Goal: Transaction & Acquisition: Subscribe to service/newsletter

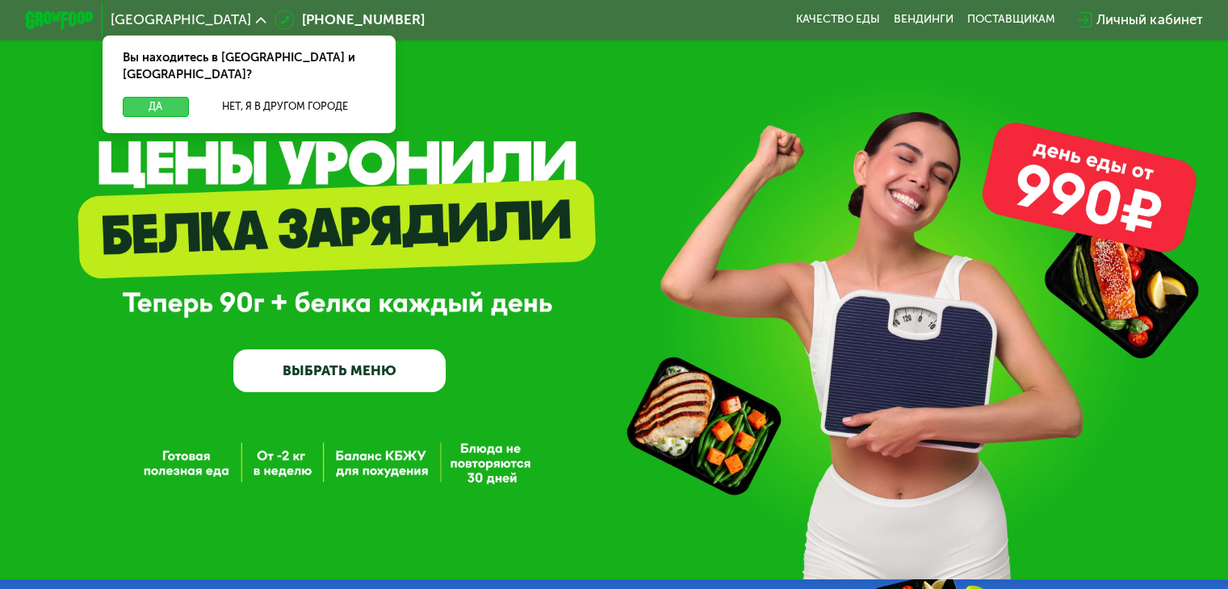
click at [163, 97] on button "Да" at bounding box center [155, 107] width 65 height 20
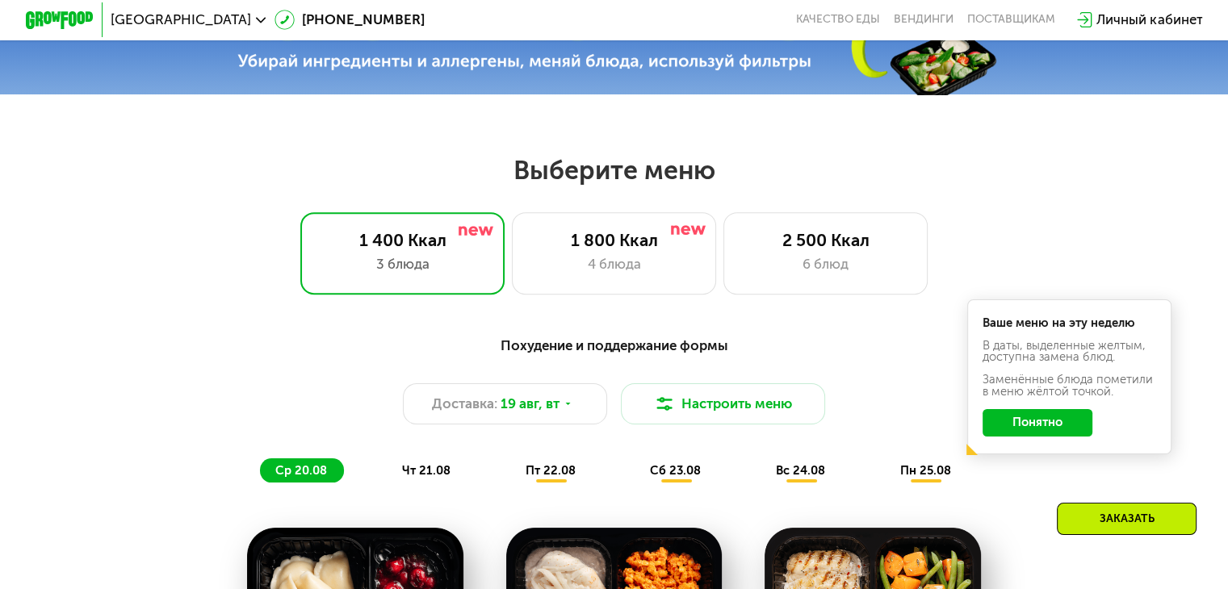
scroll to position [565, 0]
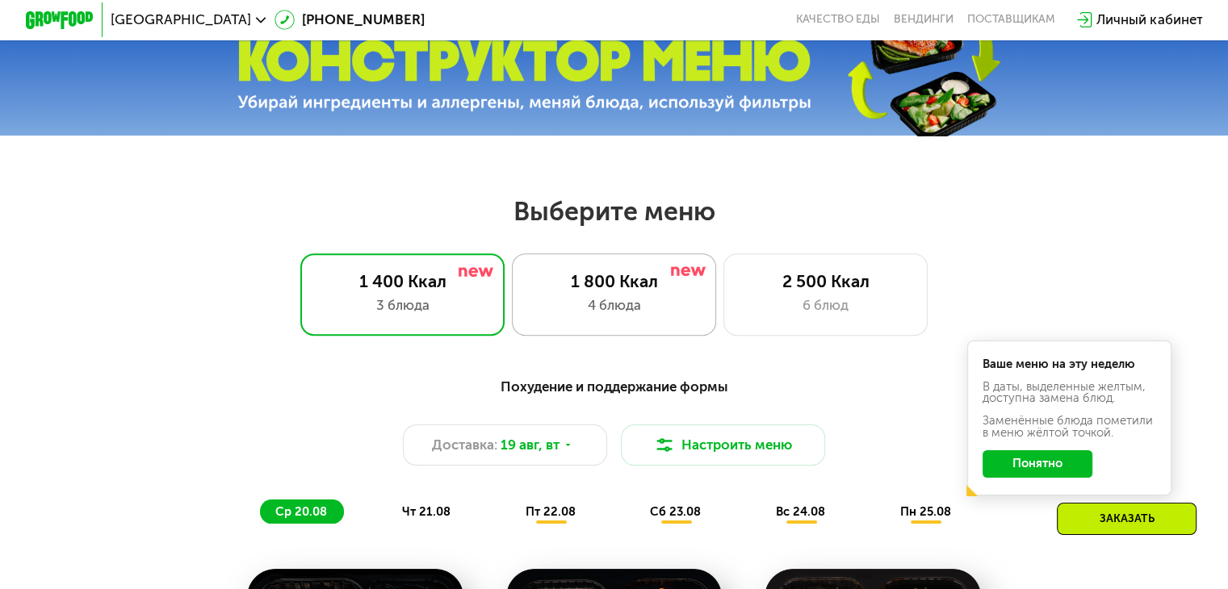
click at [589, 316] on div "4 блюда" at bounding box center [614, 305] width 169 height 20
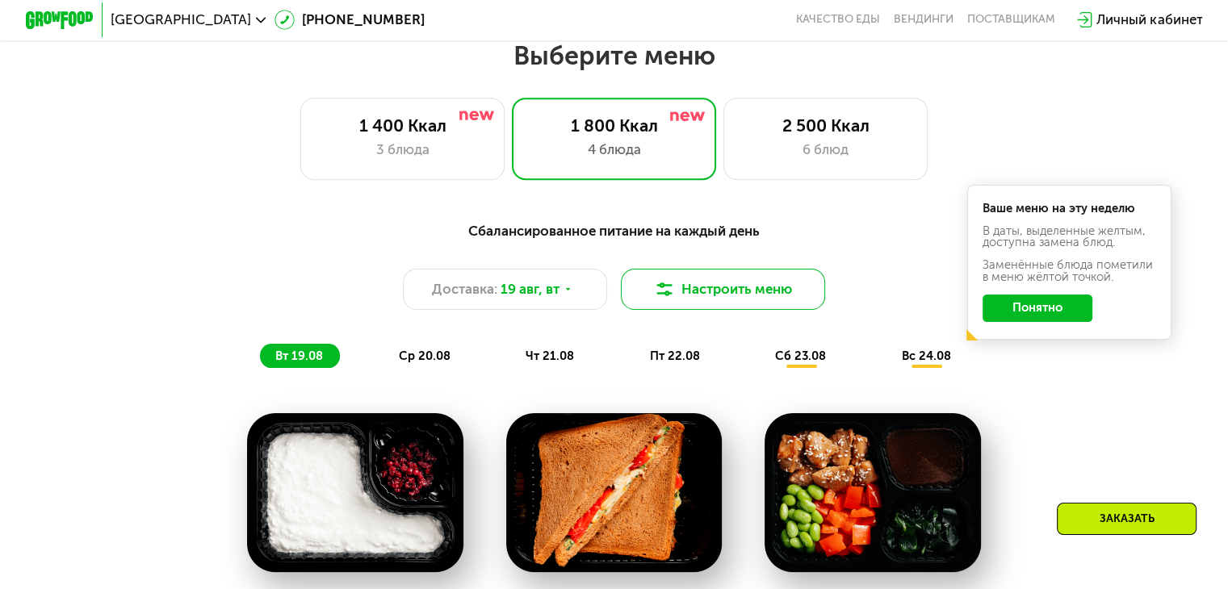
scroll to position [727, 0]
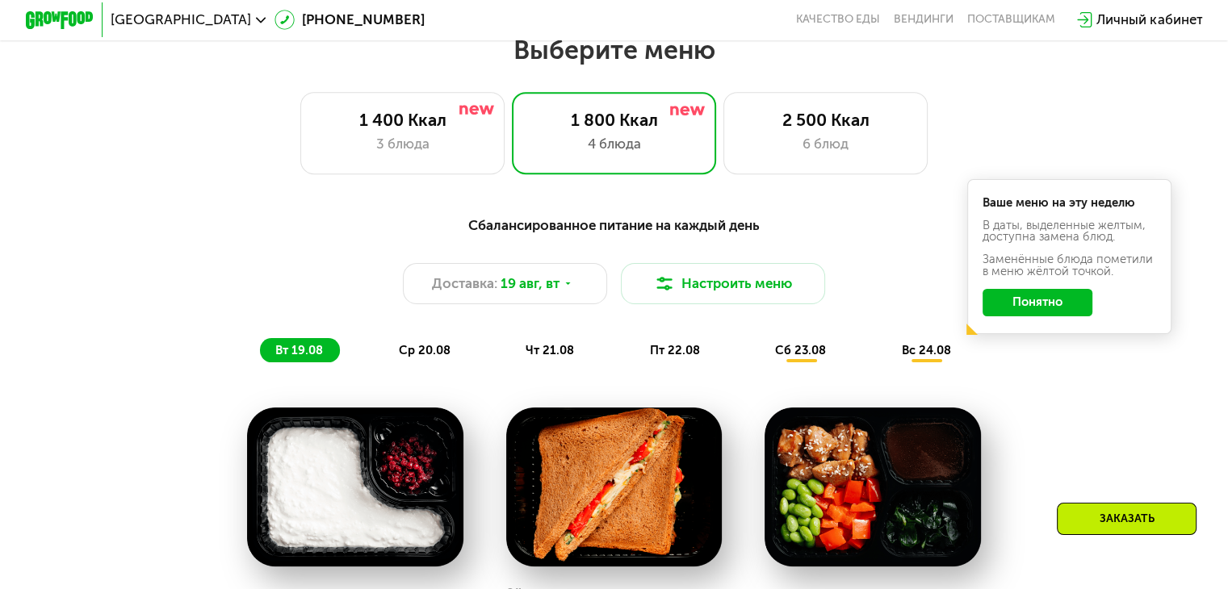
click at [1071, 314] on button "Понятно" at bounding box center [1038, 302] width 110 height 27
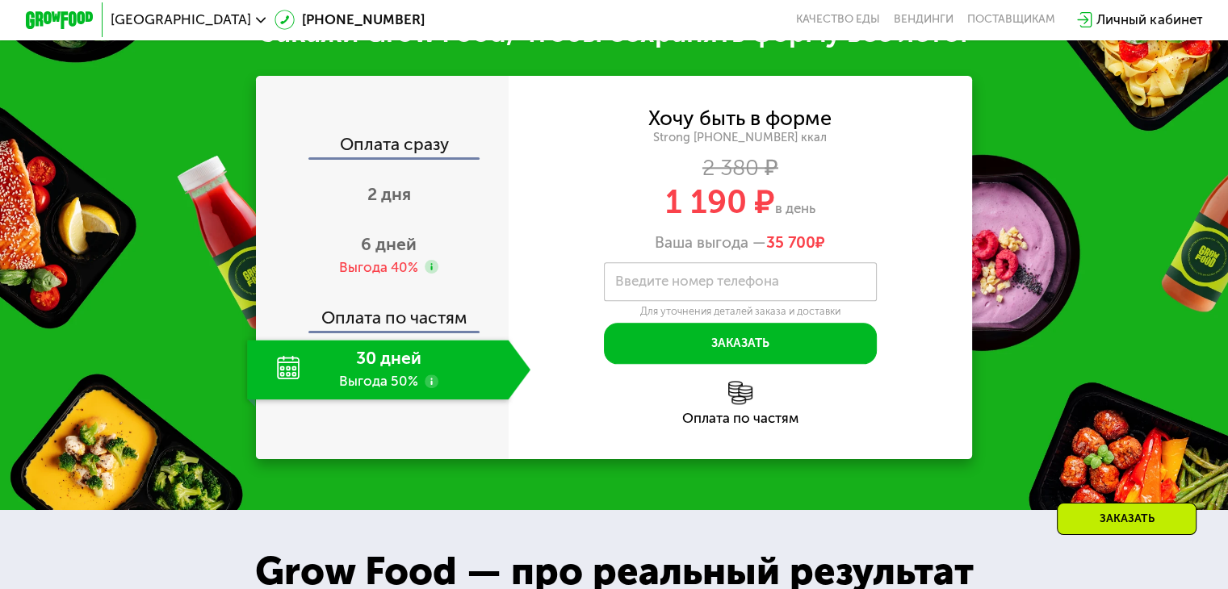
scroll to position [1857, 0]
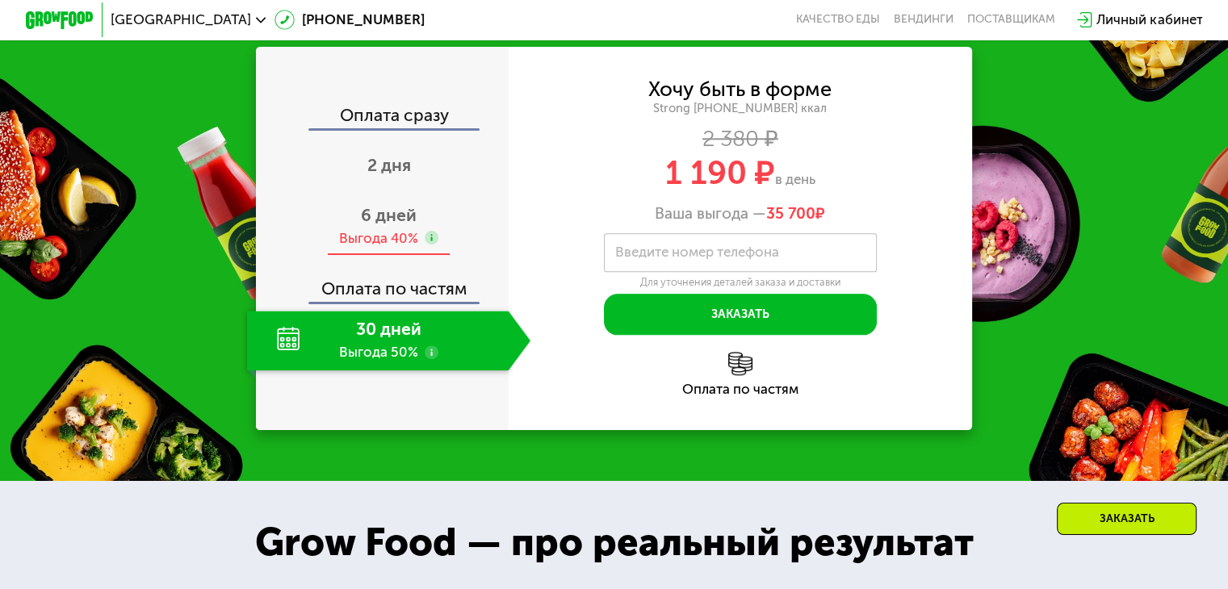
click at [412, 218] on span "6 дней" at bounding box center [389, 215] width 56 height 20
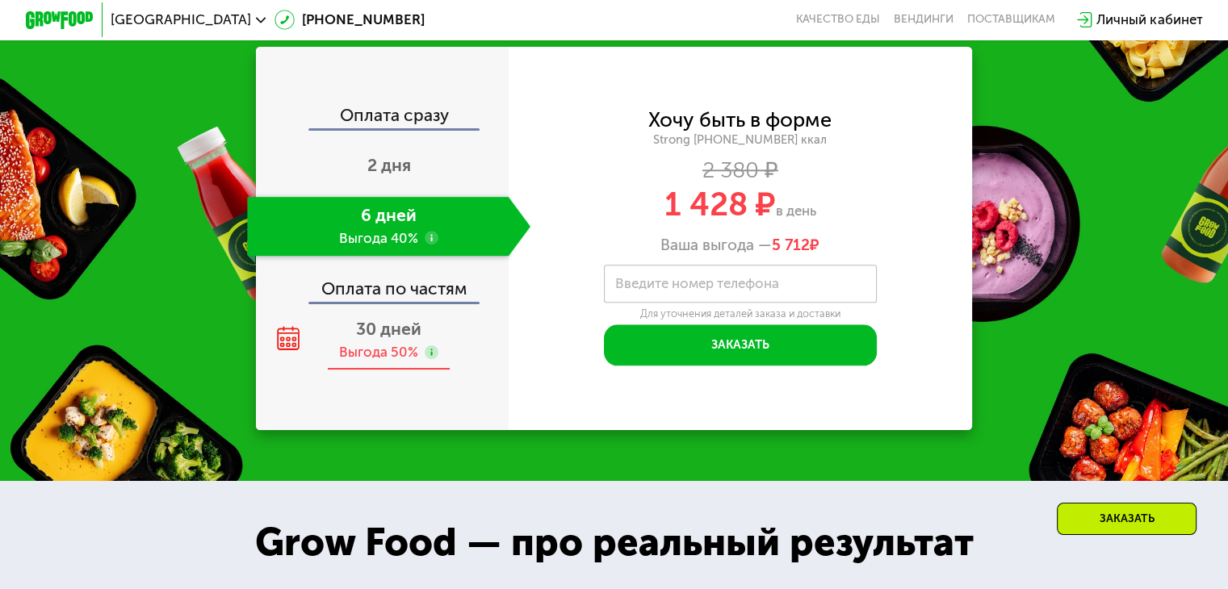
click at [375, 317] on div "30 дней Выгода 50%" at bounding box center [388, 341] width 283 height 60
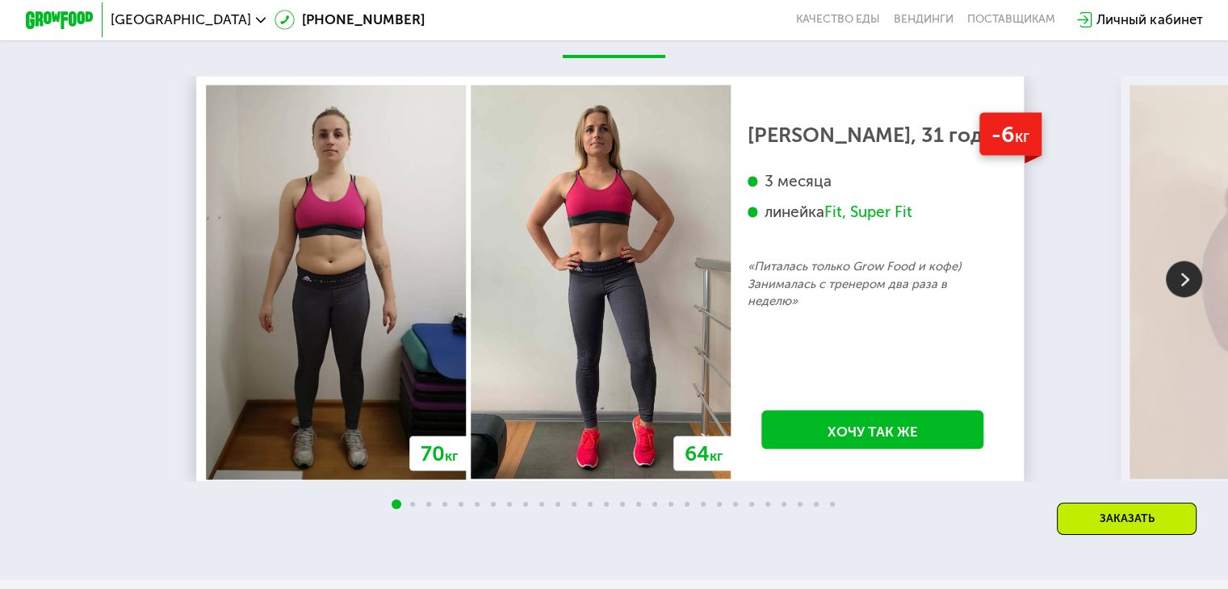
scroll to position [2987, 0]
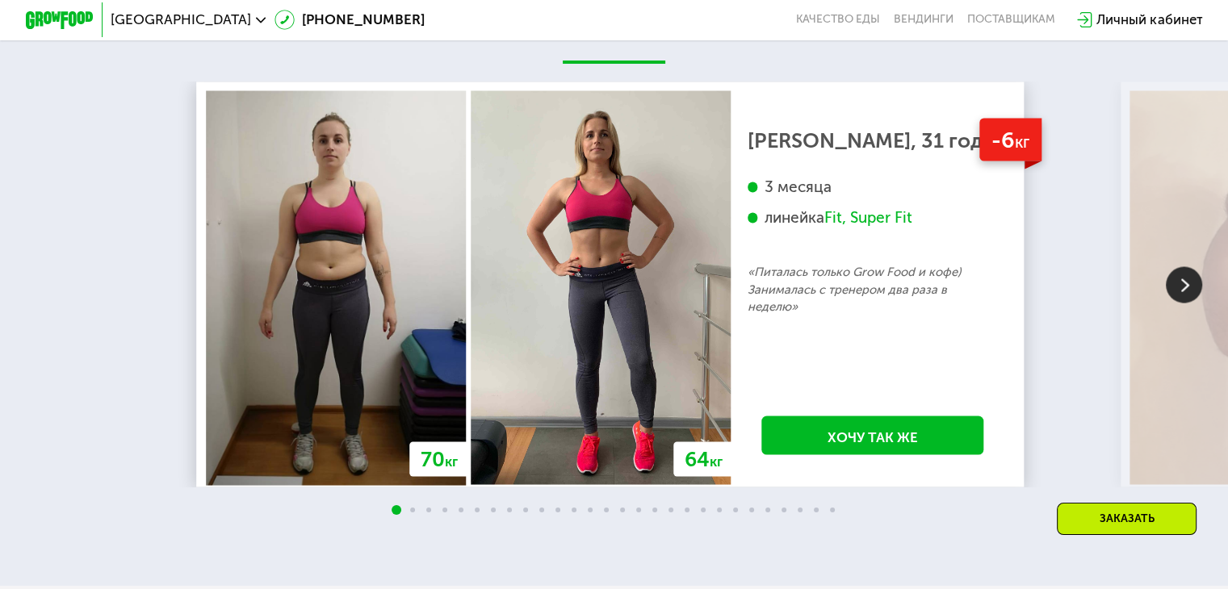
click at [1181, 295] on img at bounding box center [1184, 284] width 36 height 36
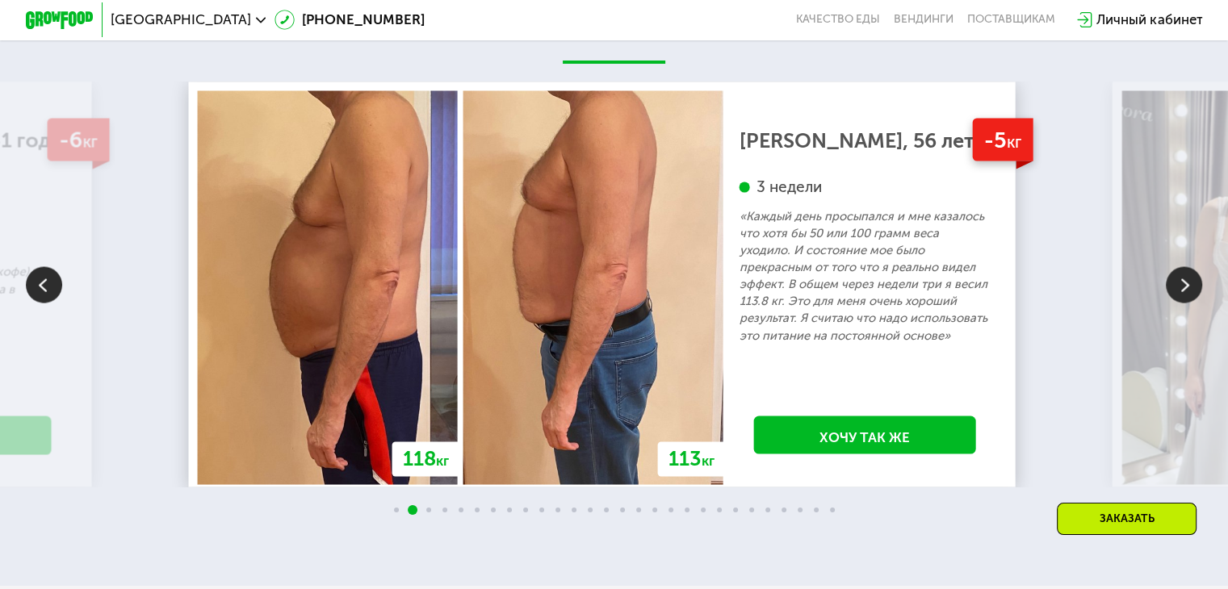
click at [1188, 299] on img at bounding box center [1184, 284] width 36 height 36
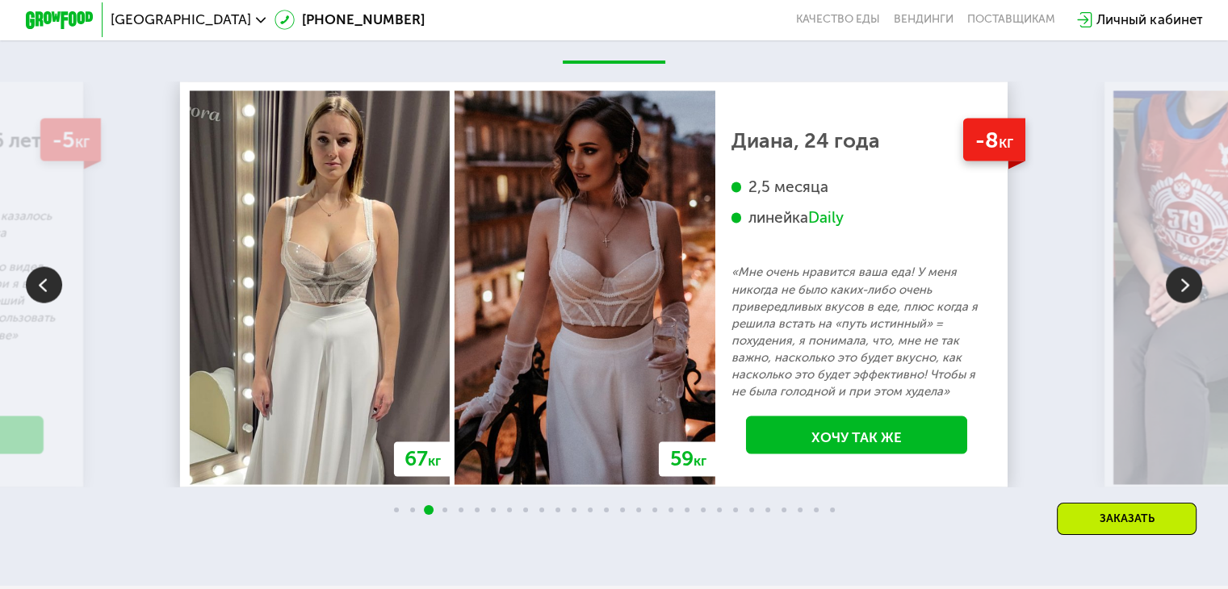
click at [1181, 296] on img at bounding box center [1184, 284] width 36 height 36
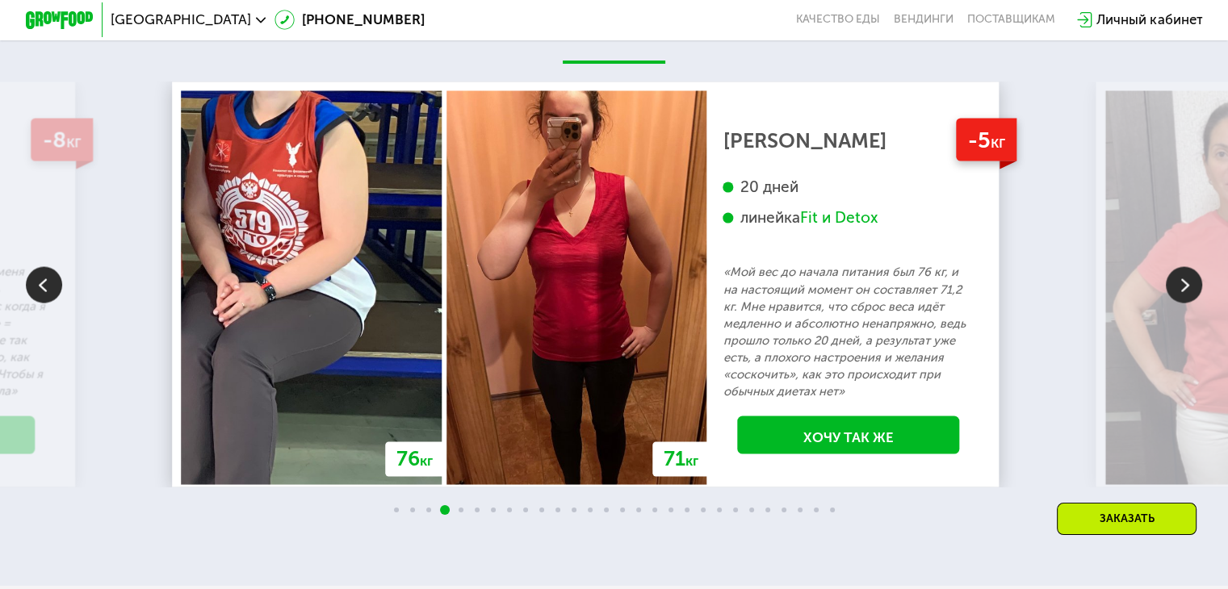
click at [1176, 298] on img at bounding box center [1184, 284] width 36 height 36
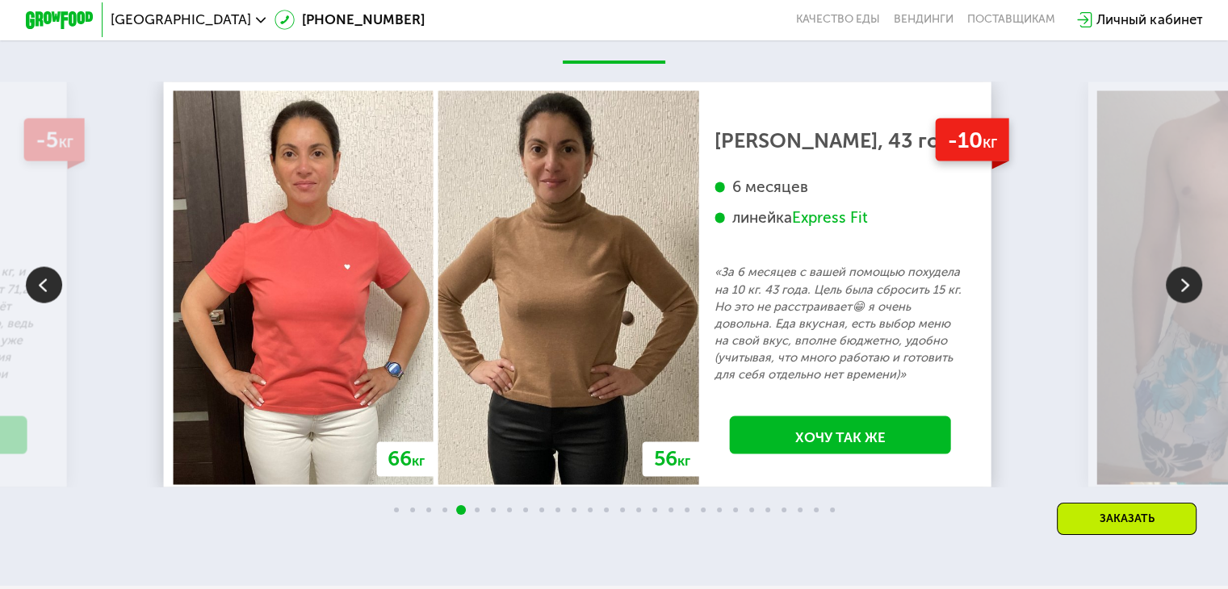
click at [1184, 301] on img at bounding box center [1184, 284] width 36 height 36
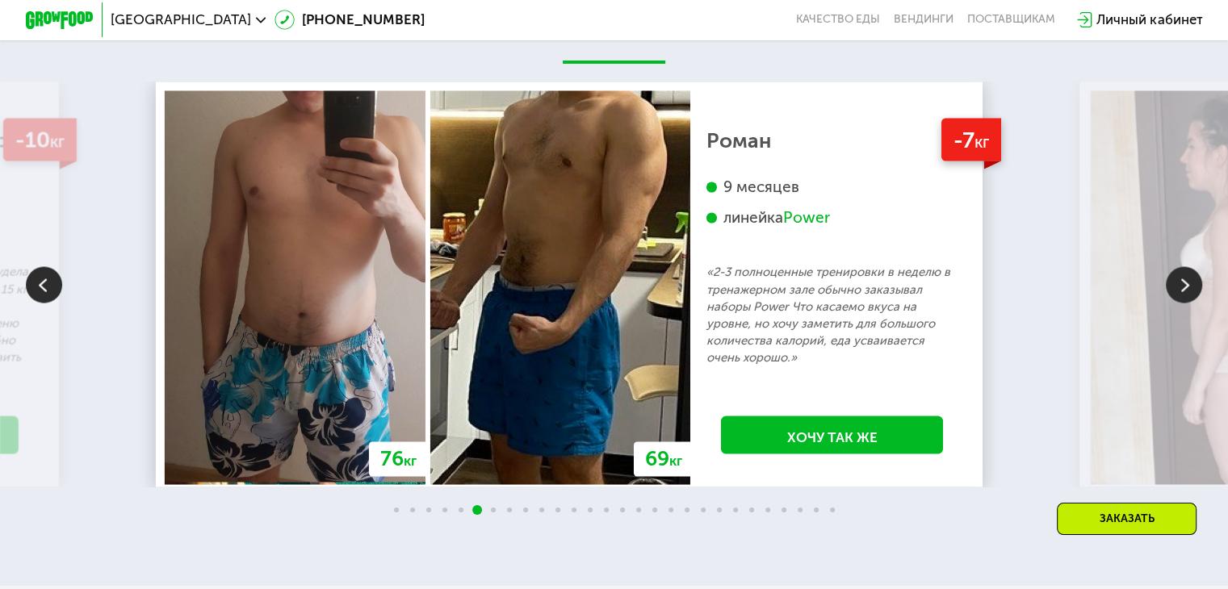
click at [1183, 295] on img at bounding box center [1184, 284] width 36 height 36
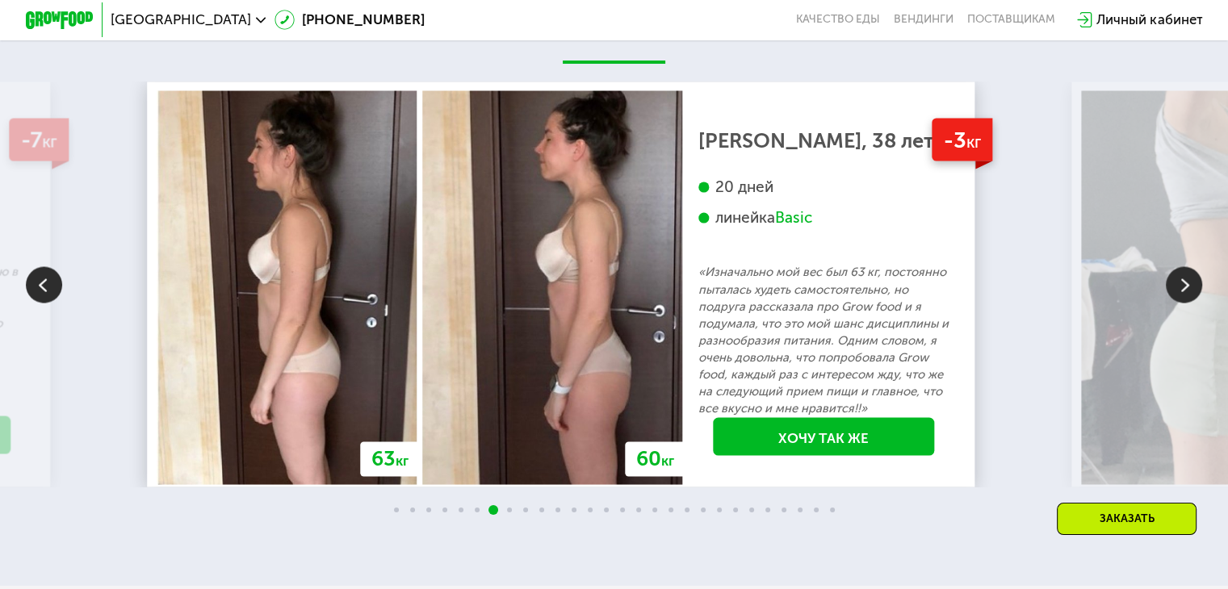
click at [1183, 295] on img at bounding box center [1184, 284] width 36 height 36
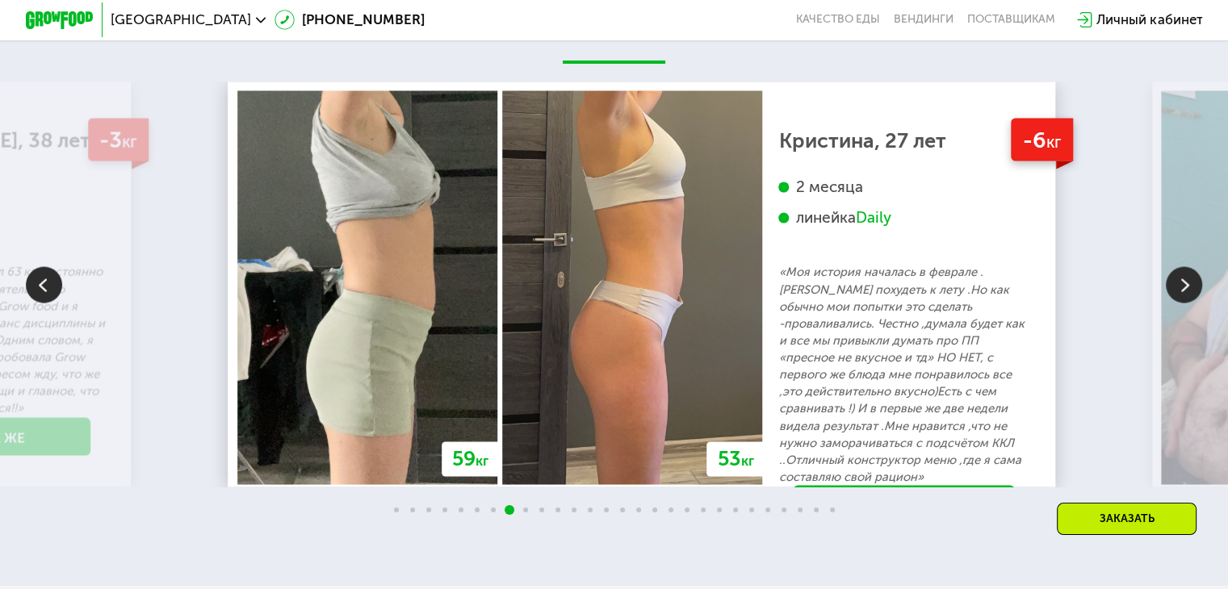
click at [903, 413] on p "«Моя история началась в феврале .[PERSON_NAME] похудеть к лету .Но как обычно м…" at bounding box center [904, 374] width 250 height 222
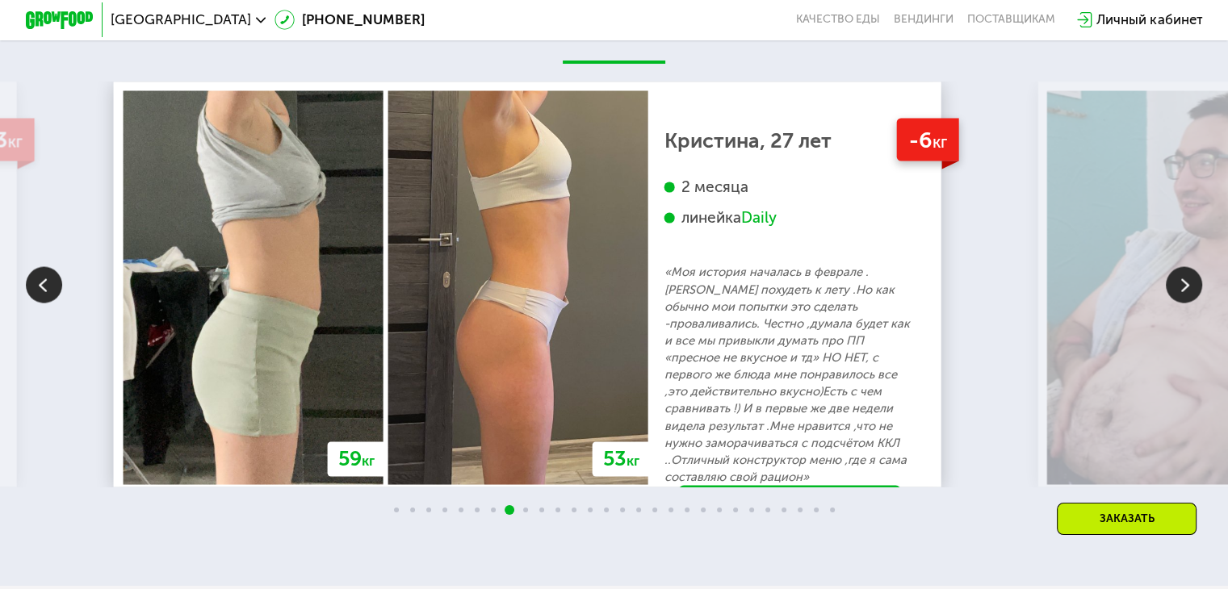
click at [941, 360] on div "59 кг 53 кг -6 кг Кристина, 27 лет 2 месяца линейка Daily «Моя история началась…" at bounding box center [527, 285] width 828 height 406
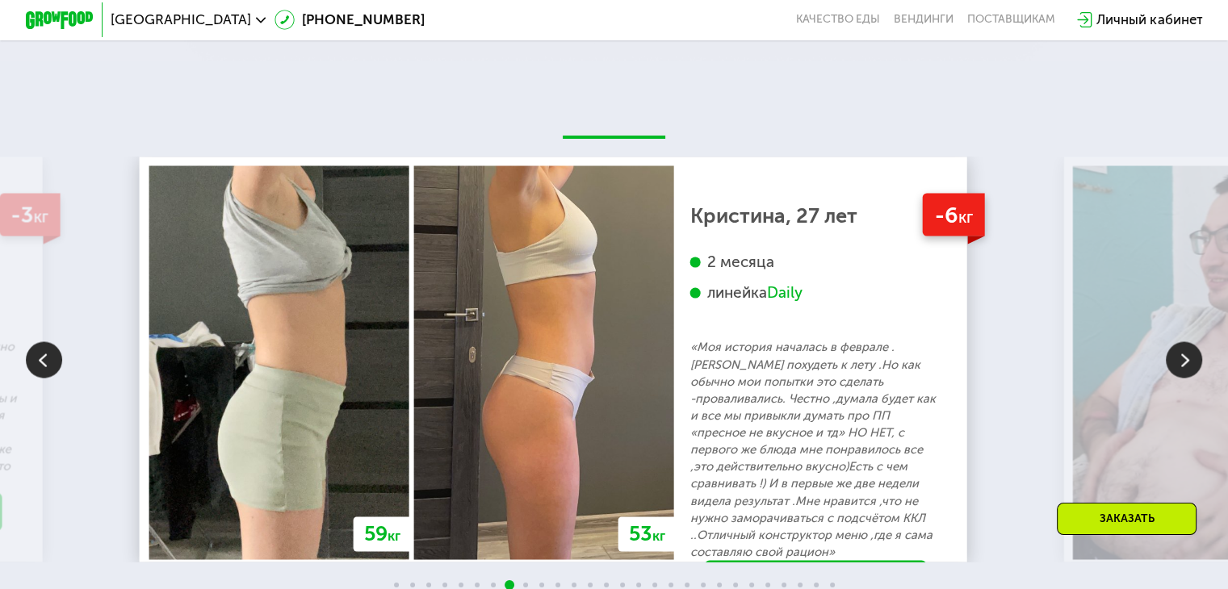
scroll to position [2906, 0]
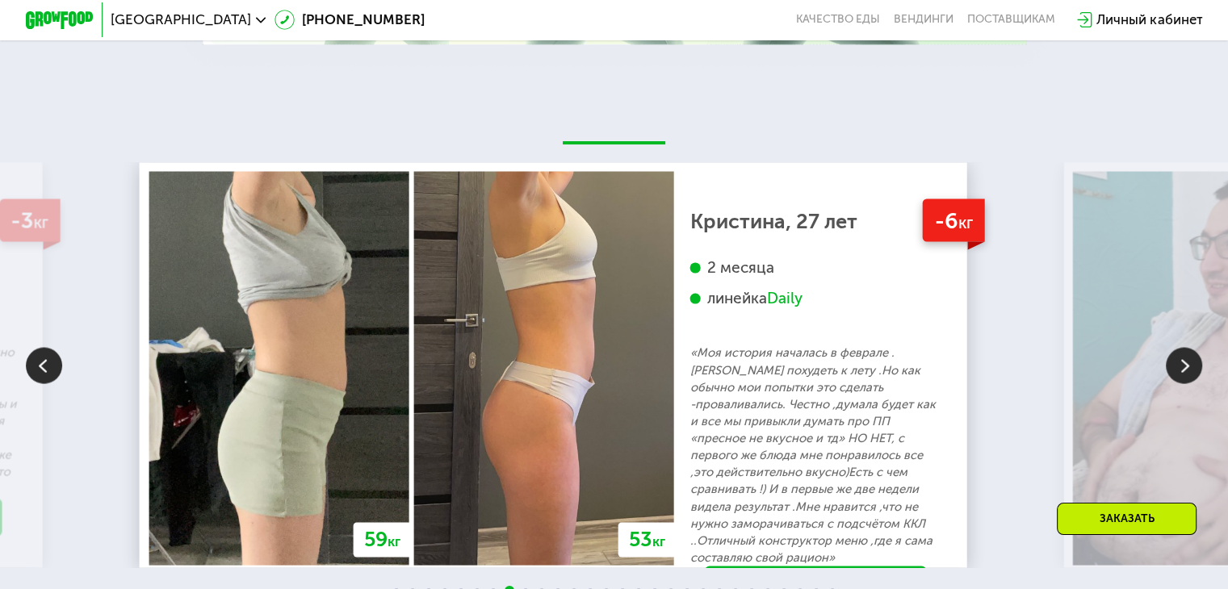
click at [1193, 356] on img at bounding box center [1184, 365] width 36 height 36
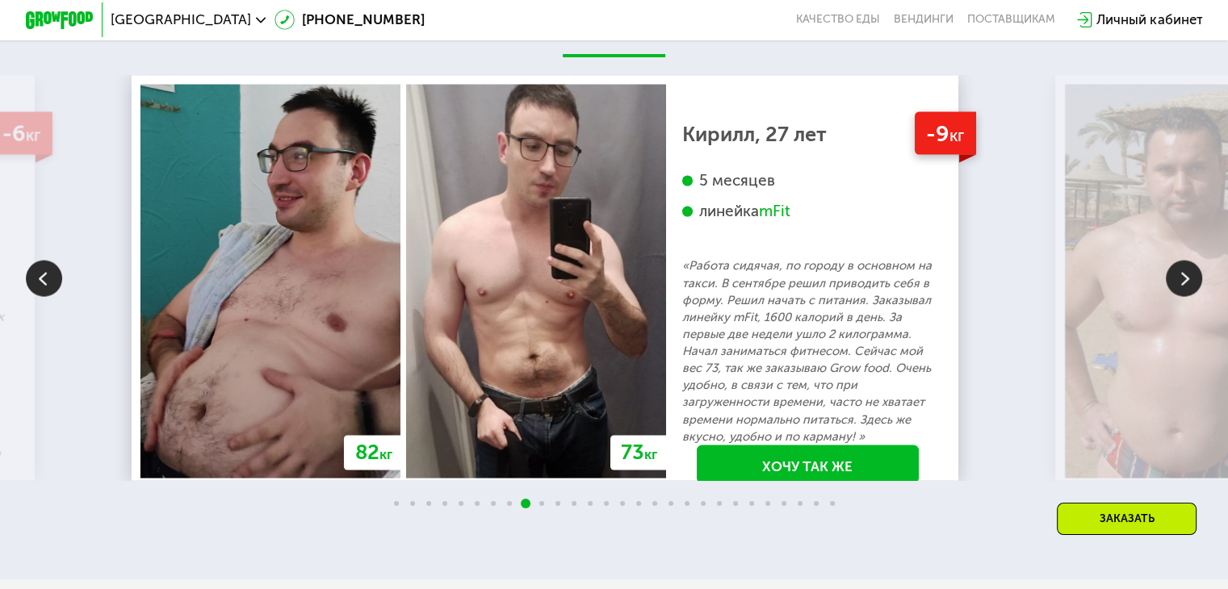
scroll to position [2987, 0]
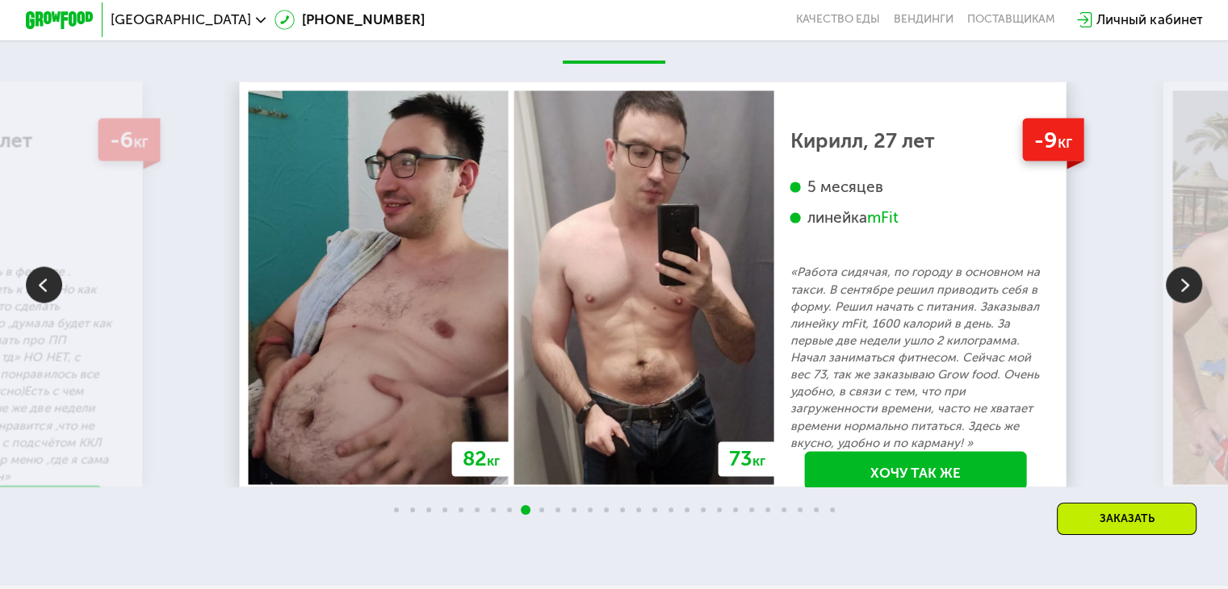
click at [886, 386] on p "«Работа сидячая, по городу в основном на такси. В сентябре решил приводить себя…" at bounding box center [915, 356] width 250 height 187
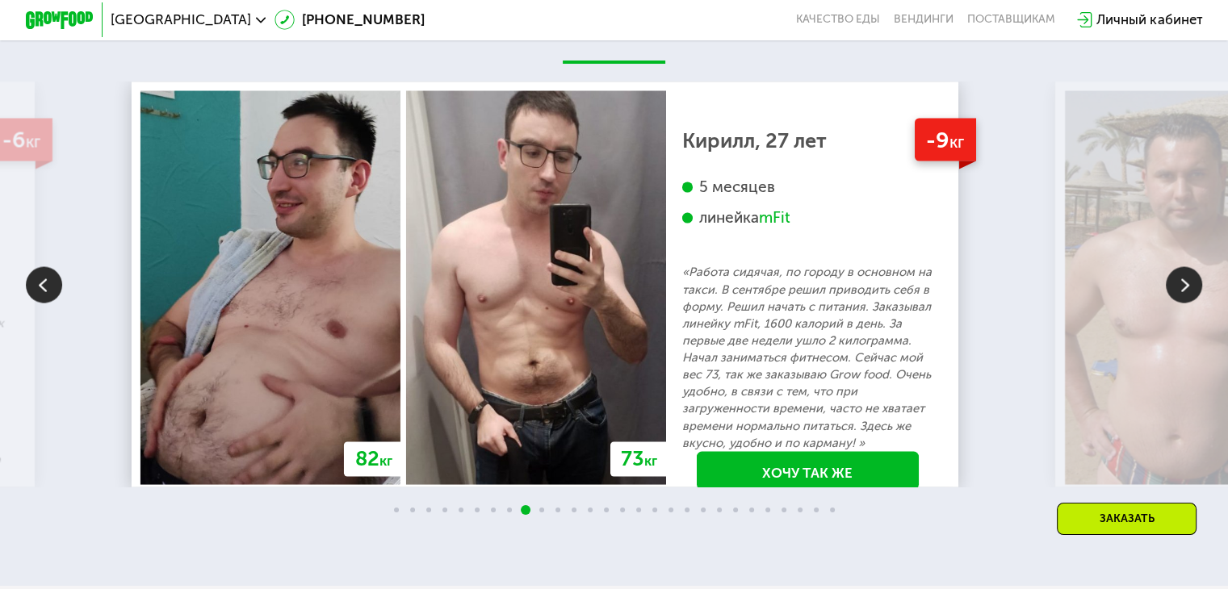
click at [1189, 288] on img at bounding box center [1184, 284] width 36 height 36
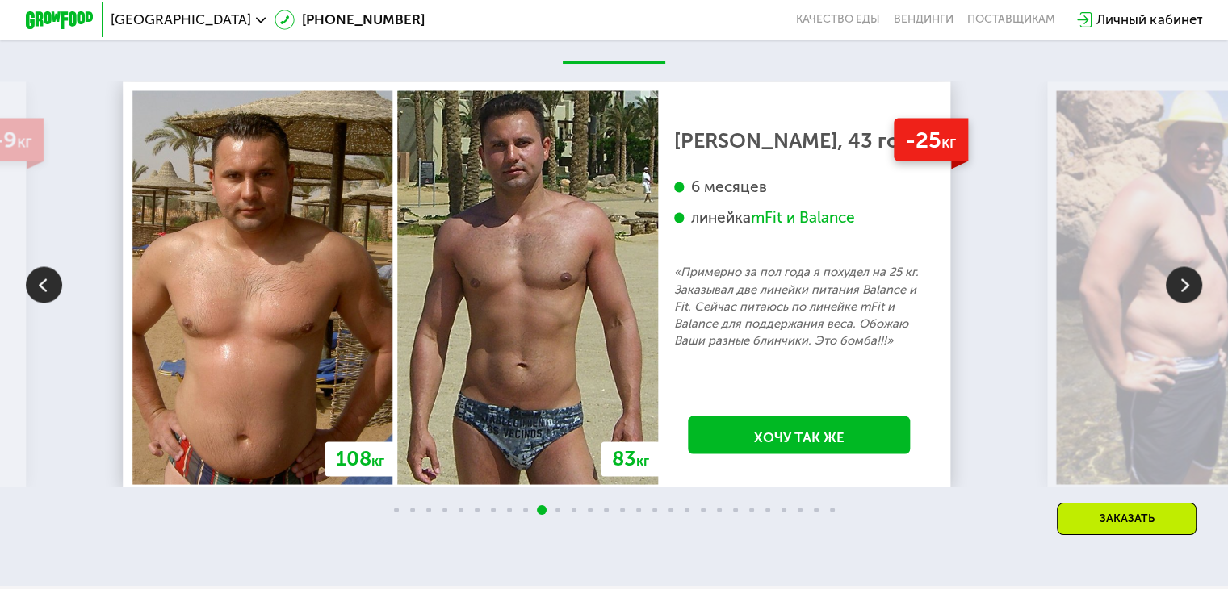
click at [1184, 293] on img at bounding box center [1184, 284] width 36 height 36
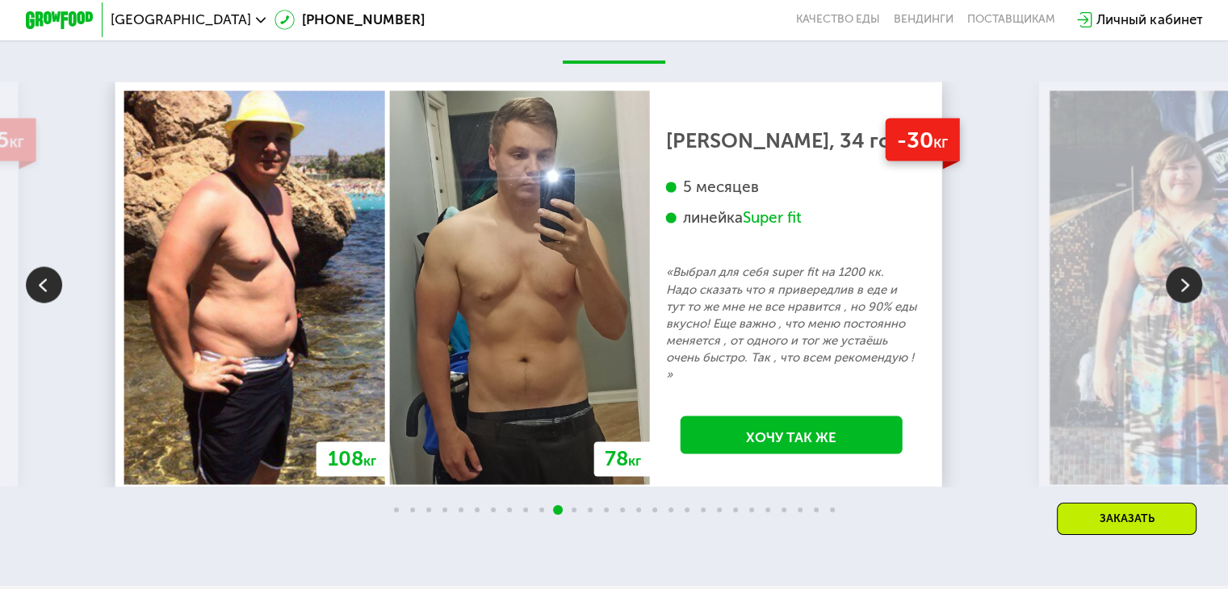
click at [1184, 293] on img at bounding box center [1184, 284] width 36 height 36
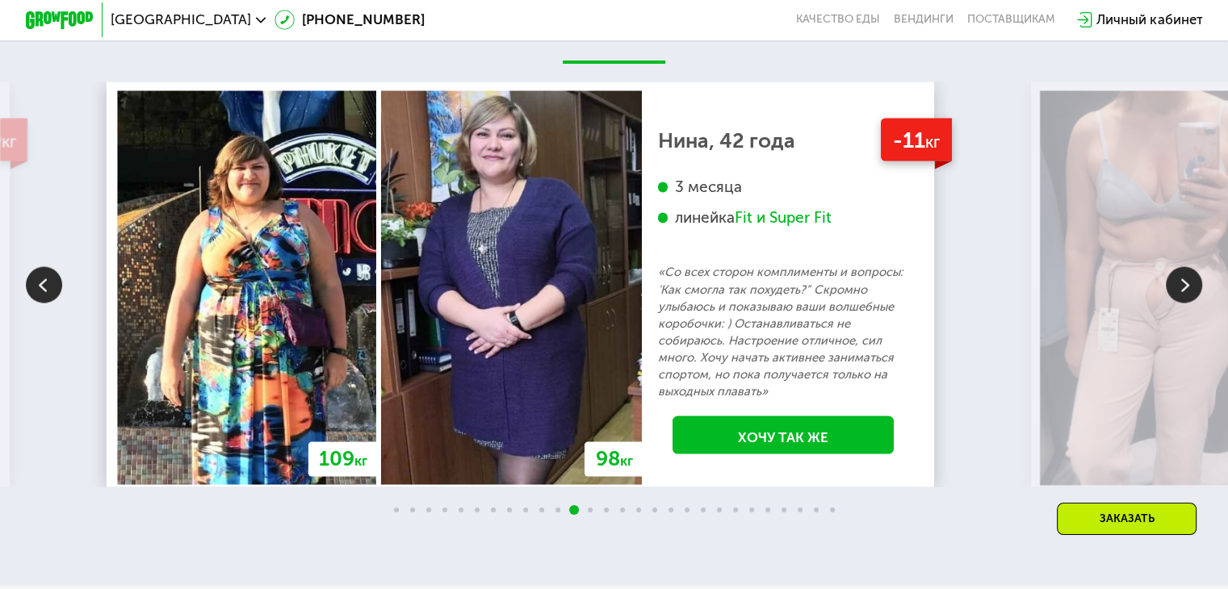
click at [1184, 293] on img at bounding box center [1184, 284] width 36 height 36
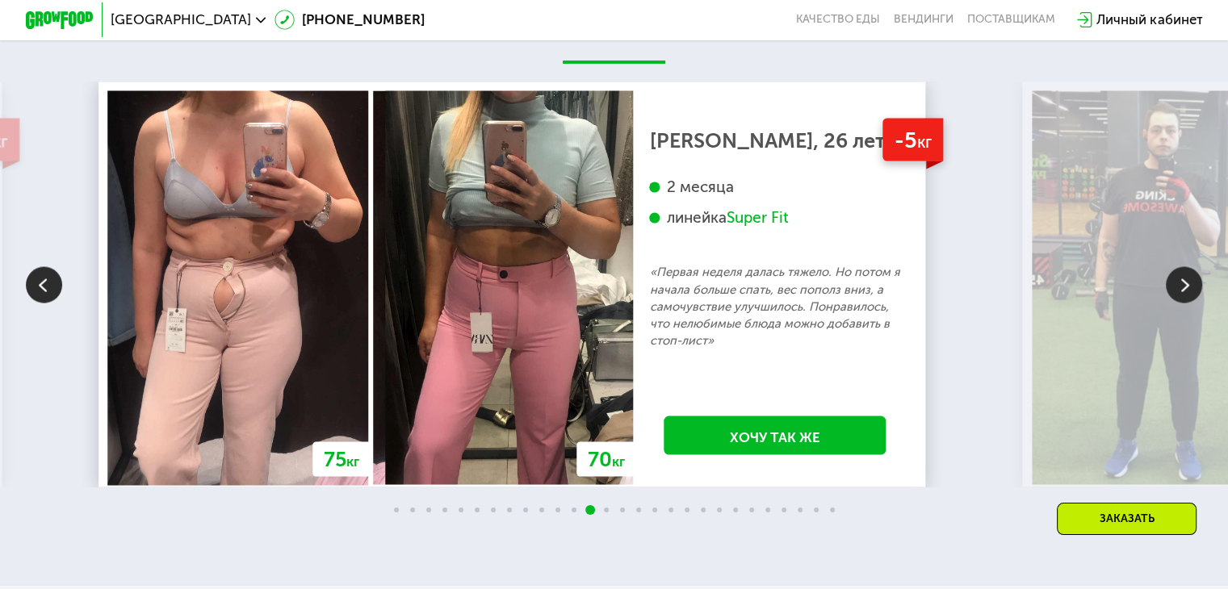
click at [1184, 293] on img at bounding box center [1184, 284] width 36 height 36
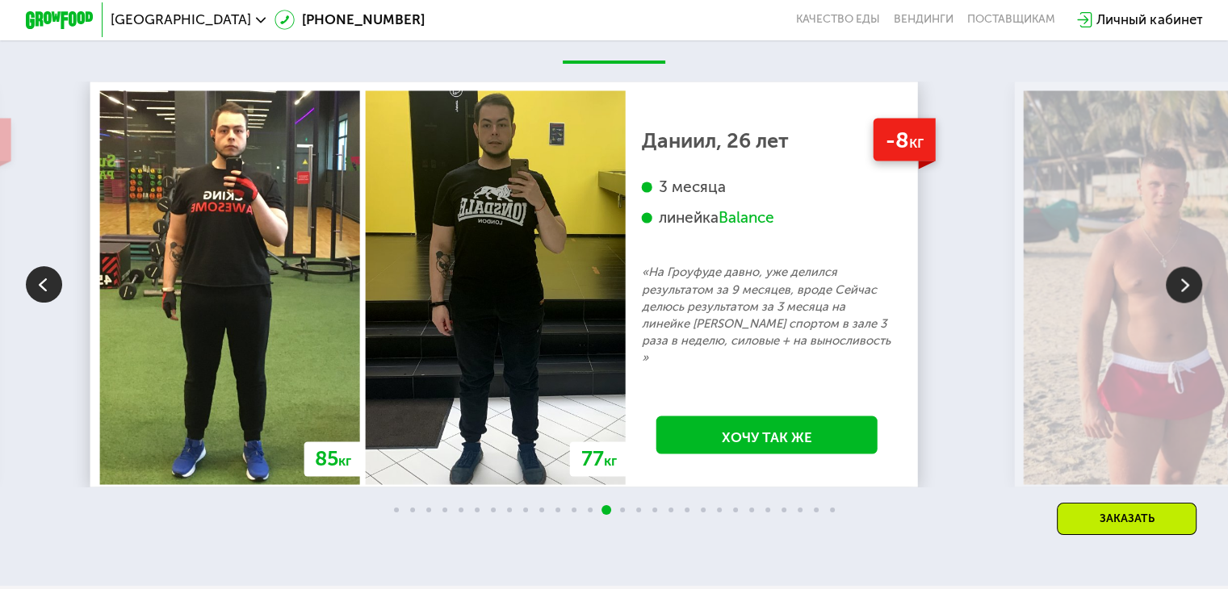
click at [1199, 303] on img at bounding box center [1184, 284] width 36 height 36
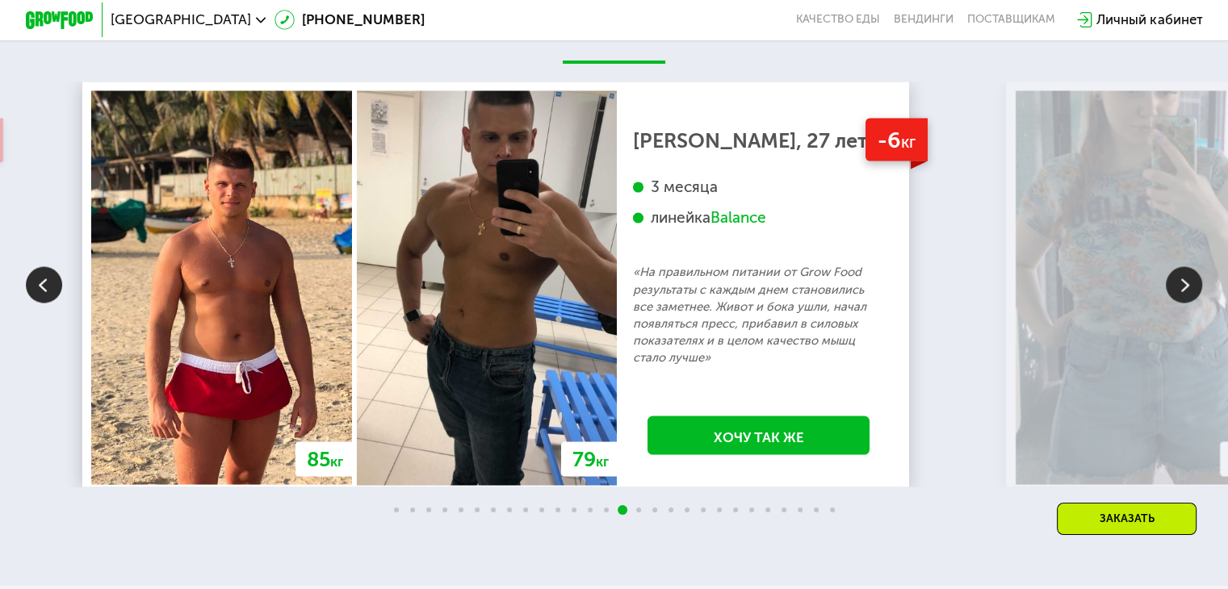
click at [1207, 310] on img at bounding box center [1146, 287] width 260 height 394
click at [1187, 291] on img at bounding box center [1184, 284] width 36 height 36
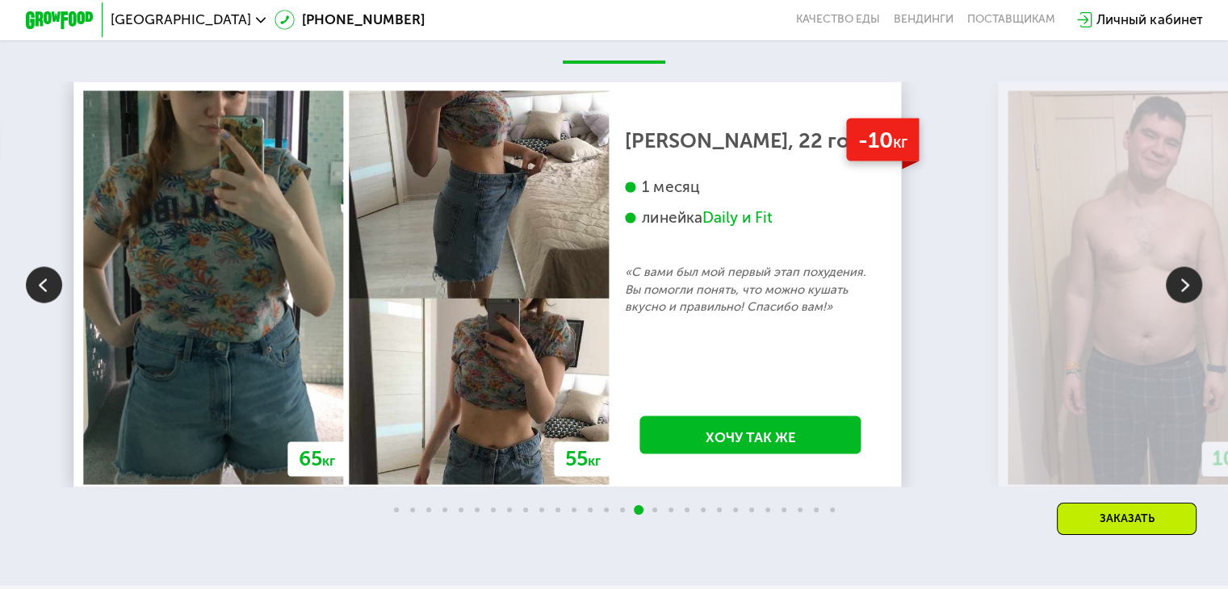
click at [1211, 308] on img at bounding box center [1138, 287] width 260 height 394
click at [1205, 291] on img at bounding box center [1138, 287] width 260 height 394
click at [1195, 288] on img at bounding box center [1184, 284] width 36 height 36
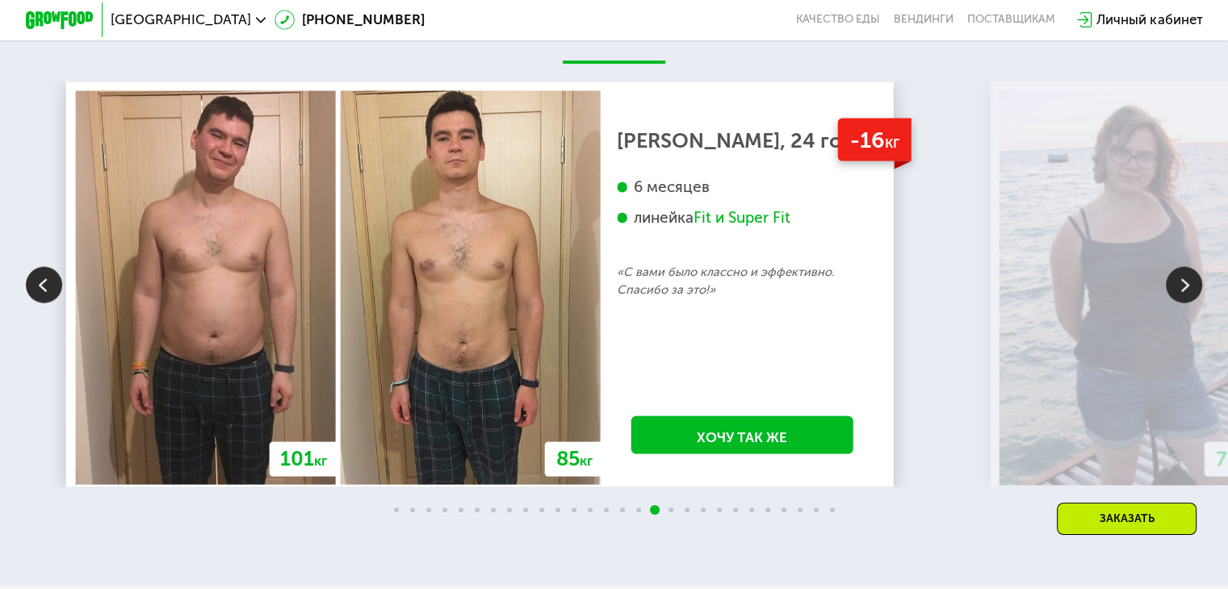
click at [1175, 296] on img at bounding box center [1184, 284] width 36 height 36
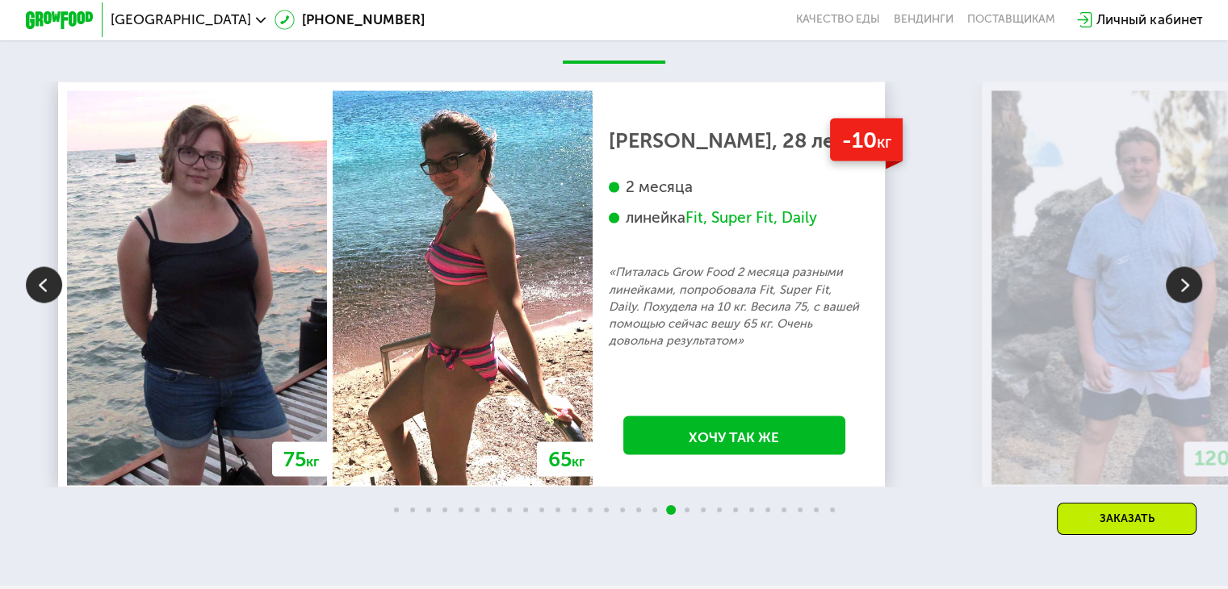
click at [1176, 303] on img at bounding box center [1184, 284] width 36 height 36
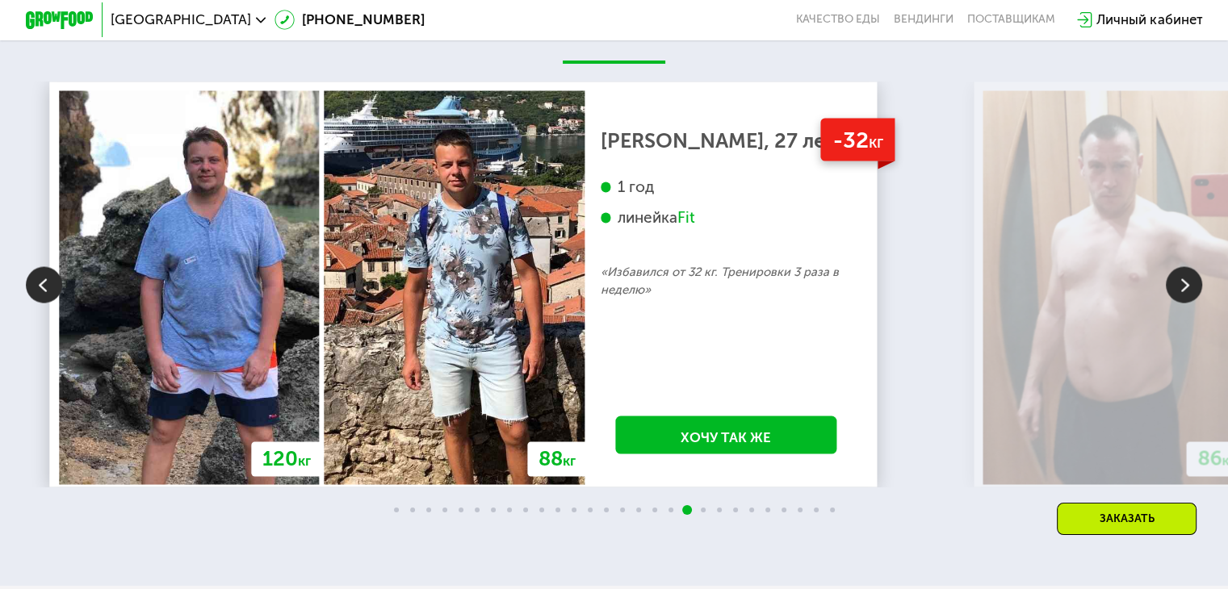
click at [1171, 303] on img at bounding box center [1184, 284] width 36 height 36
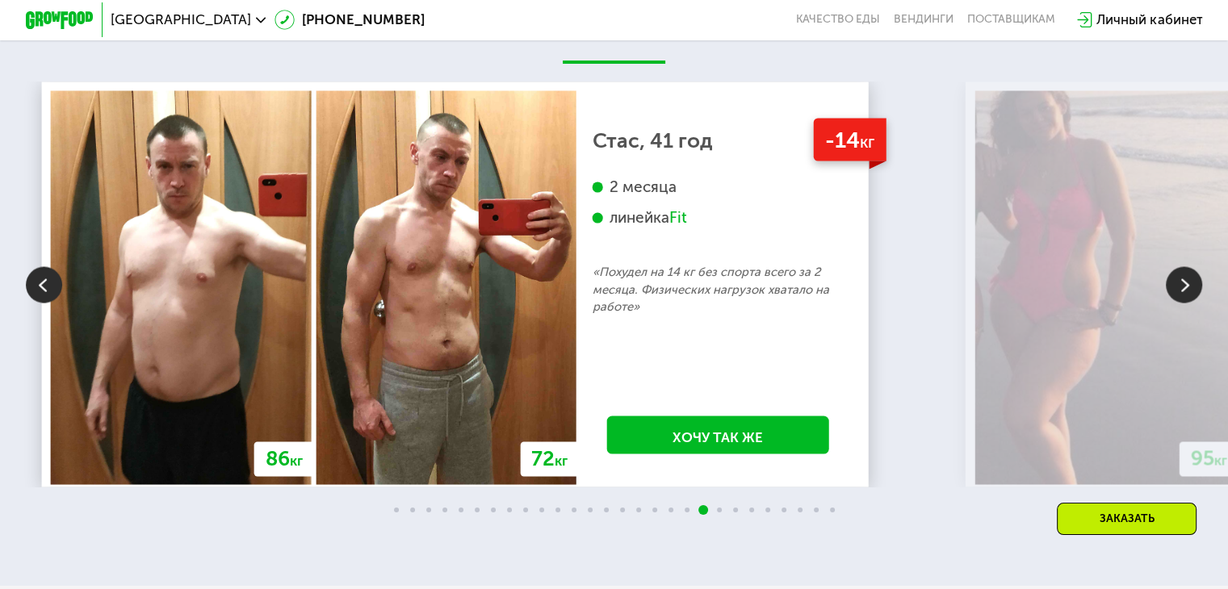
click at [1171, 303] on img at bounding box center [1184, 284] width 36 height 36
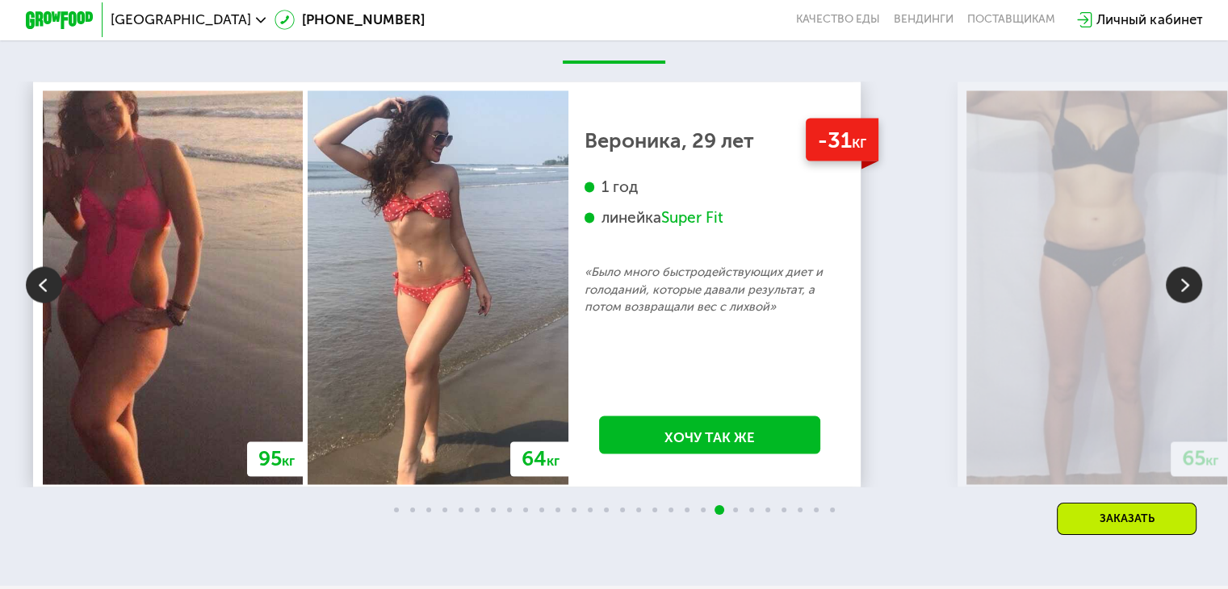
click at [1171, 303] on img at bounding box center [1184, 284] width 36 height 36
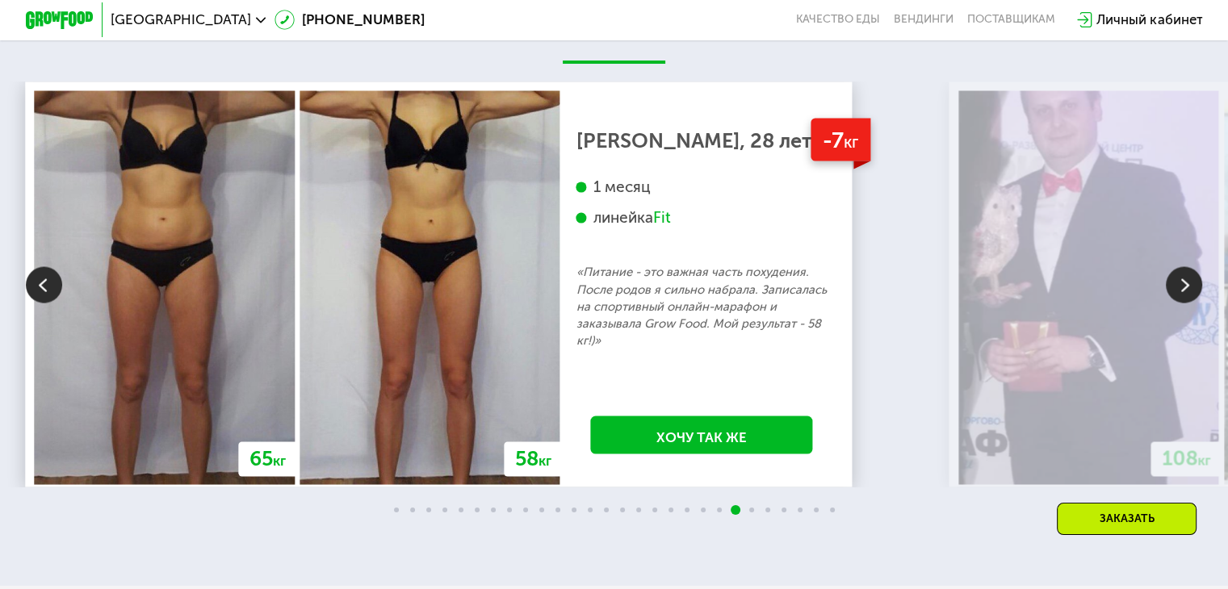
click at [1171, 303] on img at bounding box center [1184, 284] width 36 height 36
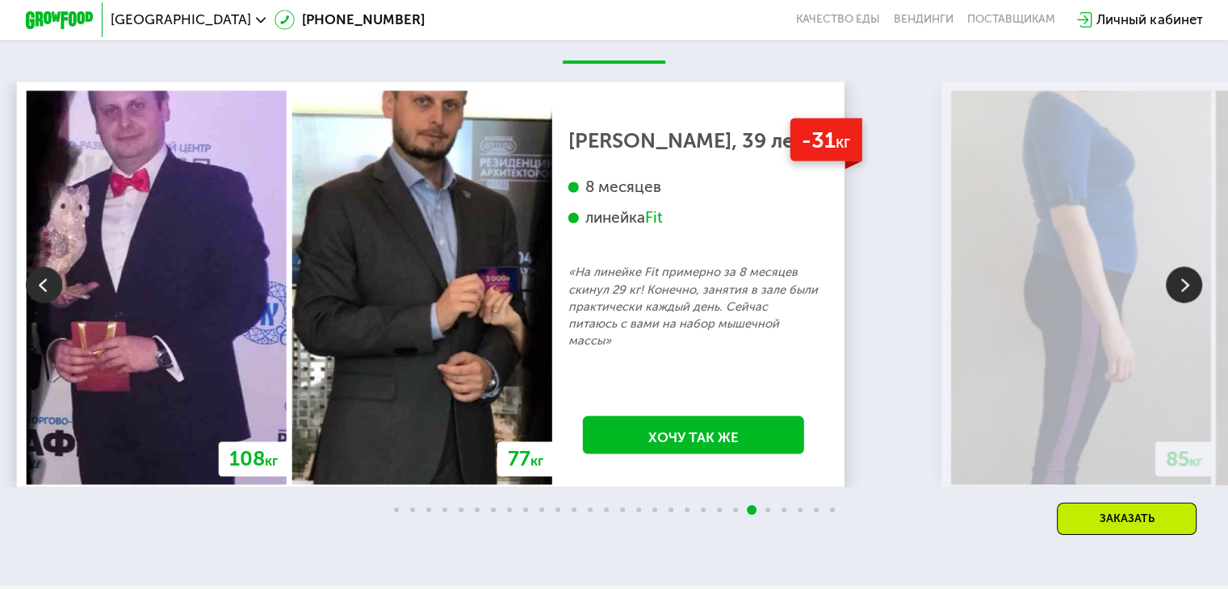
click at [1195, 299] on img at bounding box center [1184, 284] width 36 height 36
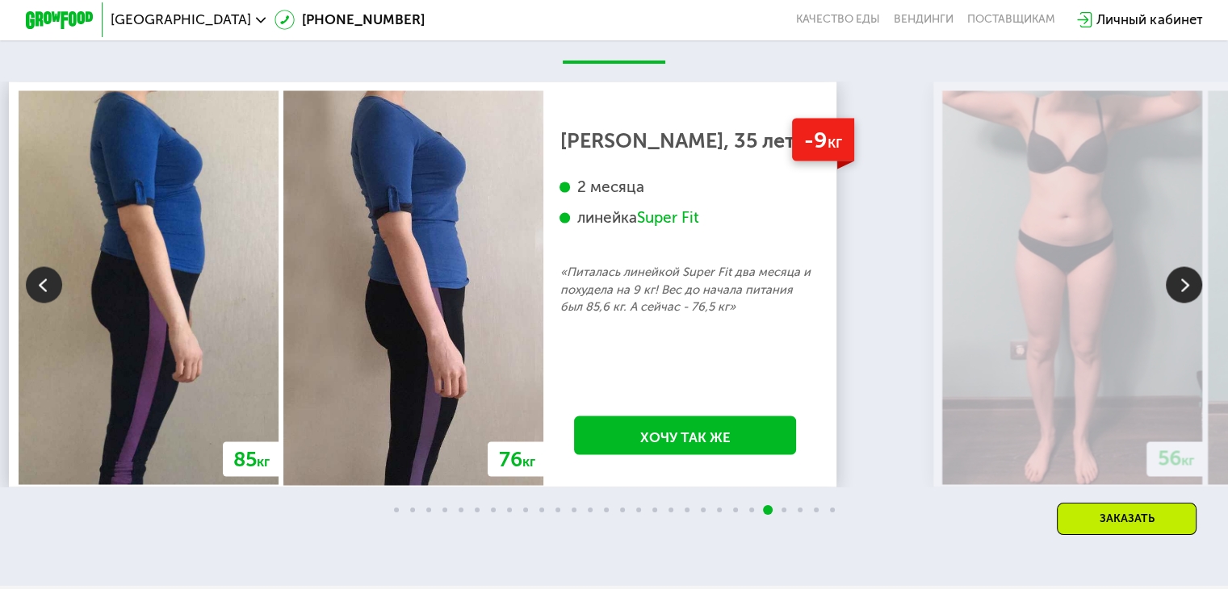
click at [1182, 297] on img at bounding box center [1184, 284] width 36 height 36
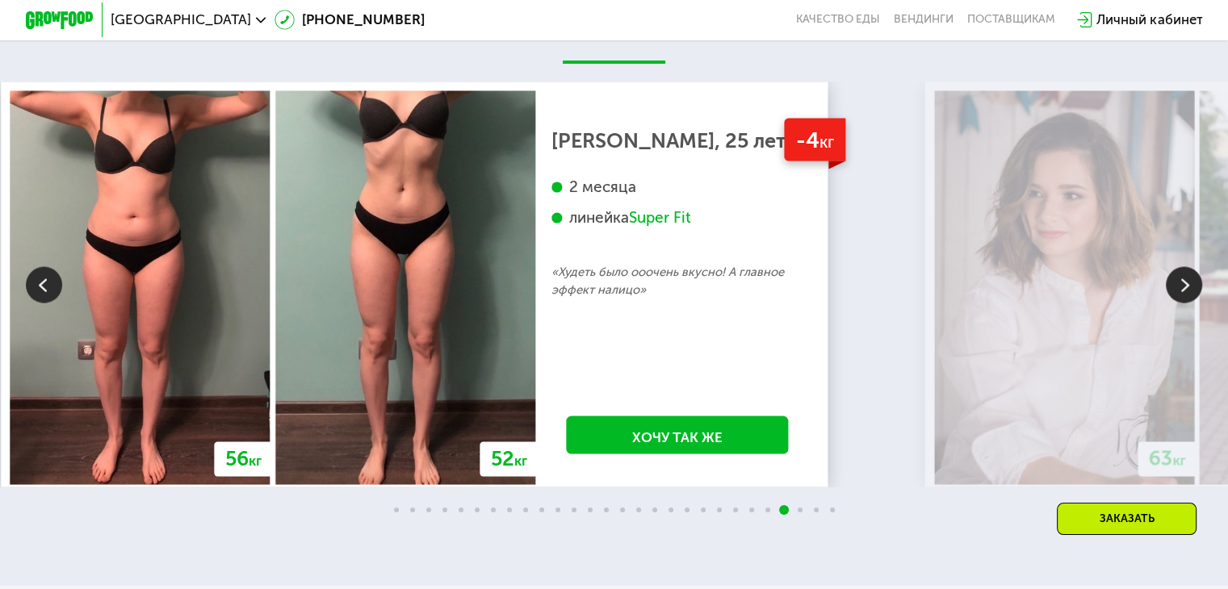
click at [1159, 294] on img at bounding box center [1064, 287] width 260 height 394
click at [1179, 287] on img at bounding box center [1184, 284] width 36 height 36
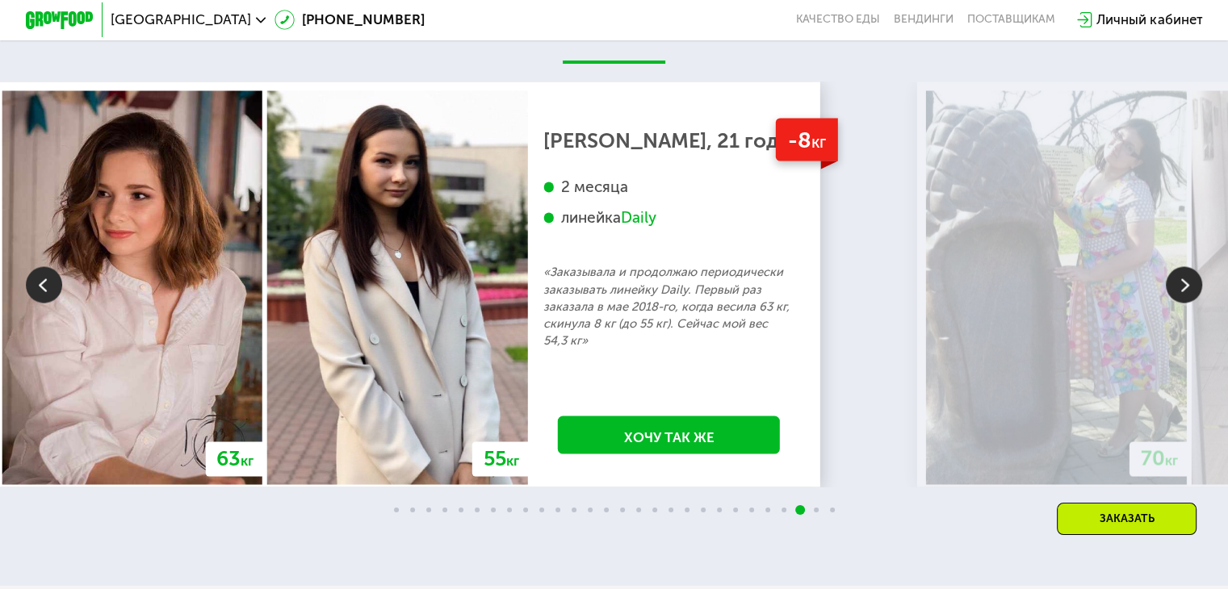
click at [1170, 290] on img at bounding box center [1184, 284] width 36 height 36
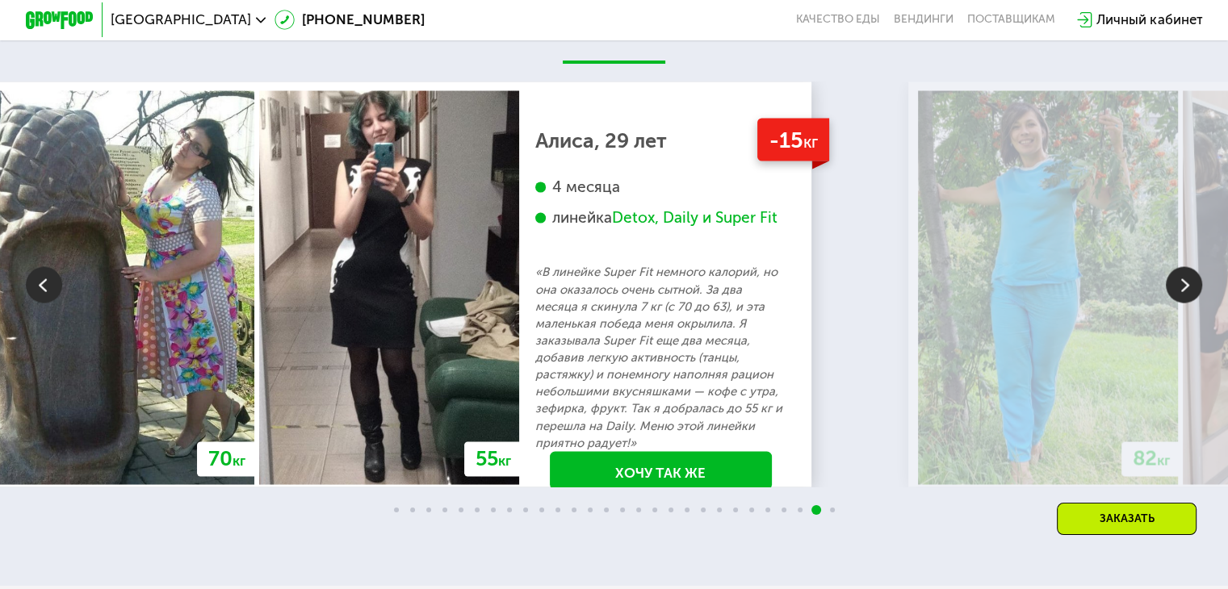
click at [1172, 291] on img at bounding box center [1184, 284] width 36 height 36
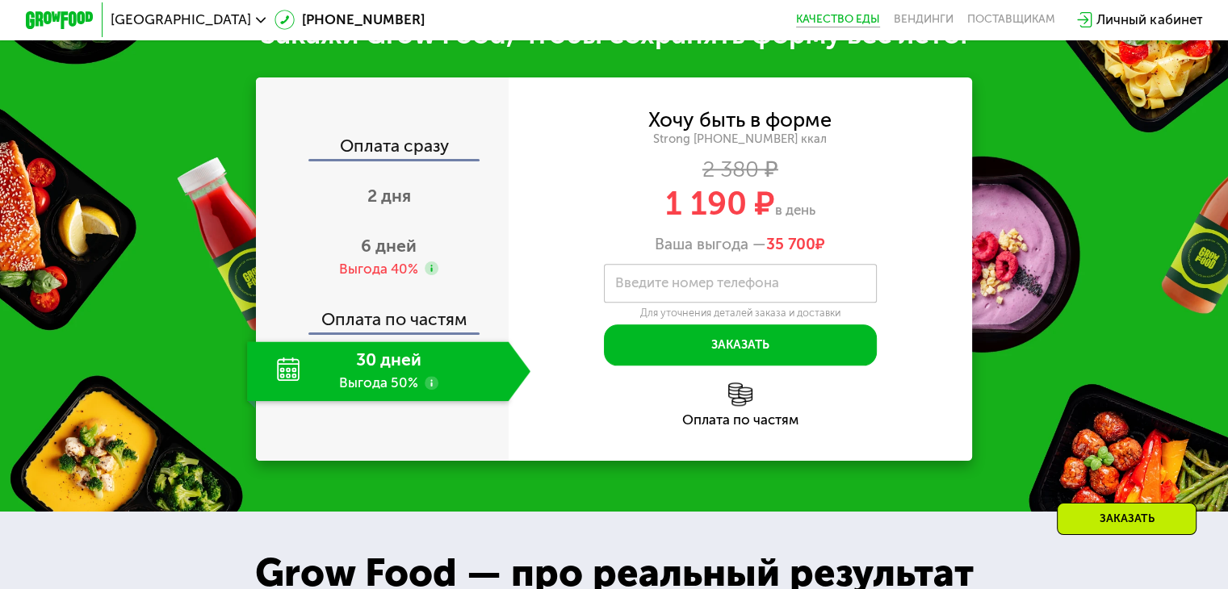
scroll to position [1534, 0]
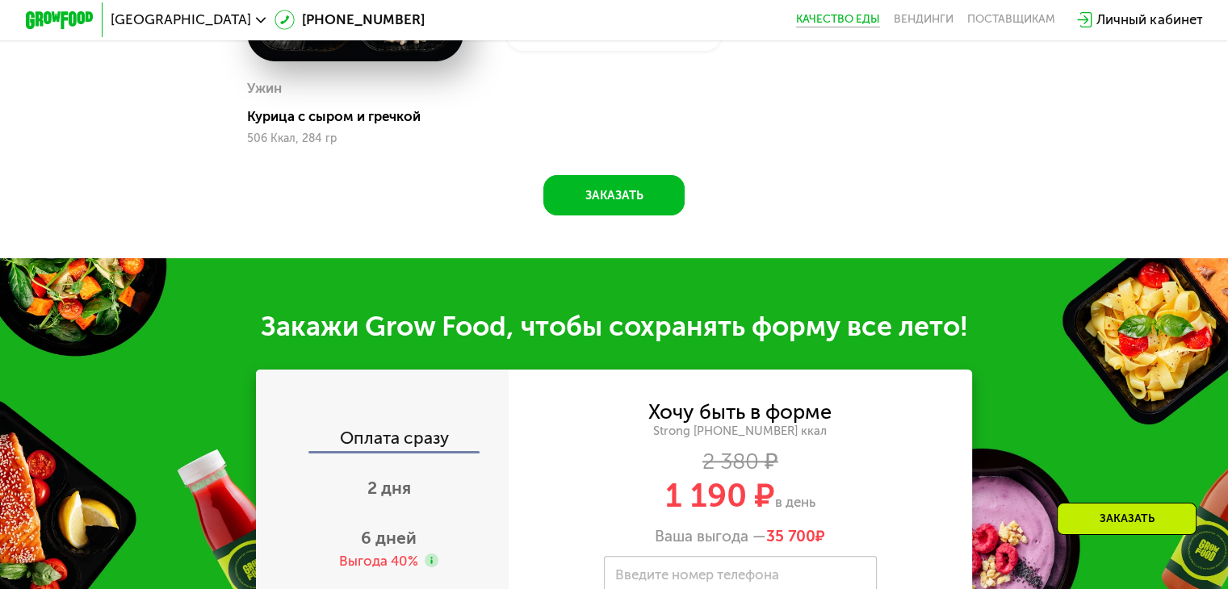
click at [844, 23] on link "Качество еды" at bounding box center [838, 20] width 84 height 14
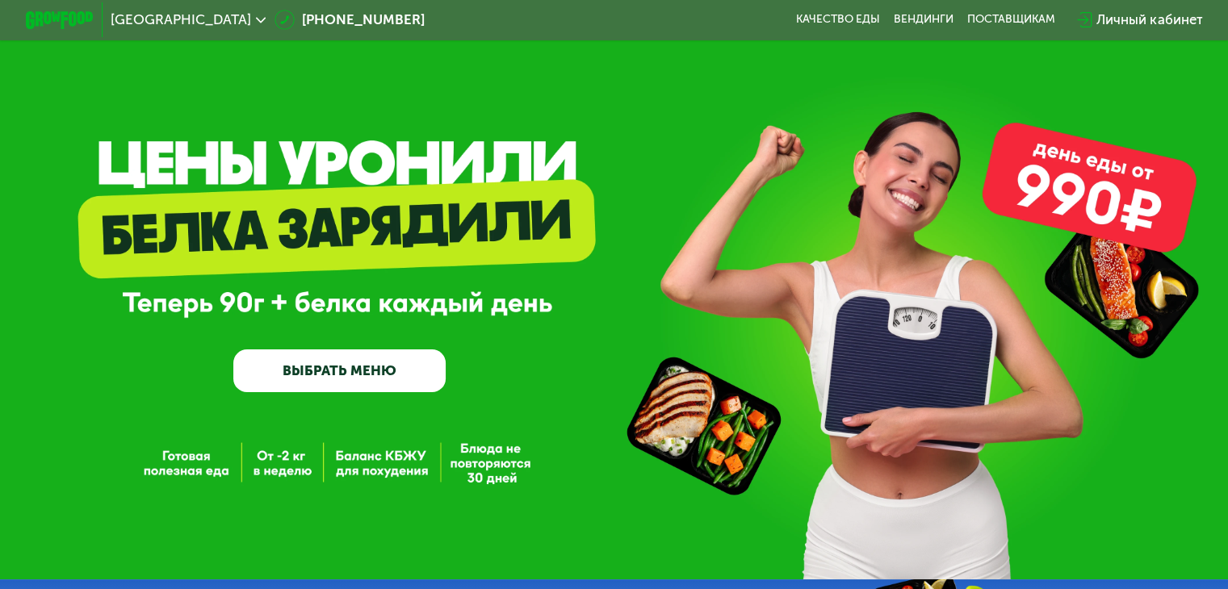
click at [400, 385] on link "ВЫБРАТЬ МЕНЮ" at bounding box center [339, 371] width 212 height 43
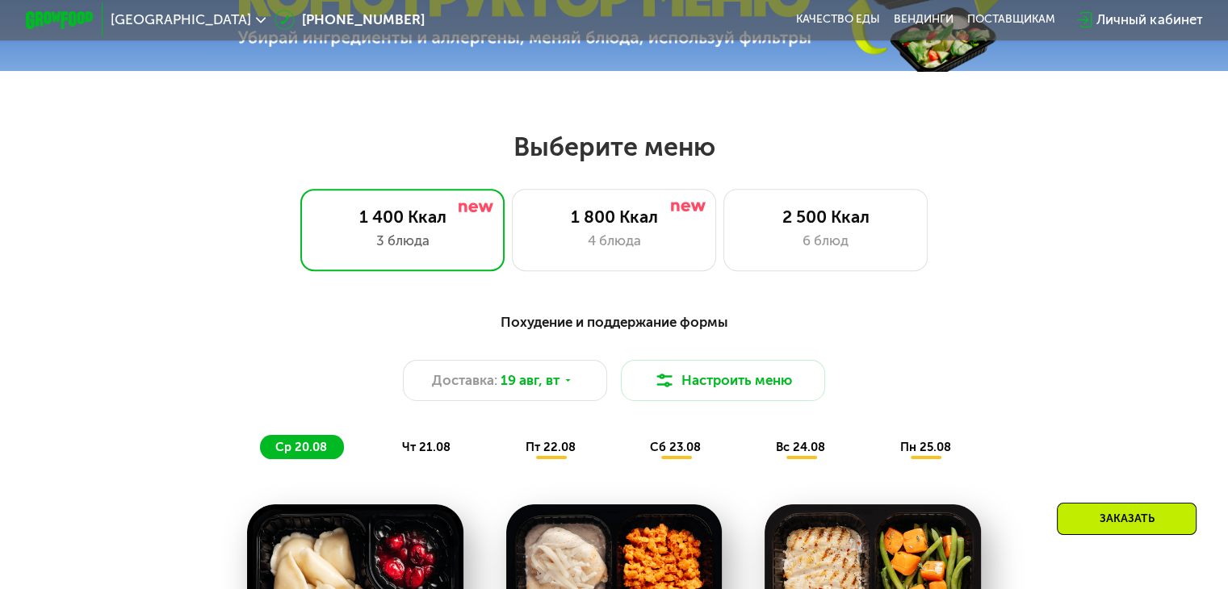
scroll to position [726, 0]
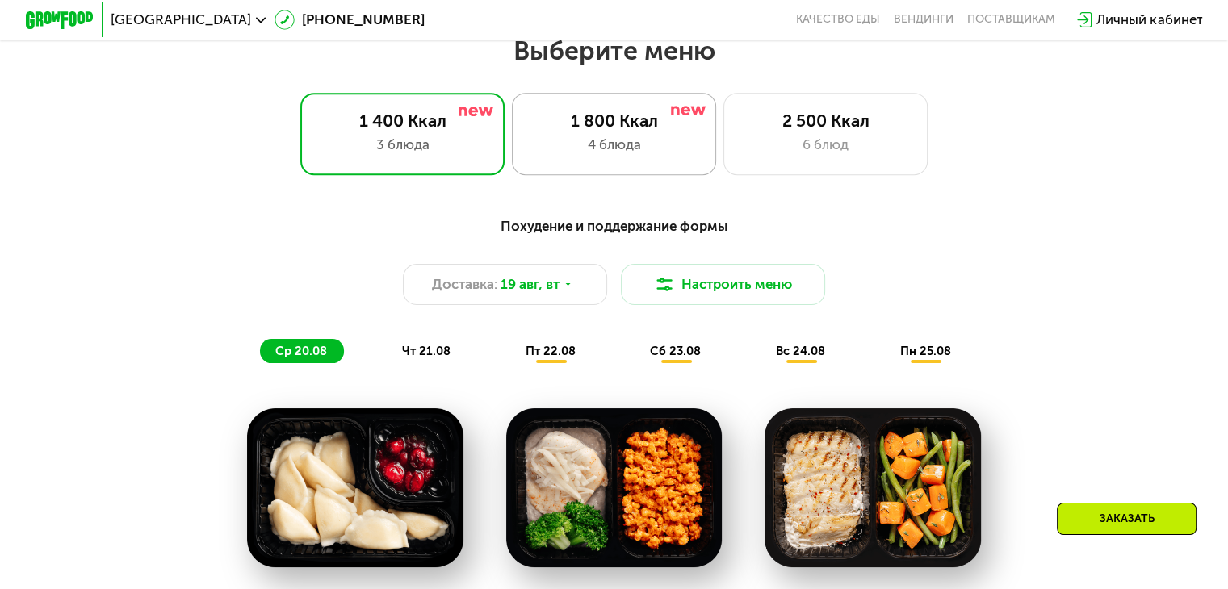
click at [723, 111] on div "1 800 Ккал 4 блюда" at bounding box center [825, 134] width 205 height 82
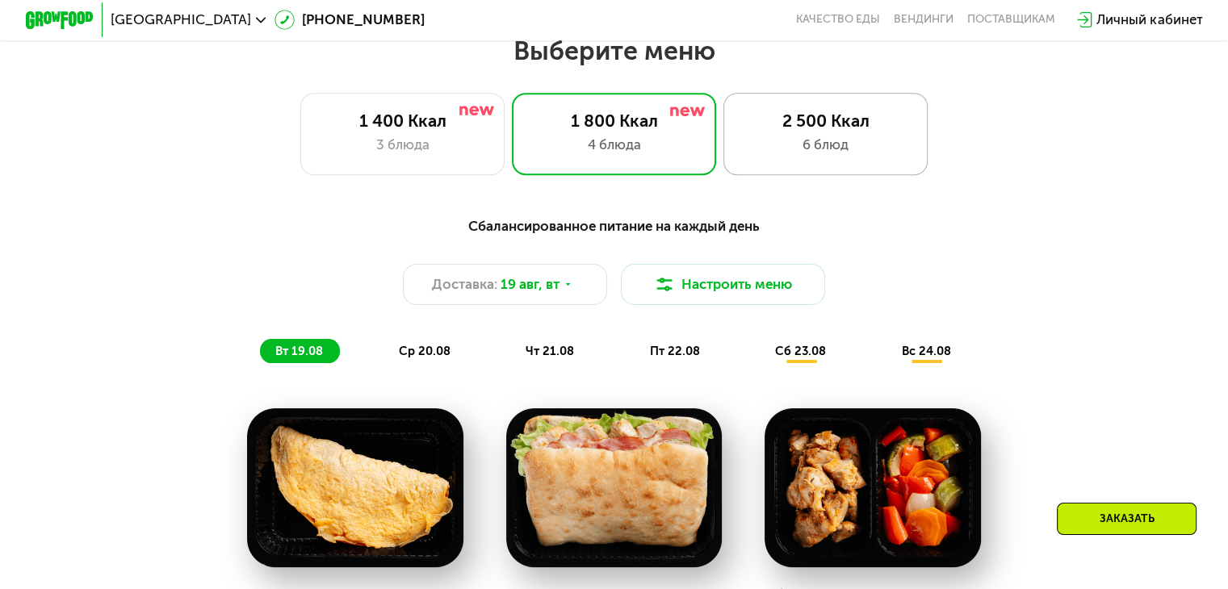
click at [800, 170] on div "2 500 Ккал 6 блюд" at bounding box center [825, 134] width 205 height 82
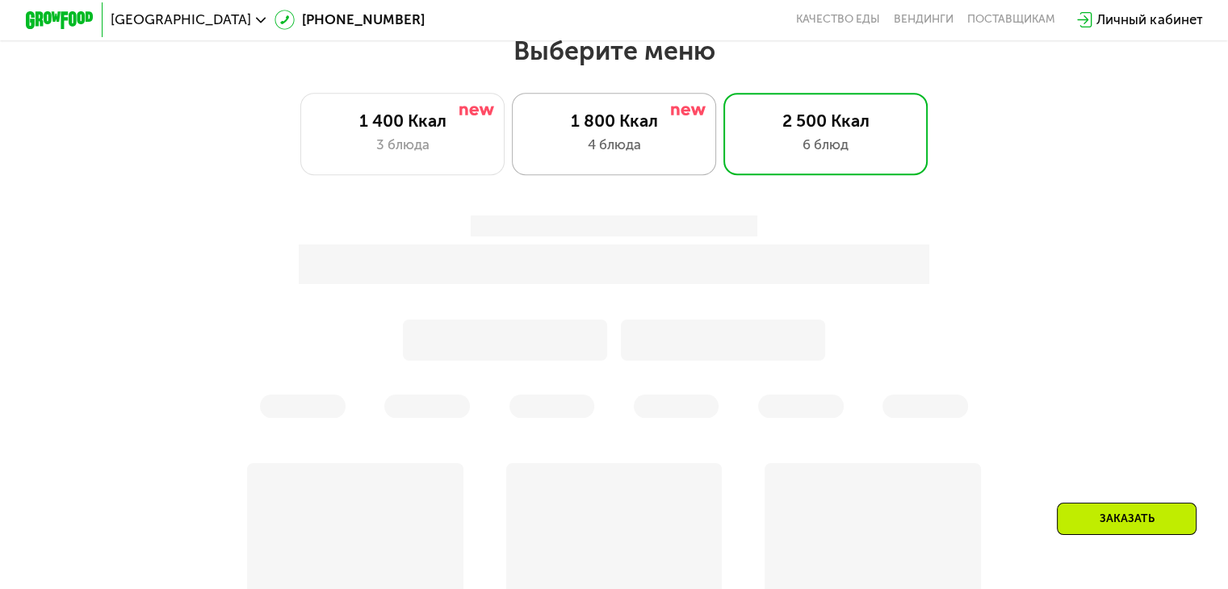
click at [723, 140] on div "1 800 Ккал 4 блюда" at bounding box center [825, 134] width 205 height 82
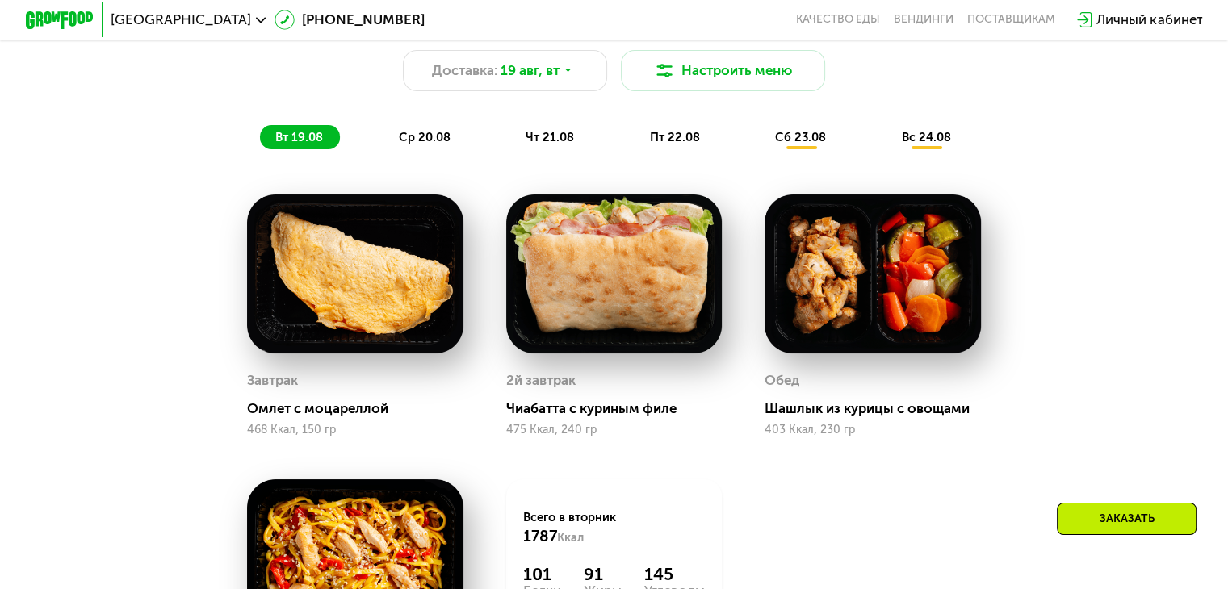
scroll to position [887, 0]
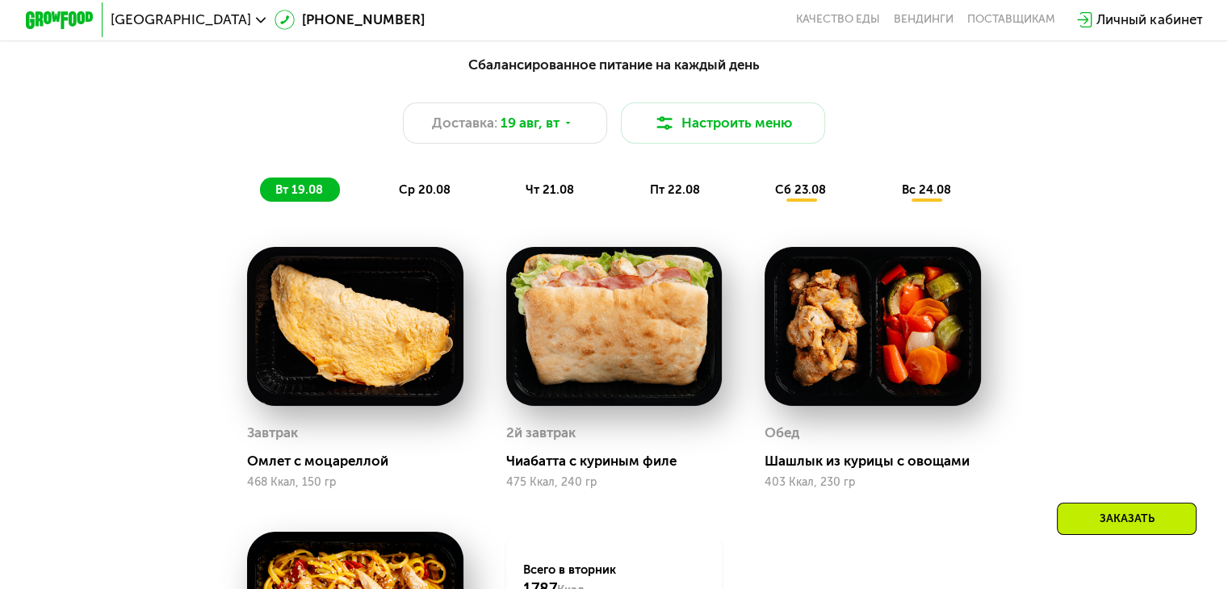
click at [423, 192] on span "ср 20.08" at bounding box center [425, 189] width 52 height 15
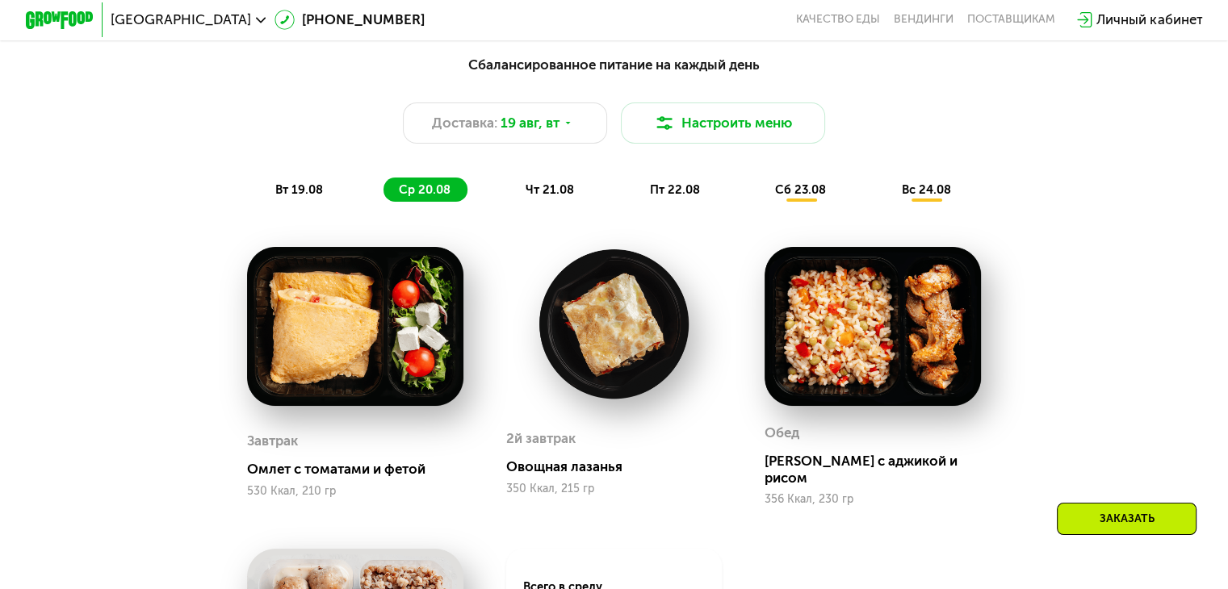
click at [905, 197] on span "вс 24.08" at bounding box center [926, 189] width 49 height 15
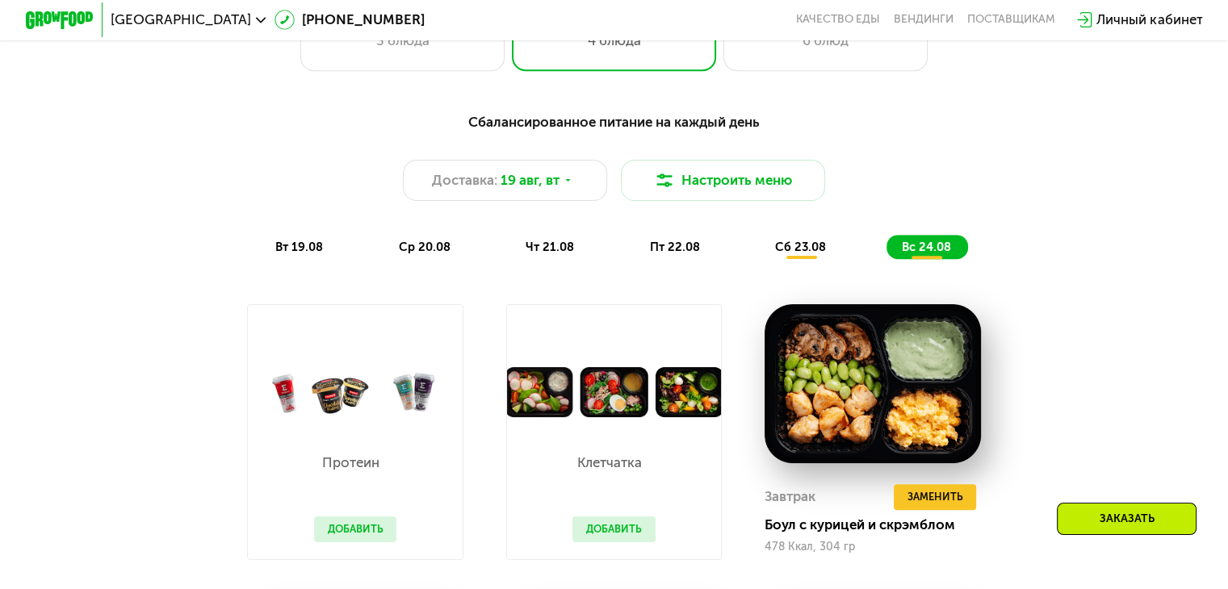
scroll to position [726, 0]
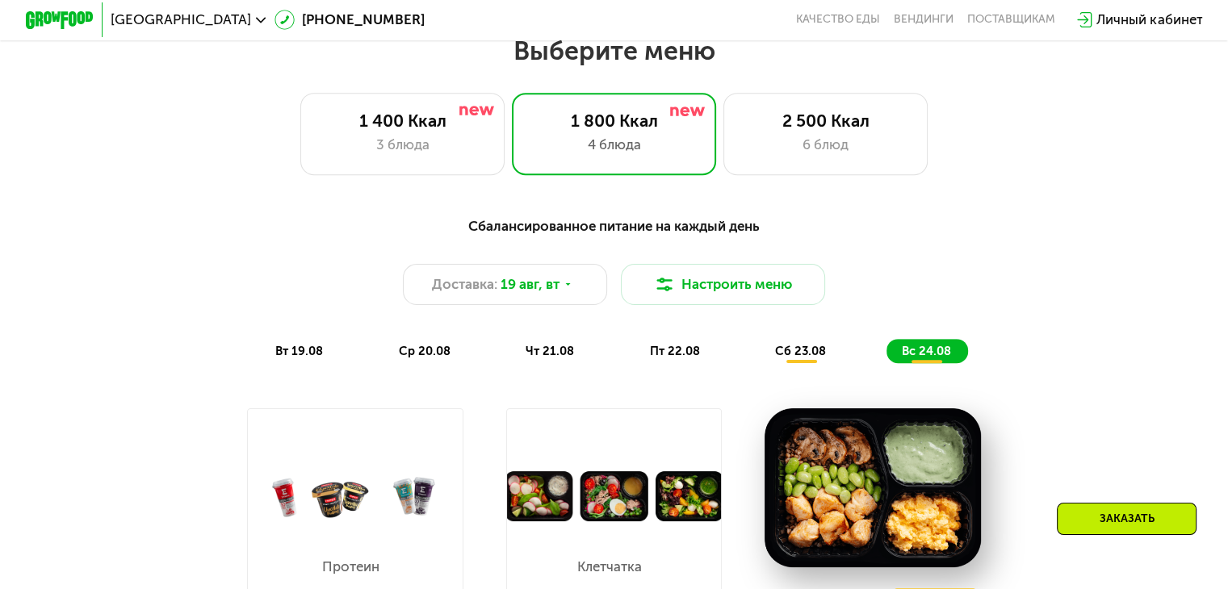
click at [886, 363] on div "сб 23.08" at bounding box center [927, 351] width 82 height 24
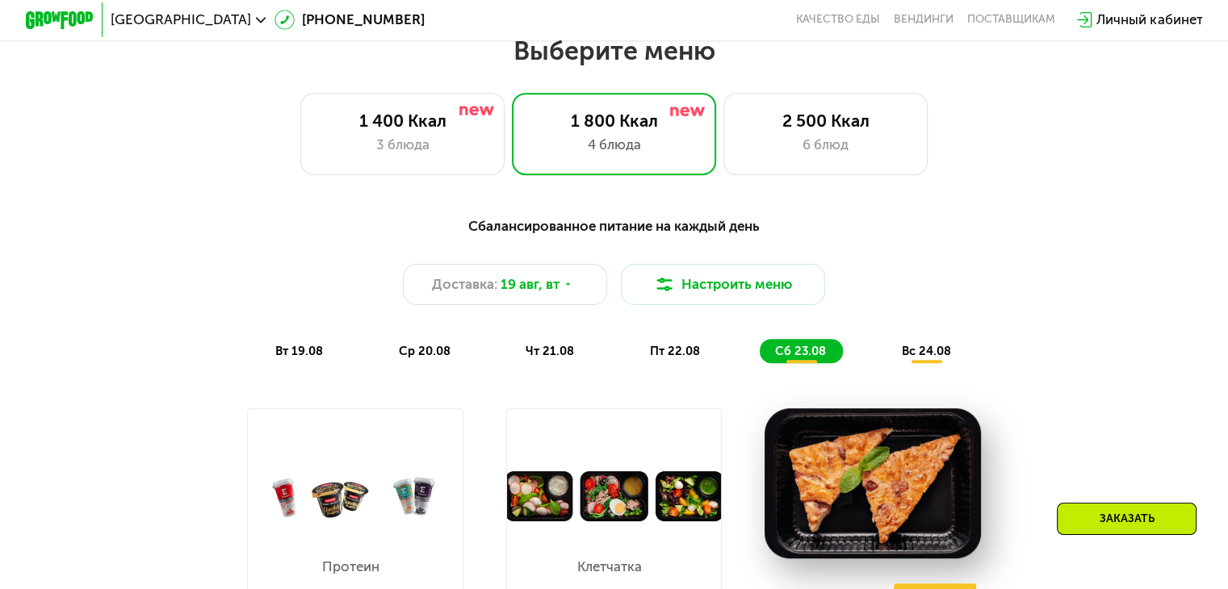
drag, startPoint x: 677, startPoint y: 364, endPoint x: 646, endPoint y: 368, distance: 30.9
click at [678, 358] on span "пт 22.08" at bounding box center [675, 351] width 50 height 15
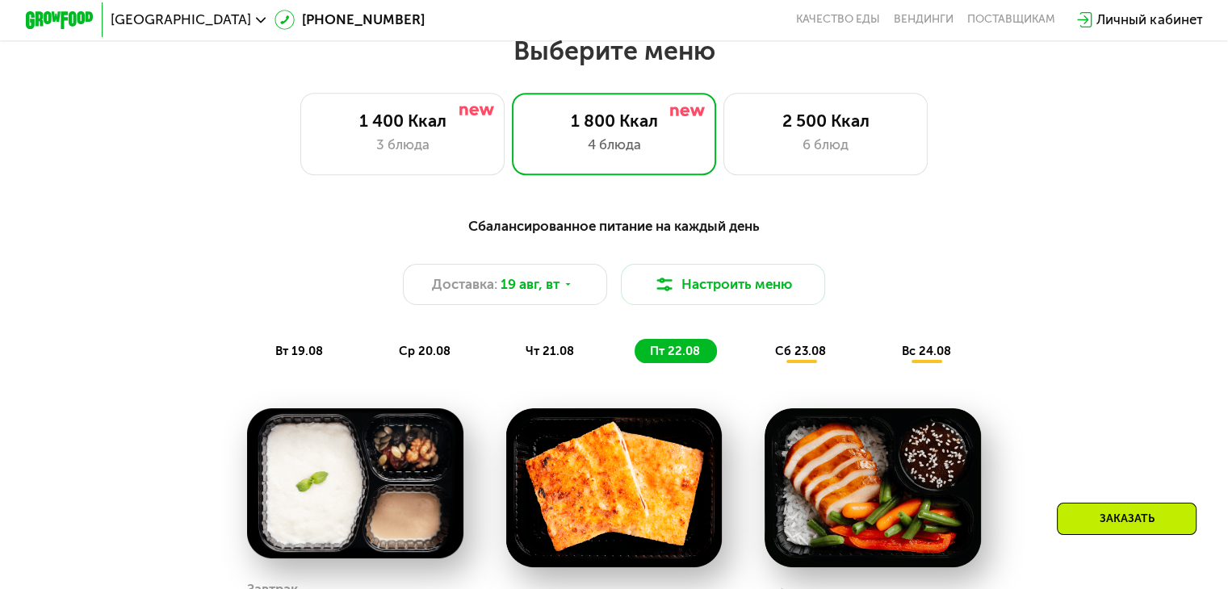
click at [635, 363] on div "чт 21.08" at bounding box center [676, 351] width 82 height 24
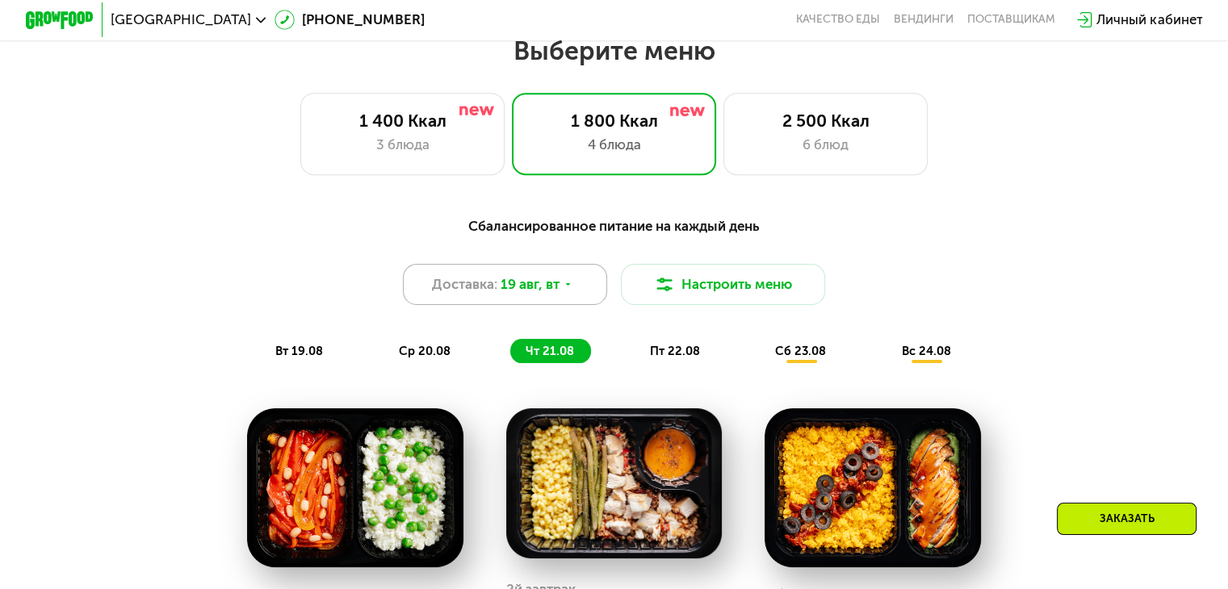
click at [580, 285] on div "Доставка: 19 авг, вт" at bounding box center [505, 284] width 205 height 41
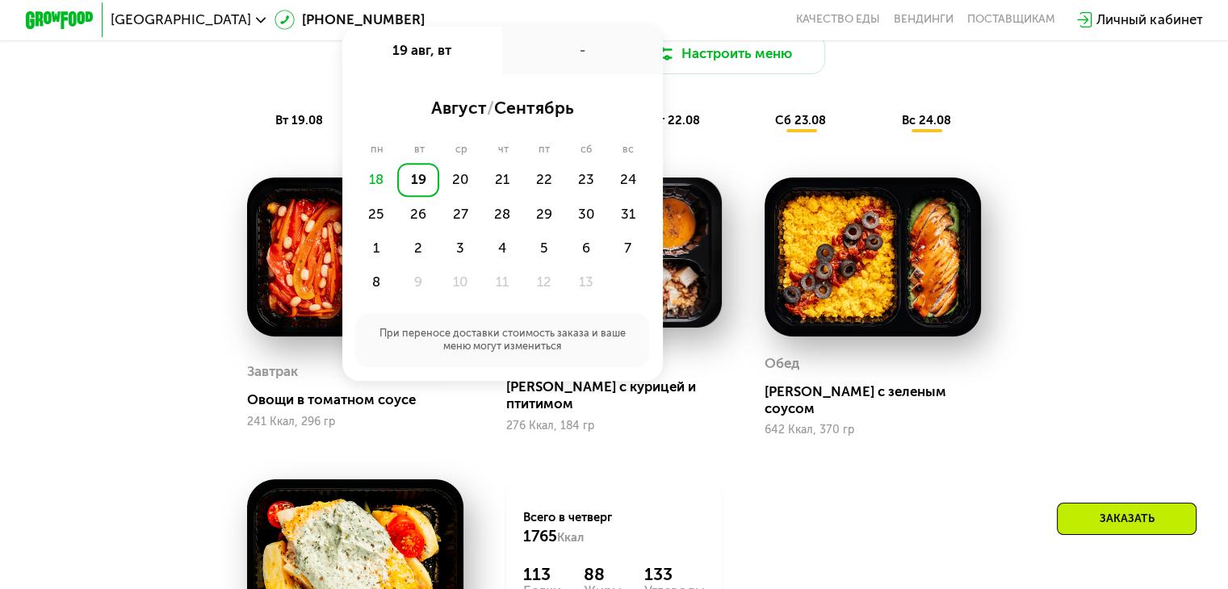
scroll to position [968, 0]
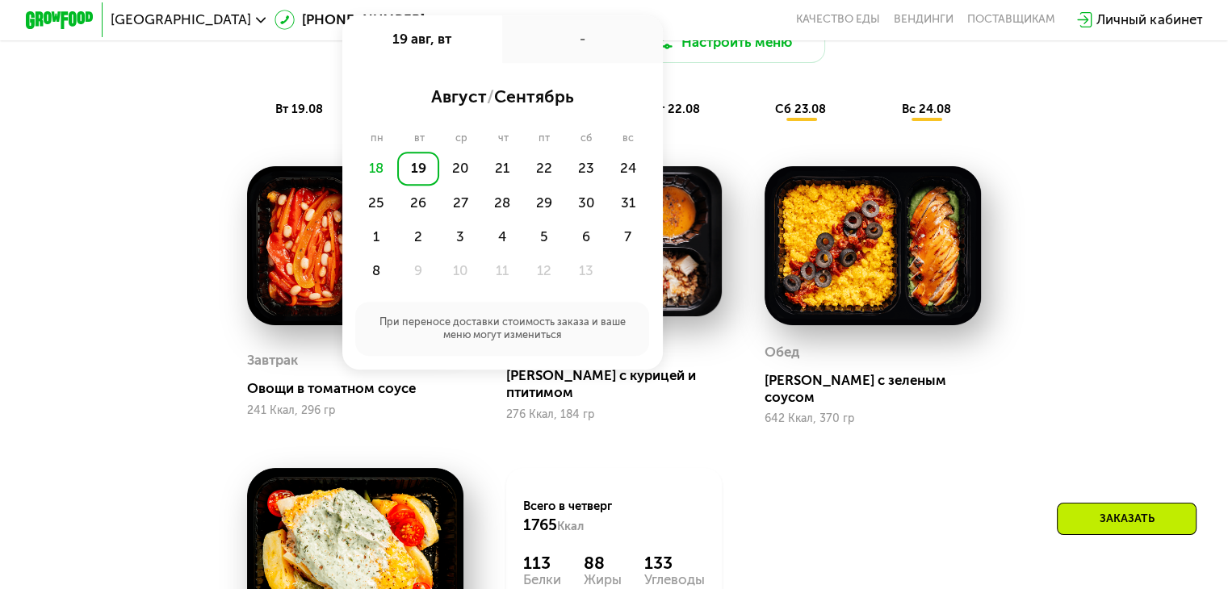
click at [1161, 202] on div "Сбалансированное питание на каждый день Доставка: 19 авг, вт 19 авг, вт - авгус…" at bounding box center [614, 387] width 1228 height 875
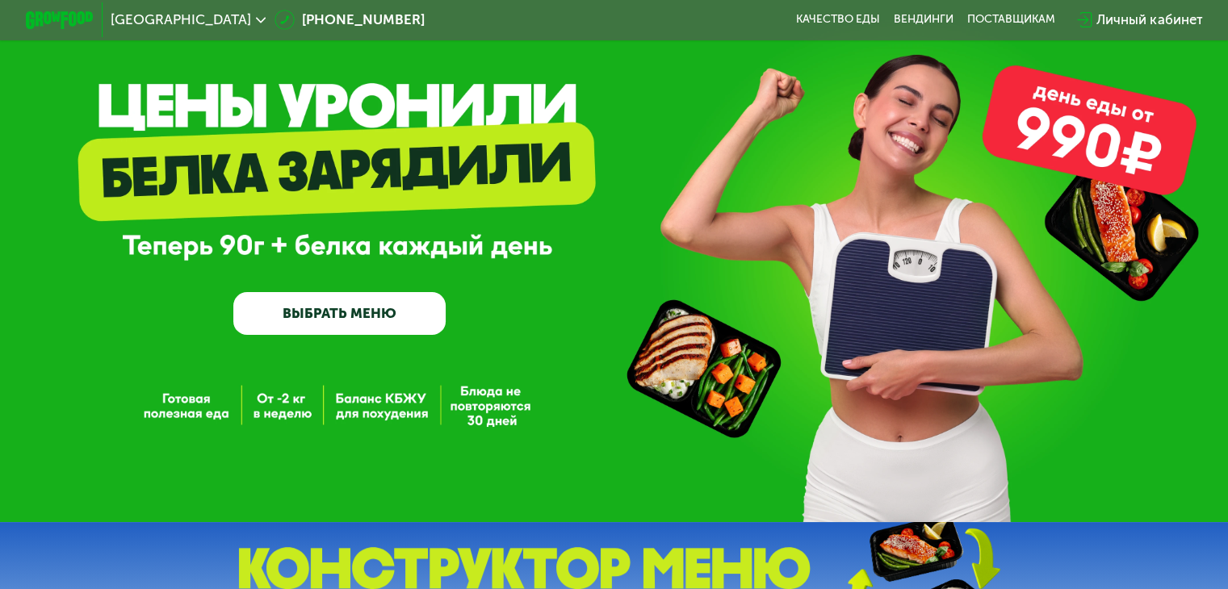
scroll to position [0, 0]
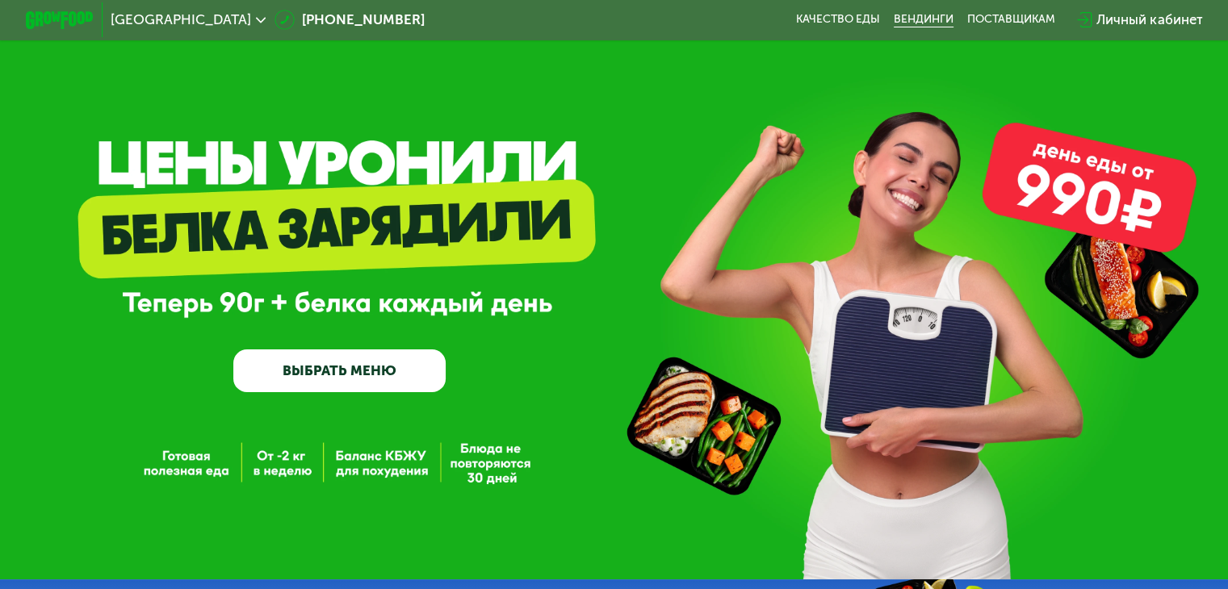
click at [913, 14] on link "Вендинги" at bounding box center [924, 20] width 60 height 14
click at [1167, 17] on div "Личный кабинет" at bounding box center [1149, 20] width 106 height 20
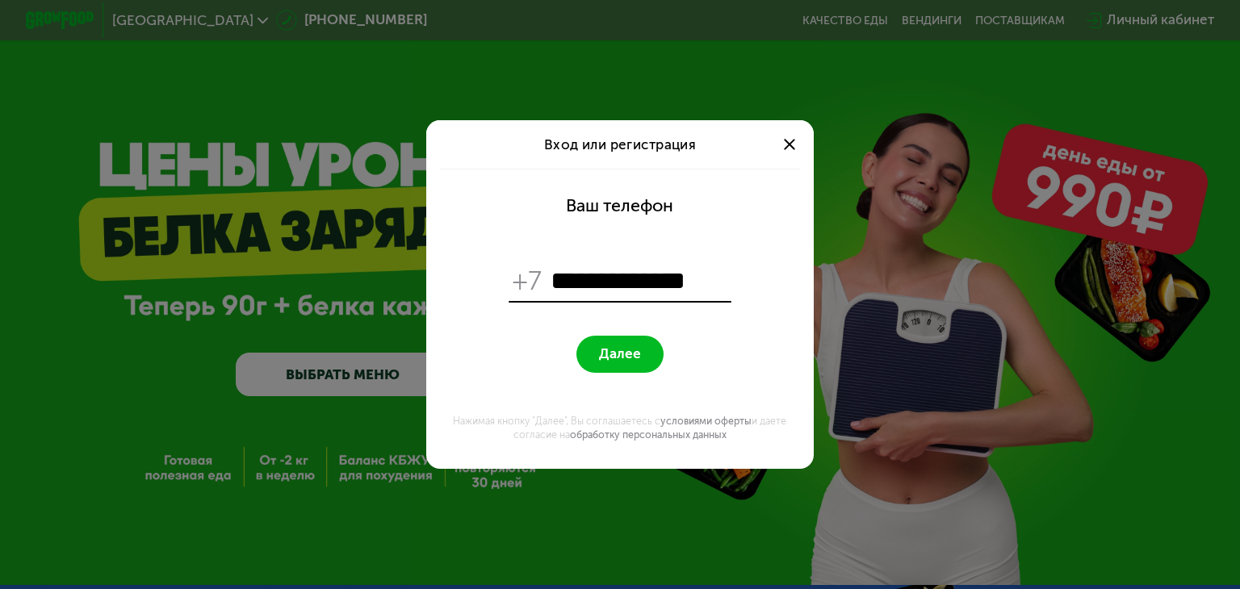
type input "**********"
click at [636, 340] on button "Далее" at bounding box center [619, 354] width 86 height 37
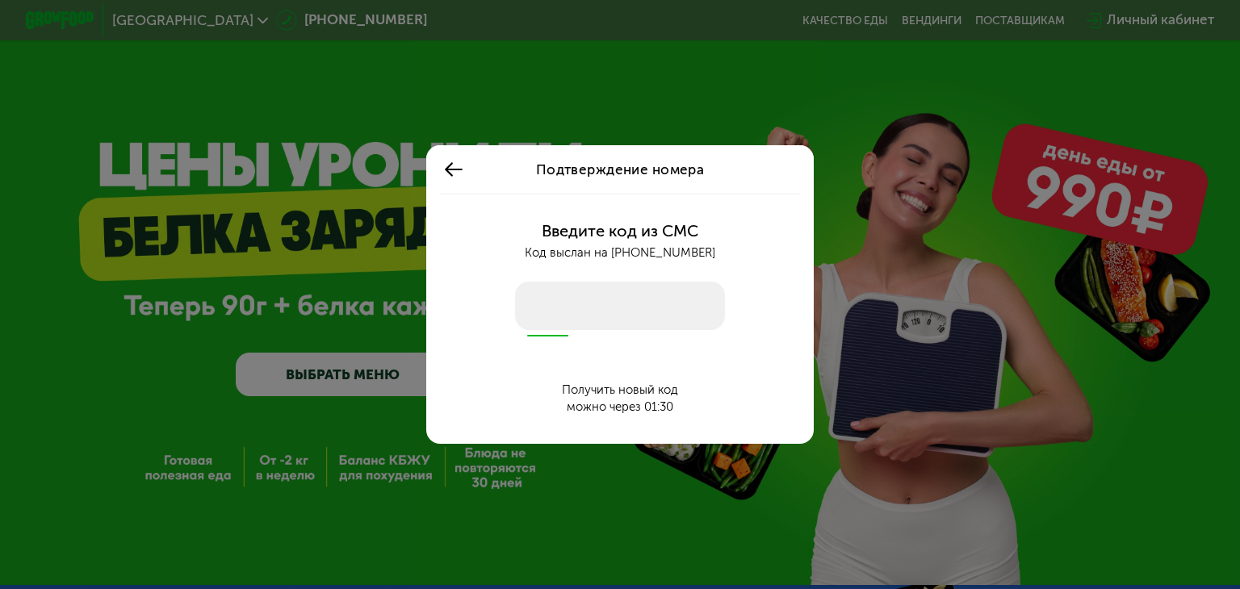
click at [645, 312] on input "number" at bounding box center [620, 306] width 210 height 48
click at [439, 184] on div "Подтверждение номера" at bounding box center [620, 169] width 388 height 48
click at [449, 169] on use at bounding box center [453, 170] width 17 height 14
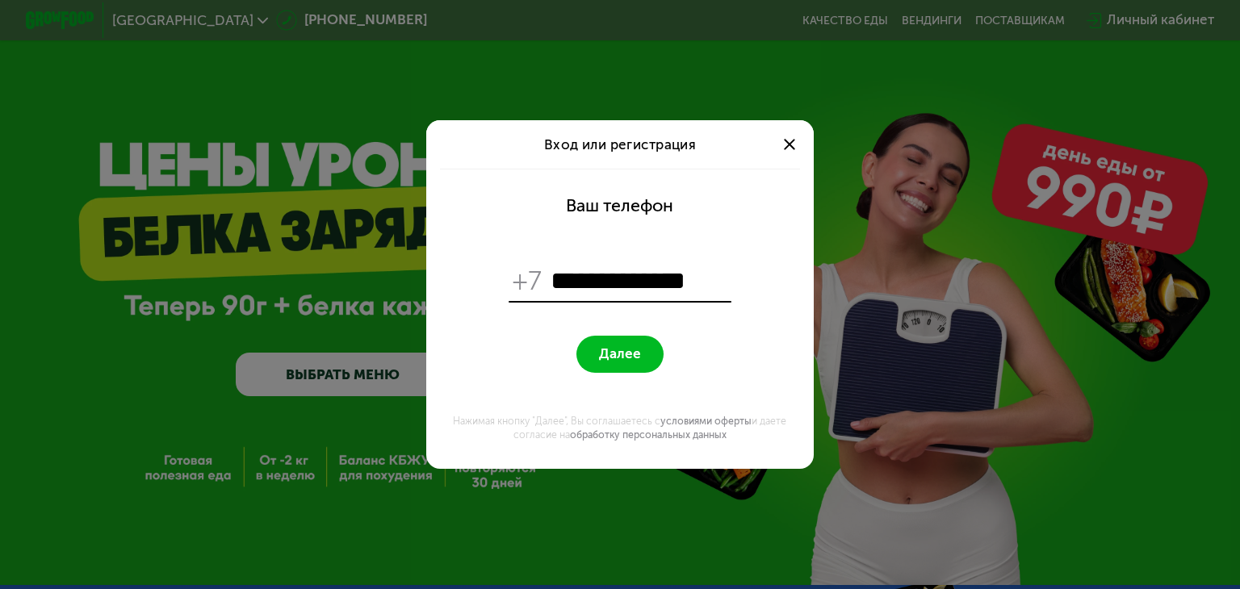
drag, startPoint x: 790, startPoint y: 127, endPoint x: 784, endPoint y: 135, distance: 10.3
click at [789, 129] on div "Вход или регистрация" at bounding box center [620, 144] width 388 height 48
click at [784, 135] on div at bounding box center [789, 144] width 21 height 21
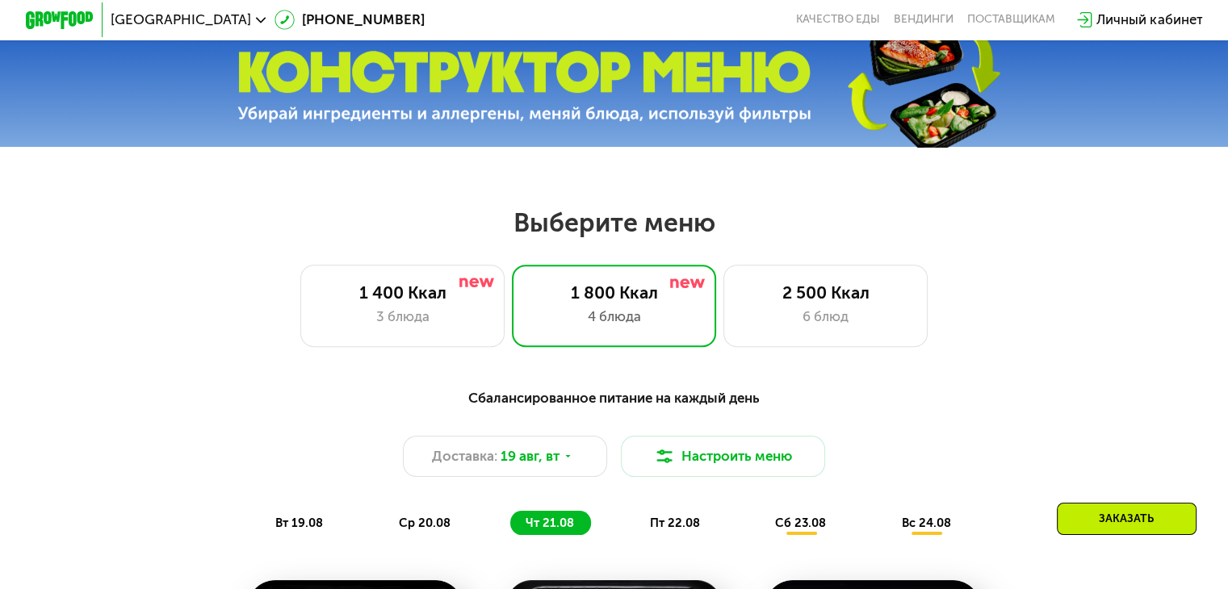
scroll to position [484, 0]
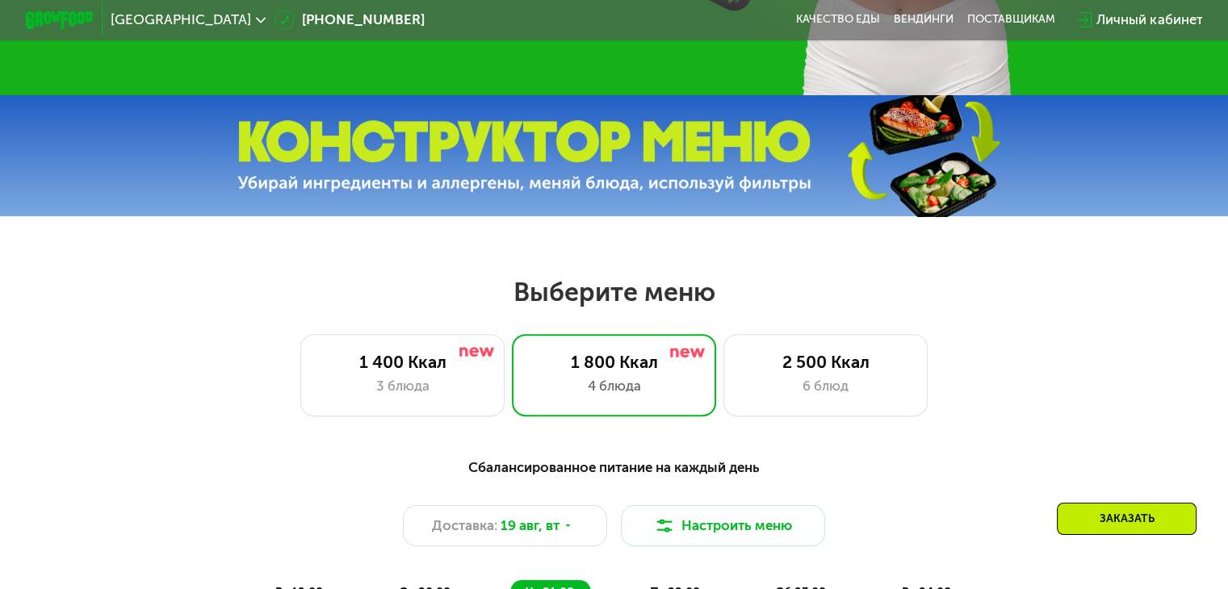
click at [136, 16] on span "[GEOGRAPHIC_DATA]" at bounding box center [181, 20] width 140 height 14
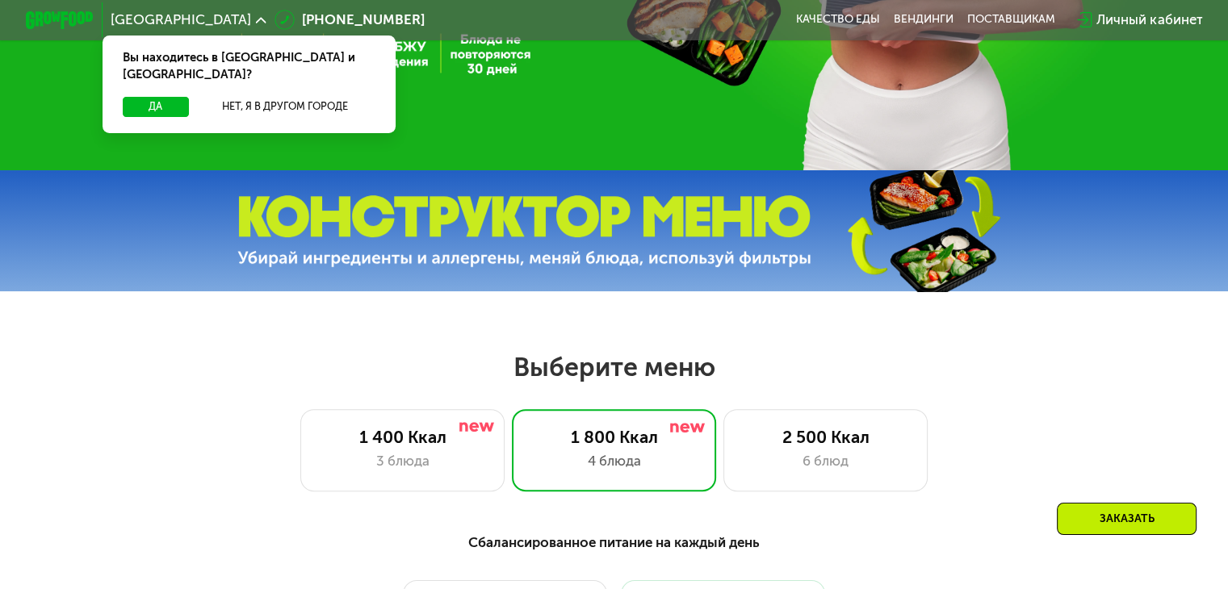
scroll to position [404, 0]
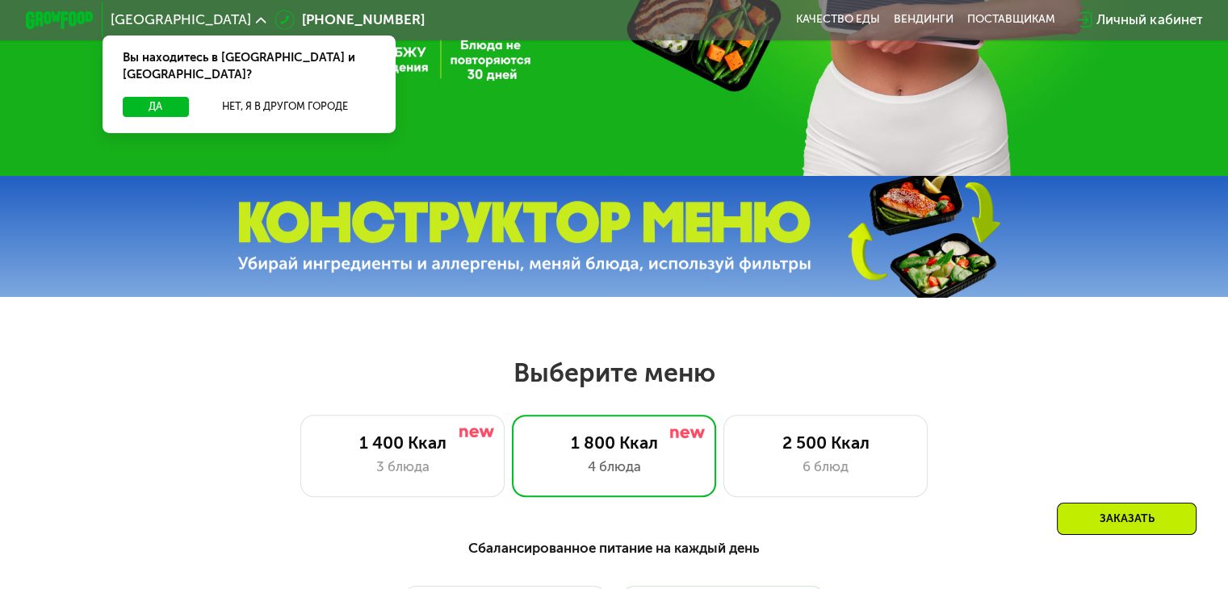
click at [136, 16] on span "[GEOGRAPHIC_DATA]" at bounding box center [181, 20] width 140 height 14
click at [1126, 20] on div "Личный кабинет" at bounding box center [1149, 20] width 106 height 20
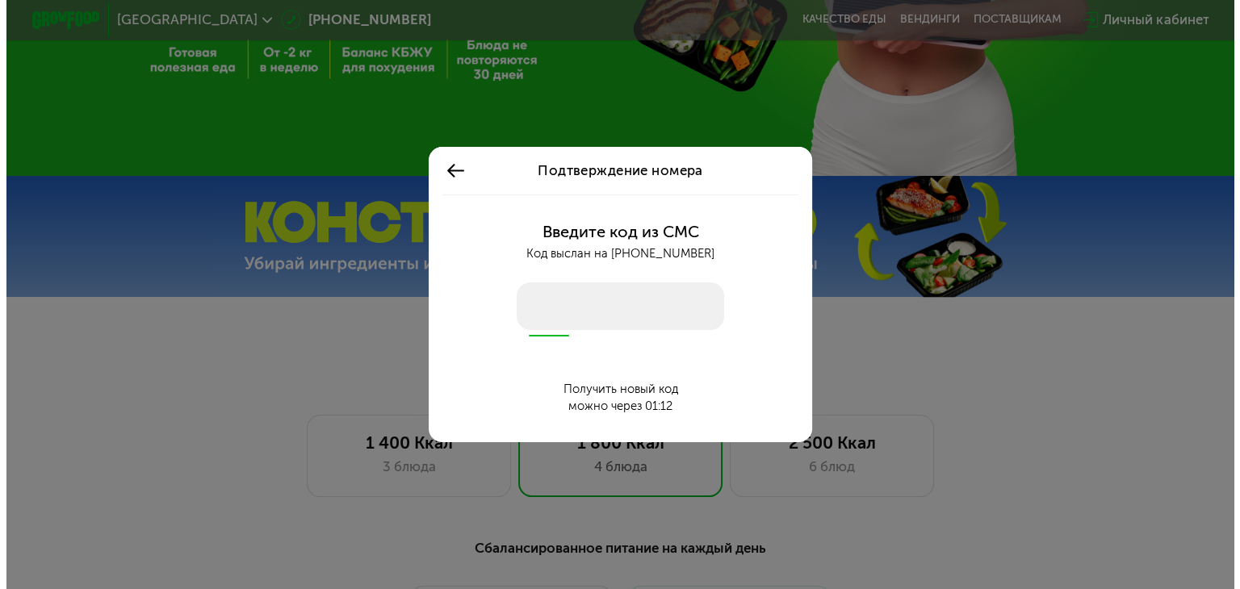
scroll to position [0, 0]
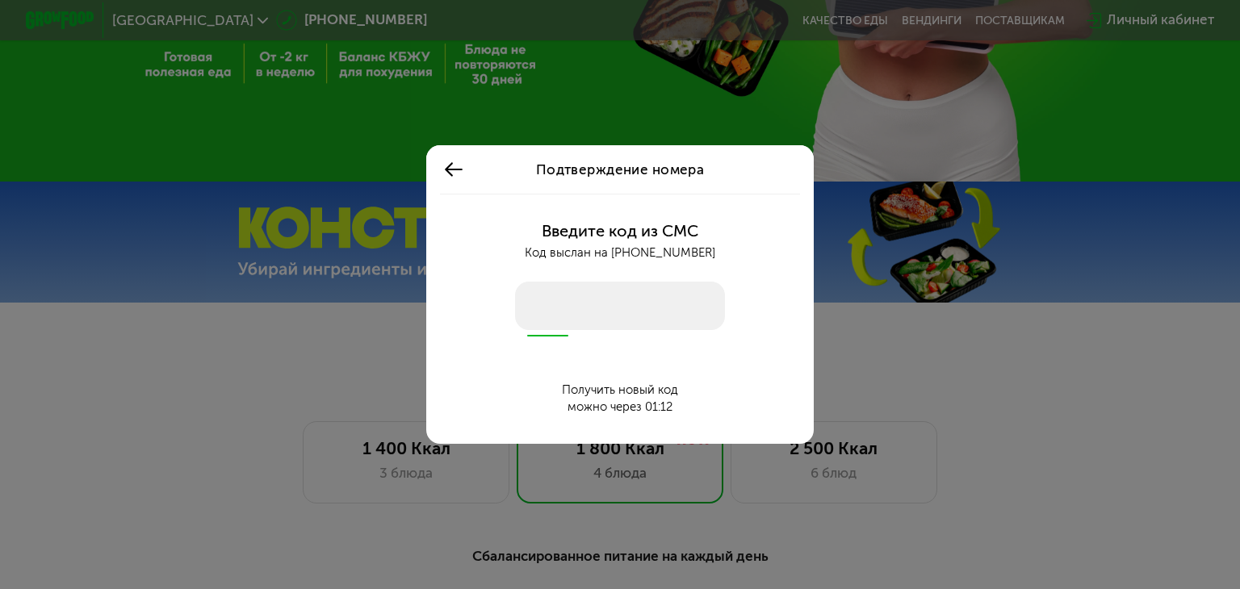
click at [593, 303] on input "number" at bounding box center [620, 306] width 210 height 48
click at [578, 311] on input "number" at bounding box center [620, 306] width 210 height 48
click at [1048, 342] on div "Подтверждение номера Введите код из СМС Код выслан на +7 987 097 03 63 Получить…" at bounding box center [620, 294] width 1240 height 589
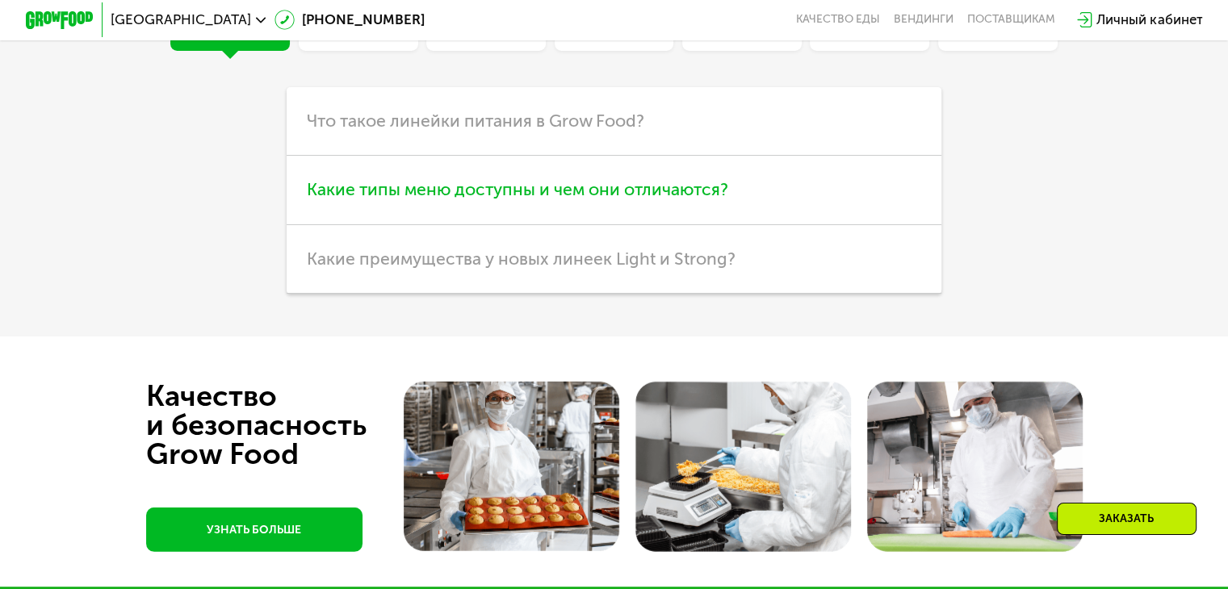
scroll to position [4429, 0]
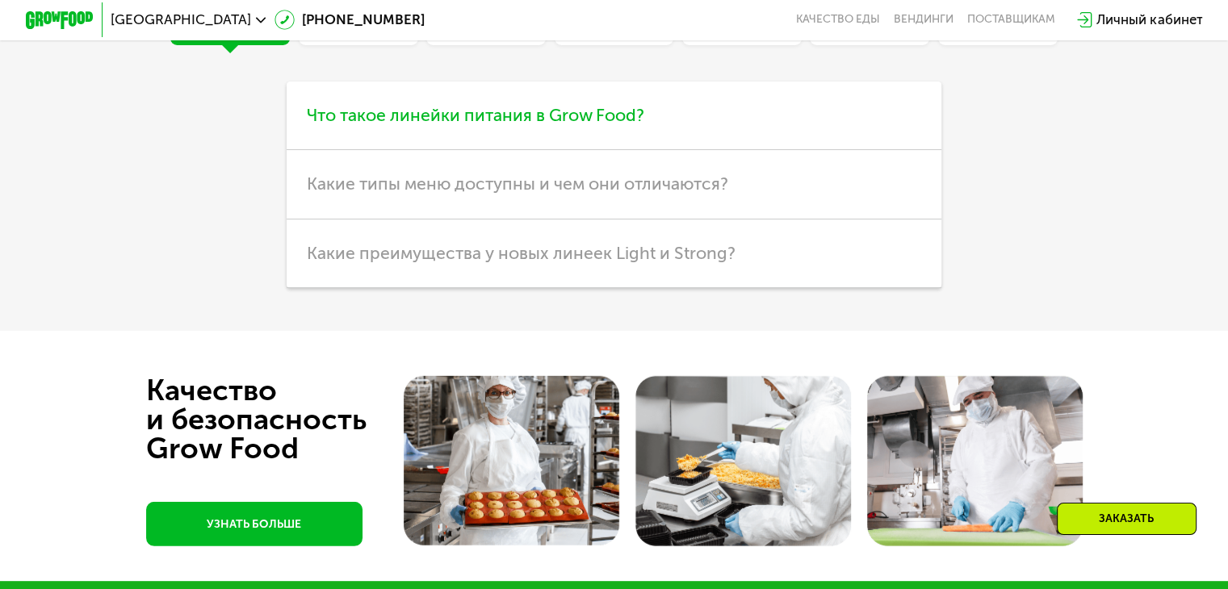
click at [595, 125] on span "Что такое линейки питания в Grow Food?" at bounding box center [475, 115] width 337 height 20
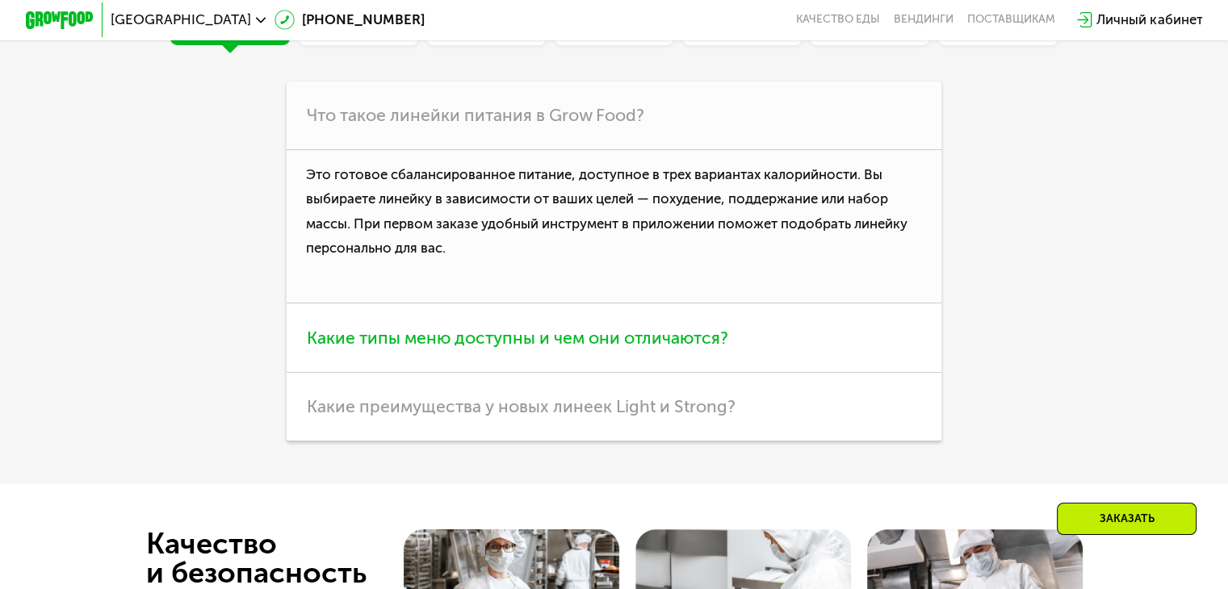
click at [540, 348] on span "Какие типы меню доступны и чем они отличаются?" at bounding box center [517, 338] width 421 height 20
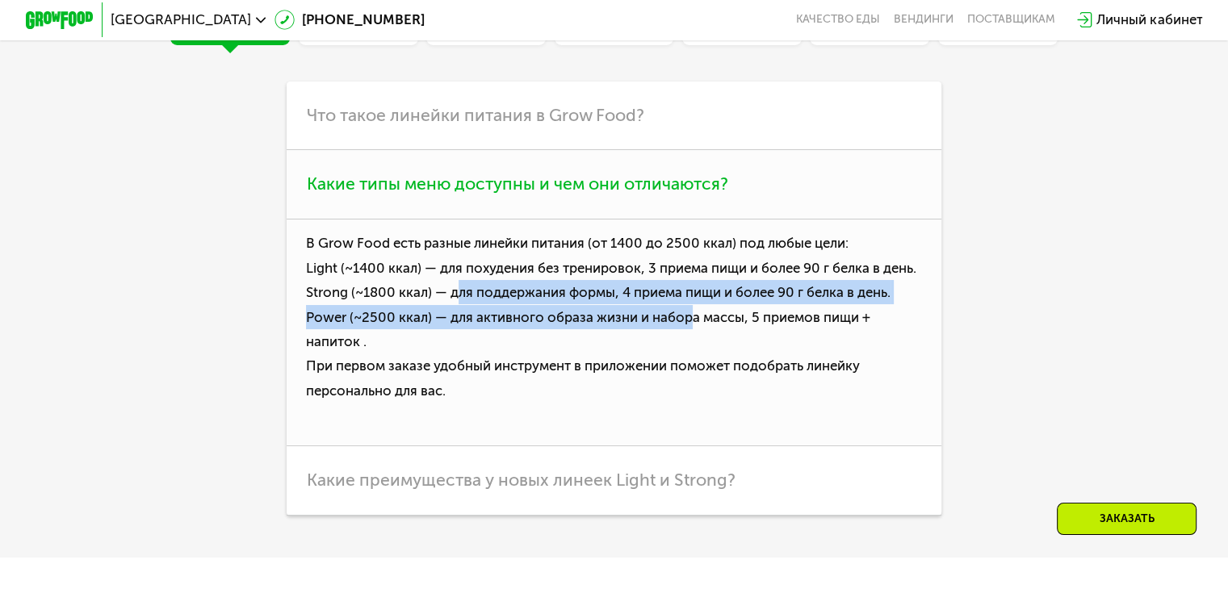
drag, startPoint x: 454, startPoint y: 314, endPoint x: 694, endPoint y: 336, distance: 241.6
click at [689, 334] on p "В Grow Food есть разные линейки питания (от 1400 до 2500 ккал) под любые цели: …" at bounding box center [614, 334] width 655 height 228
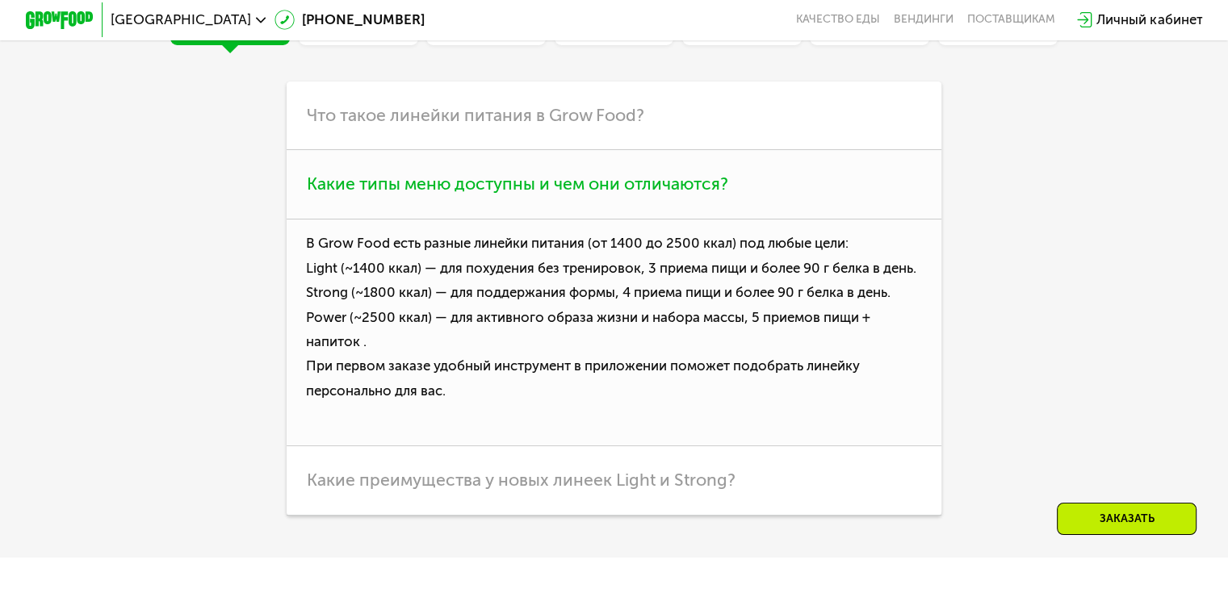
click at [538, 376] on p "В Grow Food есть разные линейки питания (от 1400 до 2500 ккал) под любые цели: …" at bounding box center [614, 334] width 655 height 228
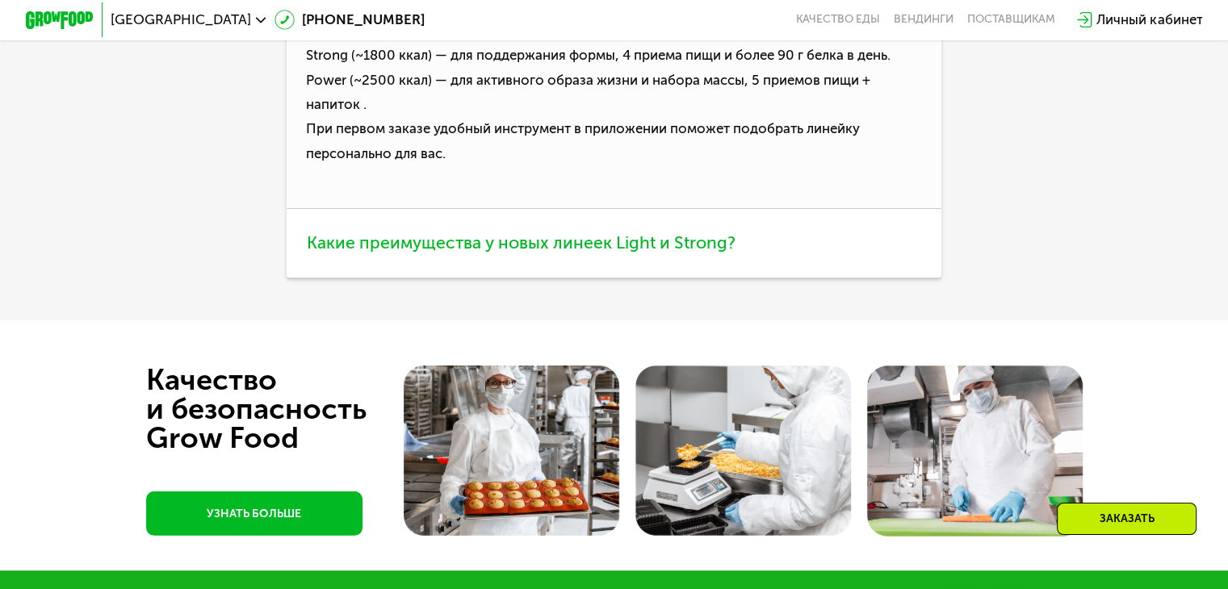
scroll to position [4671, 0]
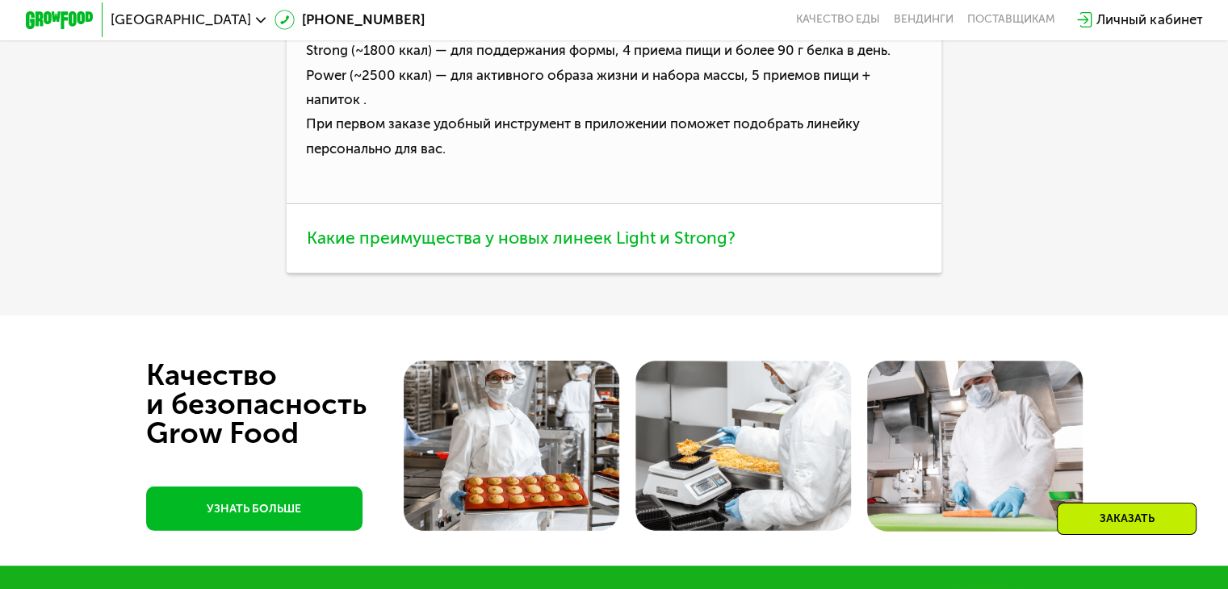
click at [543, 248] on span "Какие преимущества у новых линеек Light и Strong?" at bounding box center [521, 238] width 429 height 20
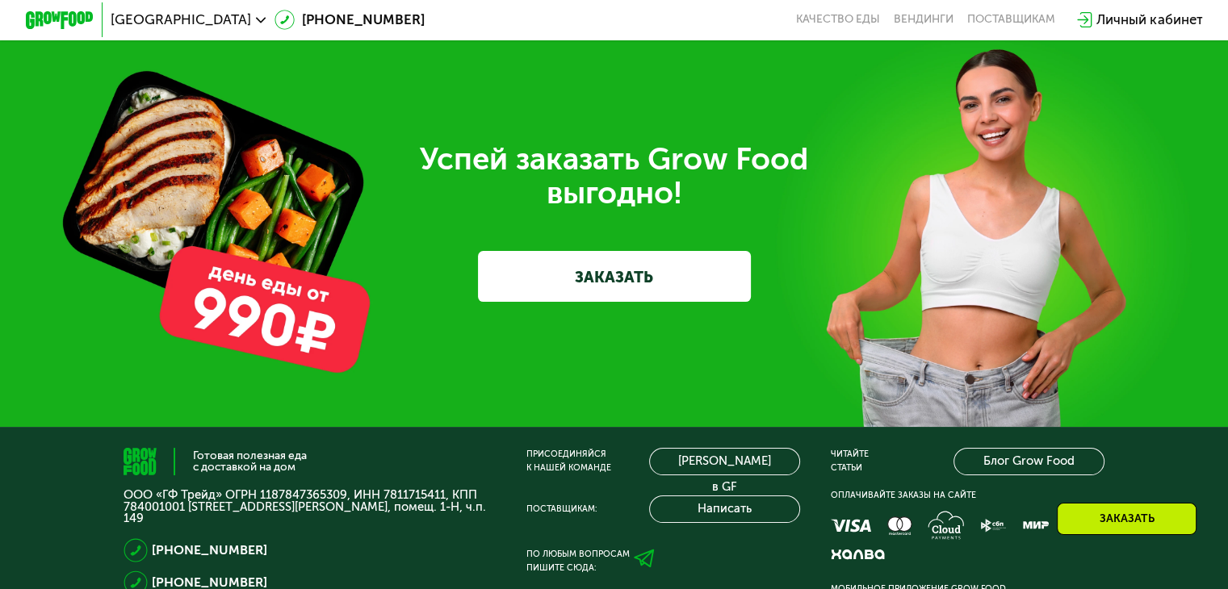
scroll to position [5104, 0]
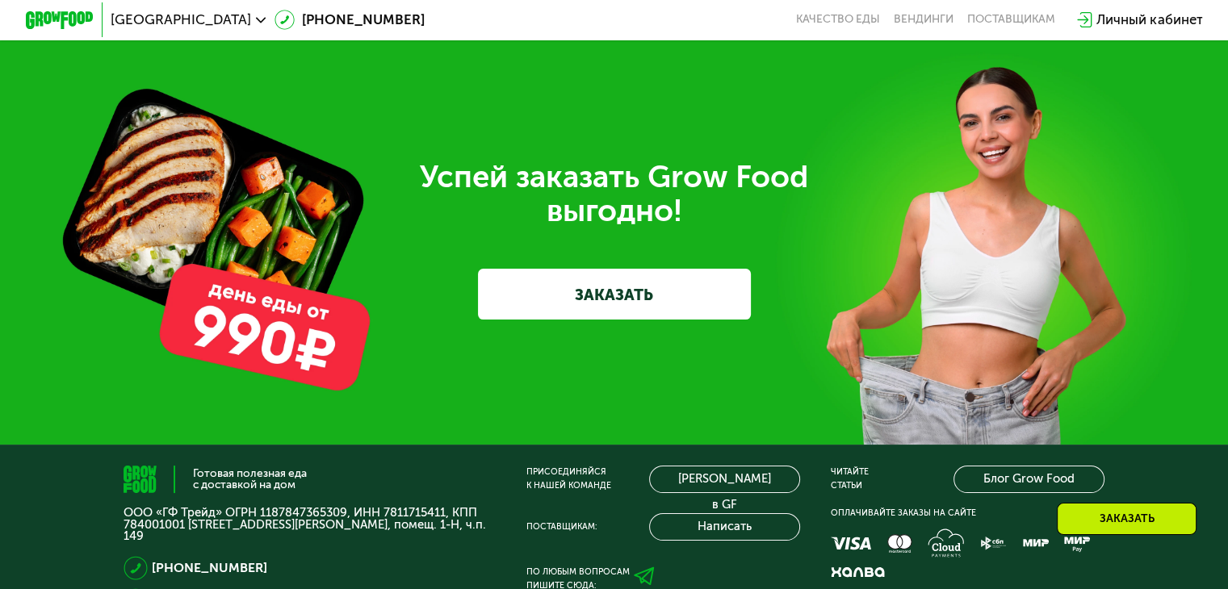
click at [1168, 15] on div "Личный кабинет" at bounding box center [1149, 20] width 106 height 20
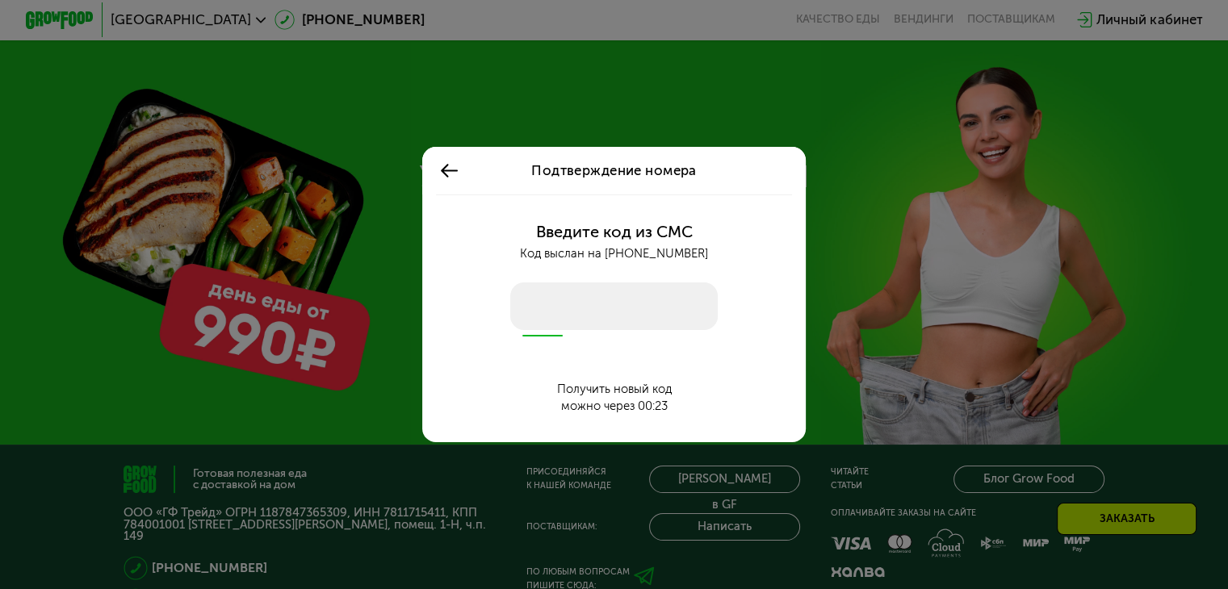
scroll to position [0, 0]
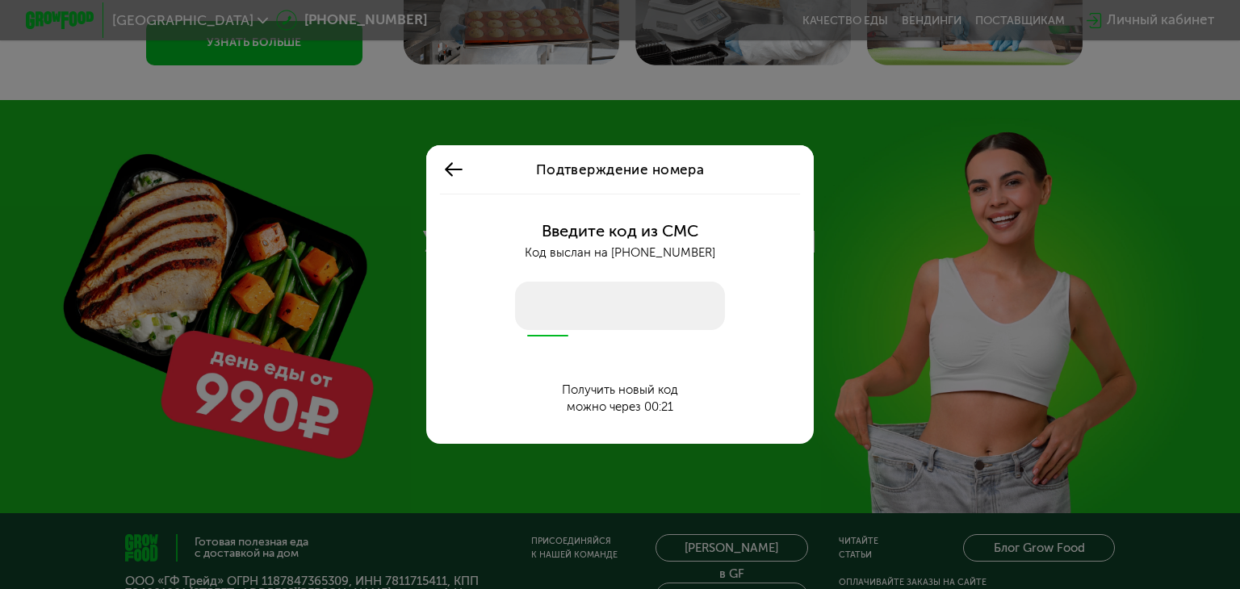
click at [552, 321] on input "number" at bounding box center [620, 306] width 210 height 48
type input "****"
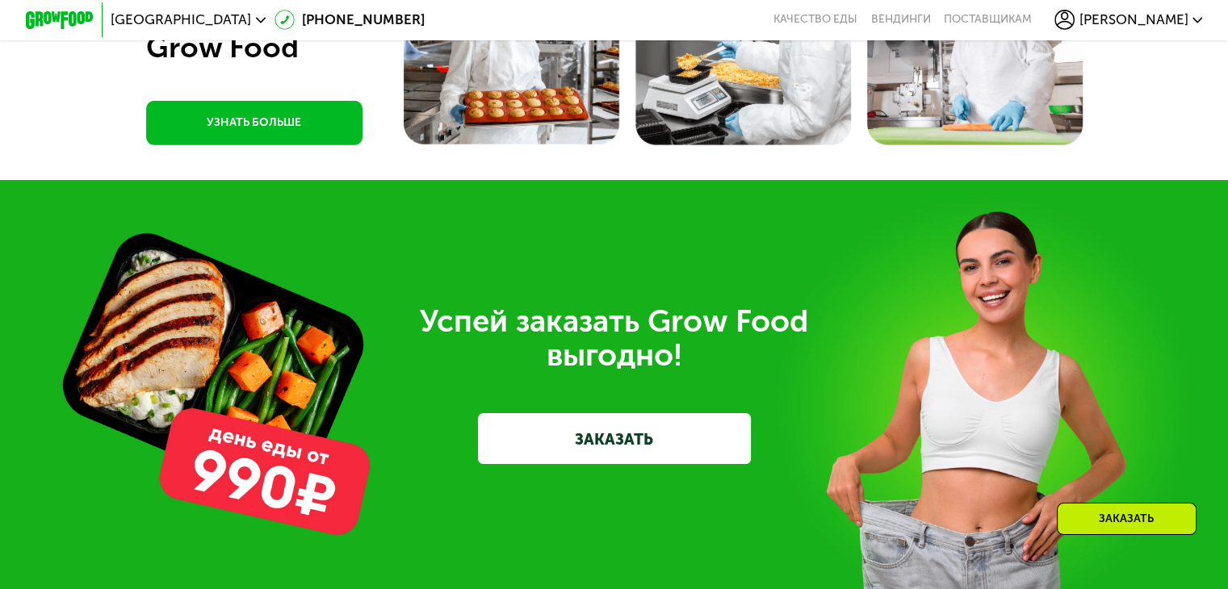
scroll to position [4943, 0]
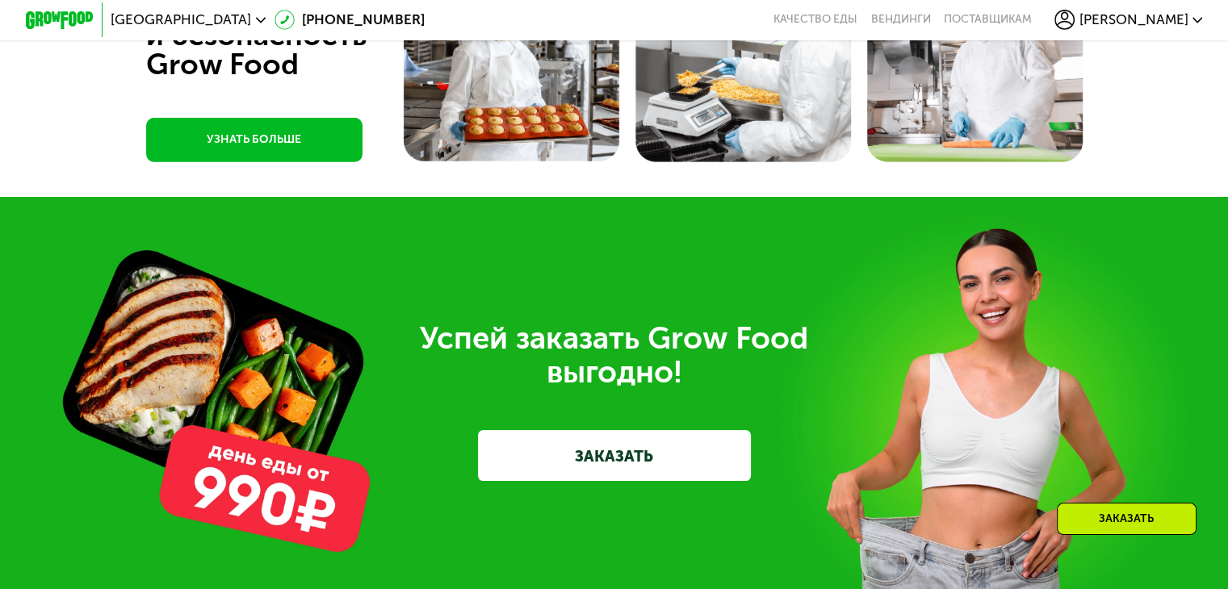
click at [1162, 13] on span "[PERSON_NAME]" at bounding box center [1133, 20] width 109 height 14
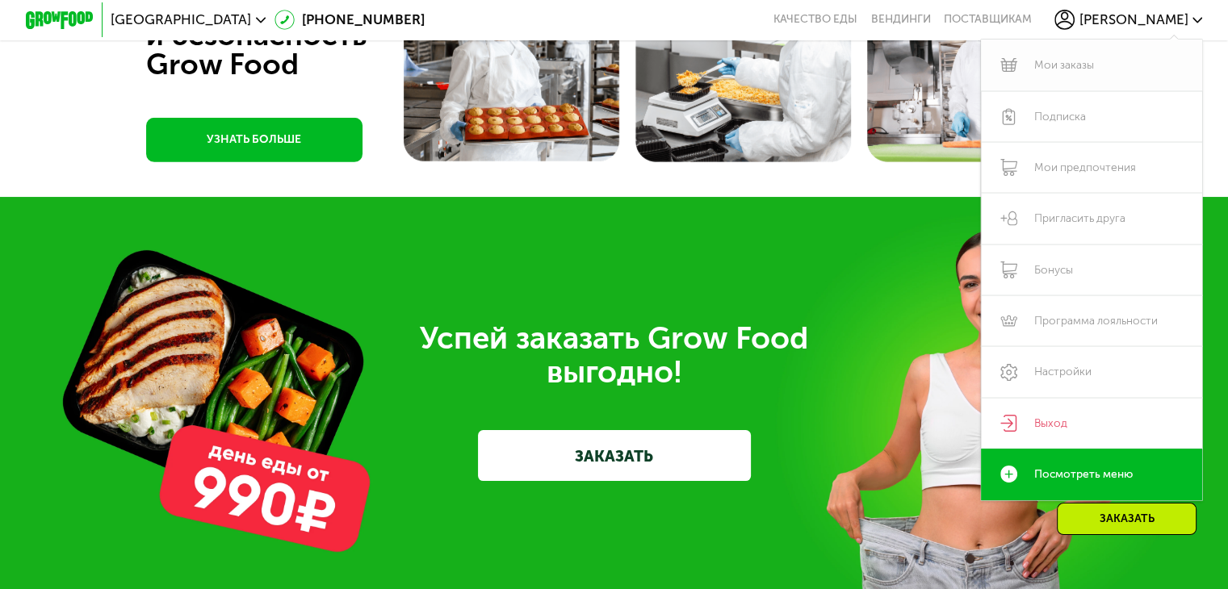
click at [1062, 66] on link "Мои заказы" at bounding box center [1092, 65] width 222 height 51
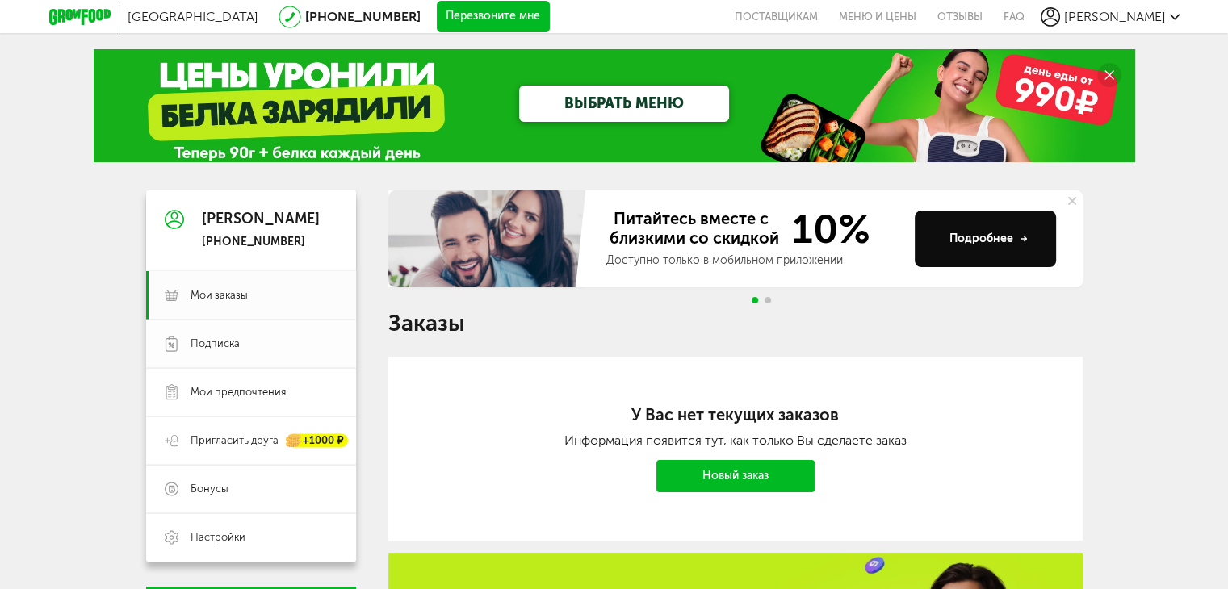
click at [237, 345] on span "Подписка" at bounding box center [215, 344] width 49 height 15
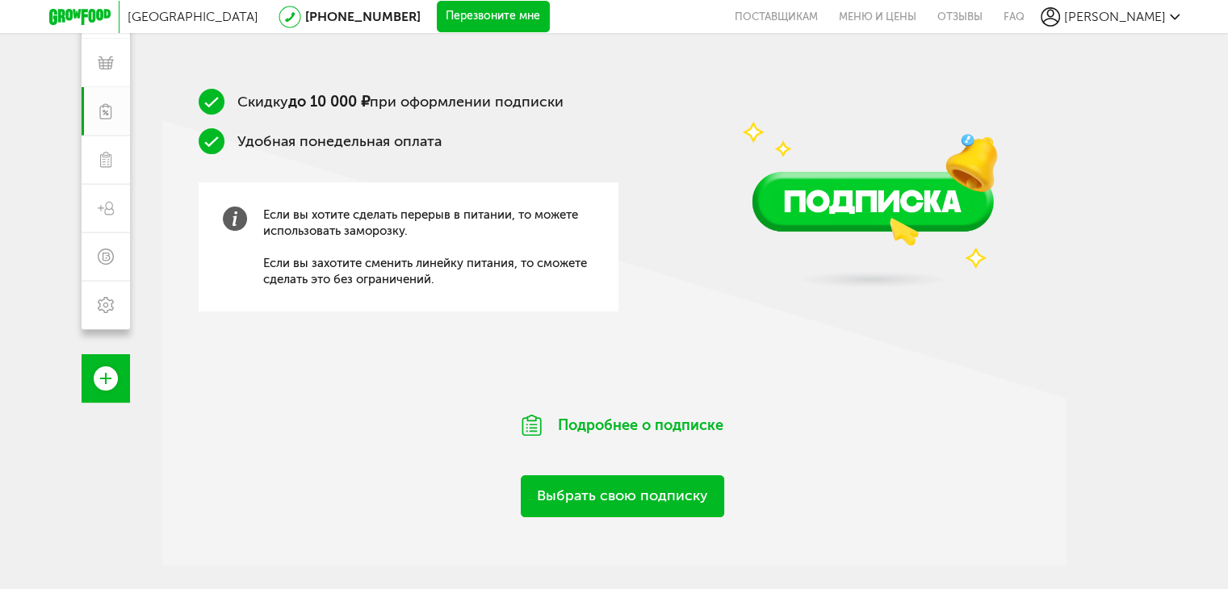
scroll to position [242, 0]
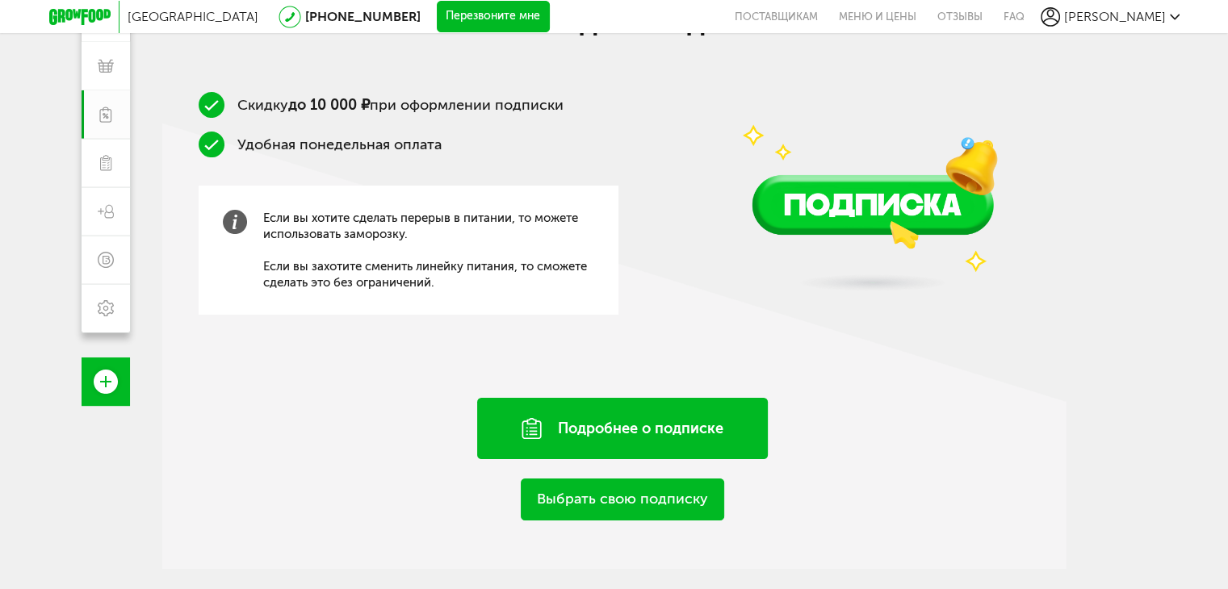
scroll to position [255, 0]
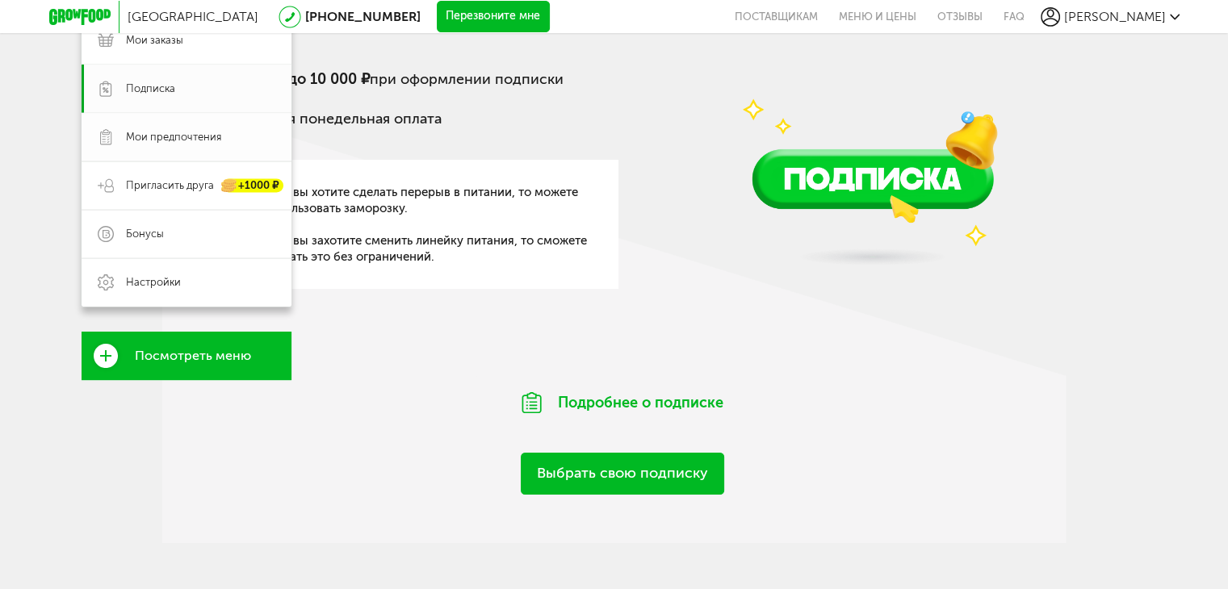
click at [102, 151] on link "Мои предпочтения" at bounding box center [187, 137] width 210 height 48
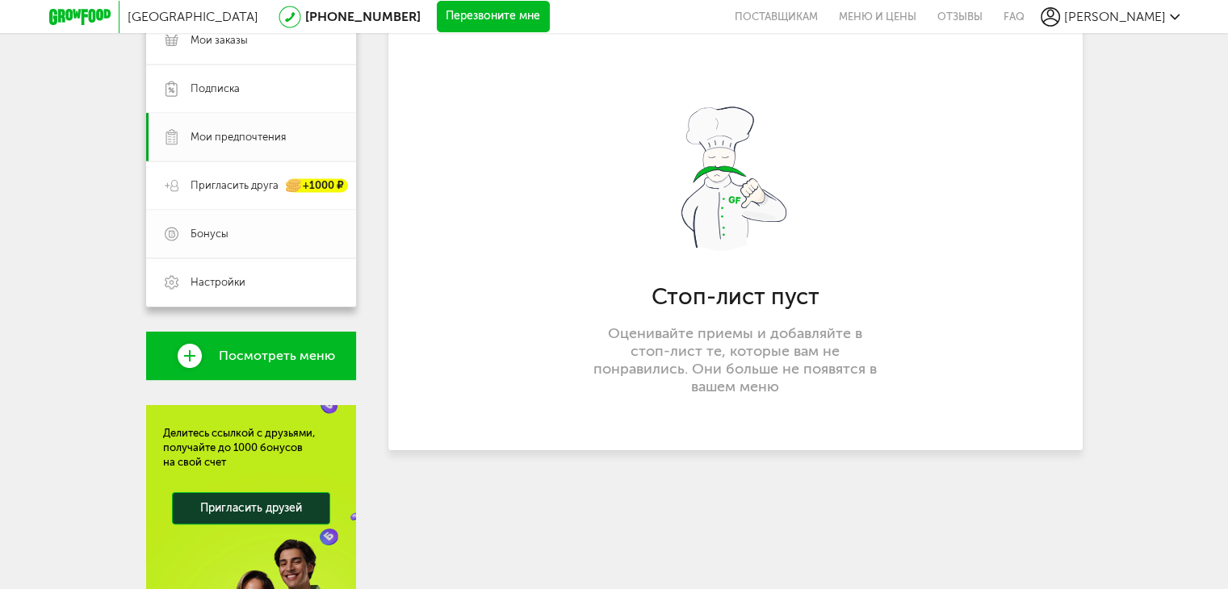
click at [200, 246] on link "Бонусы" at bounding box center [251, 234] width 210 height 48
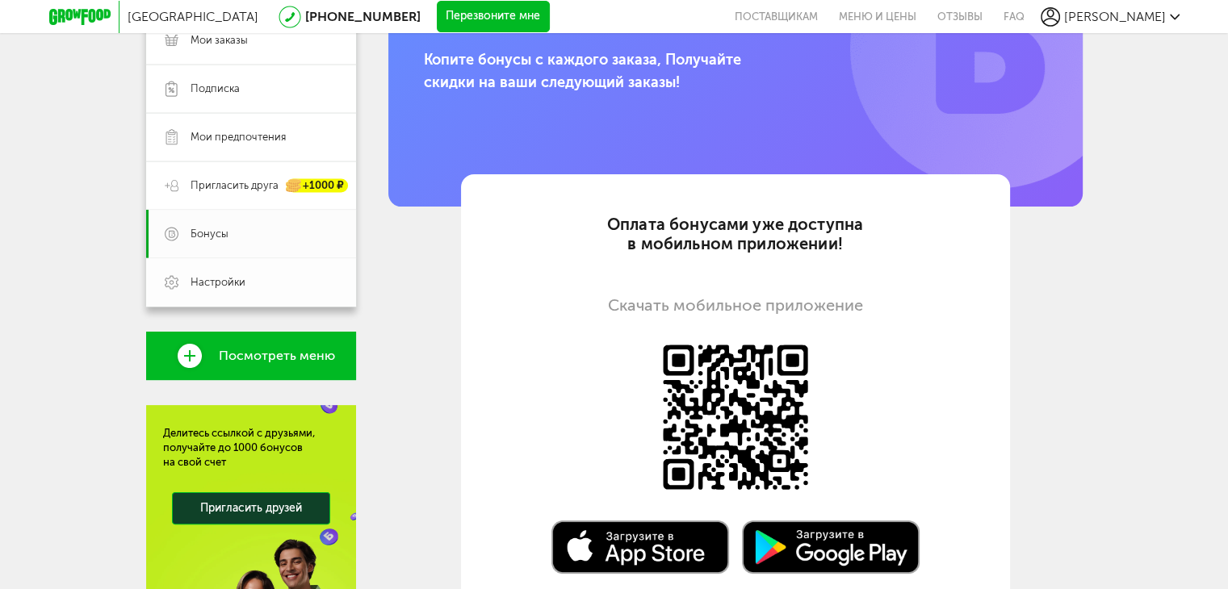
click at [285, 283] on span "Настройки" at bounding box center [264, 282] width 147 height 15
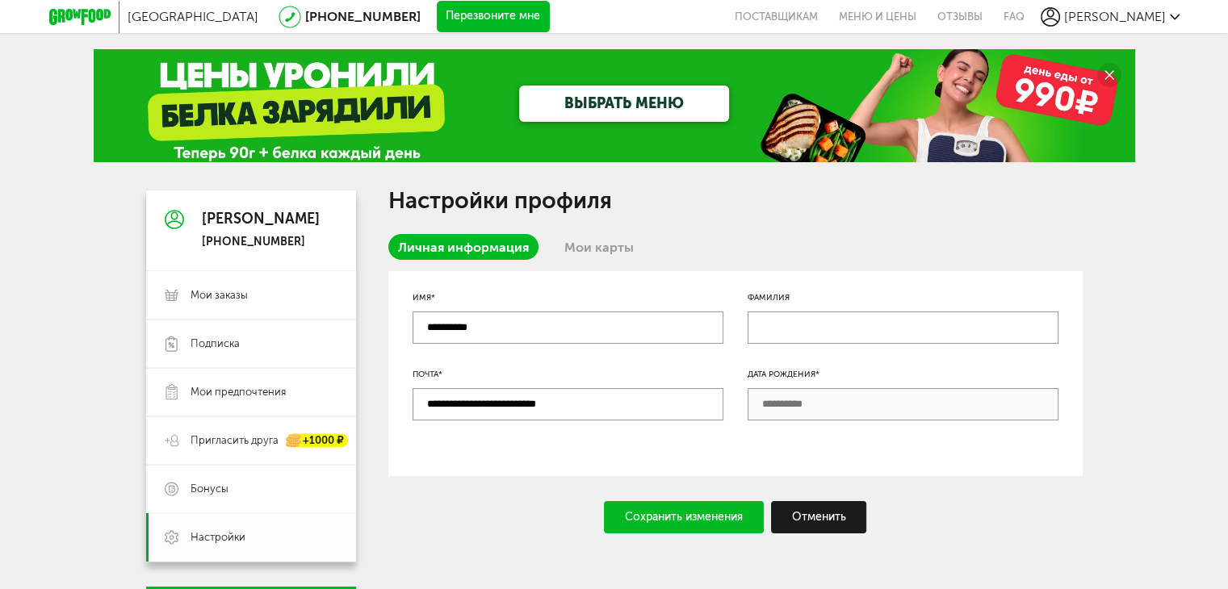
click at [578, 247] on link "Мои карты" at bounding box center [599, 247] width 89 height 26
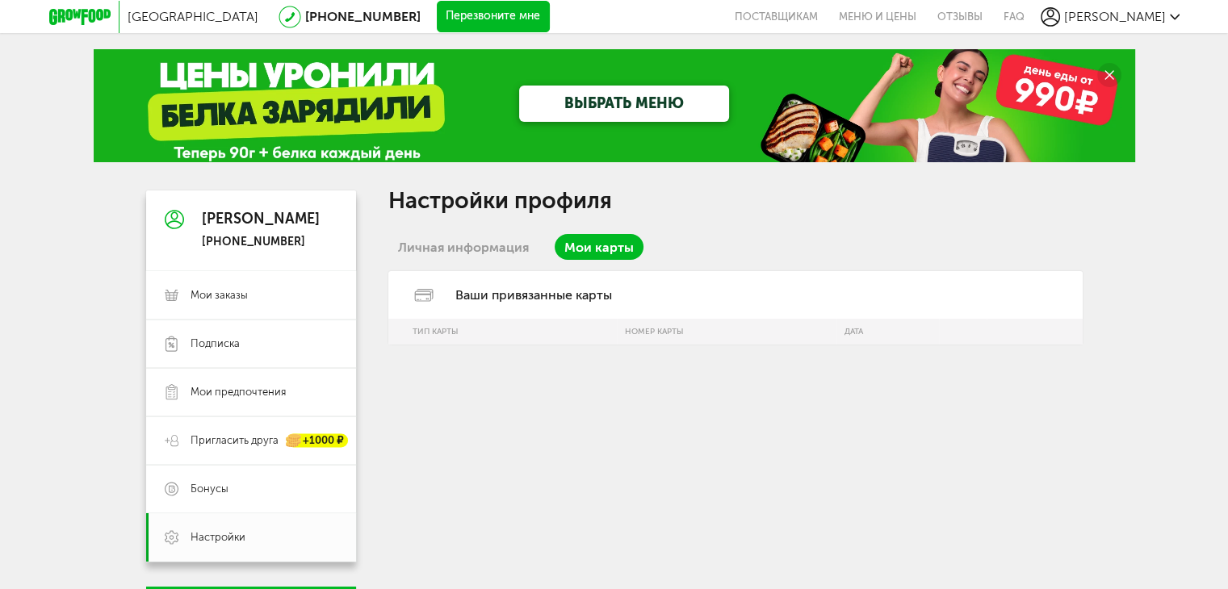
click at [487, 238] on link "Личная информация" at bounding box center [463, 247] width 150 height 26
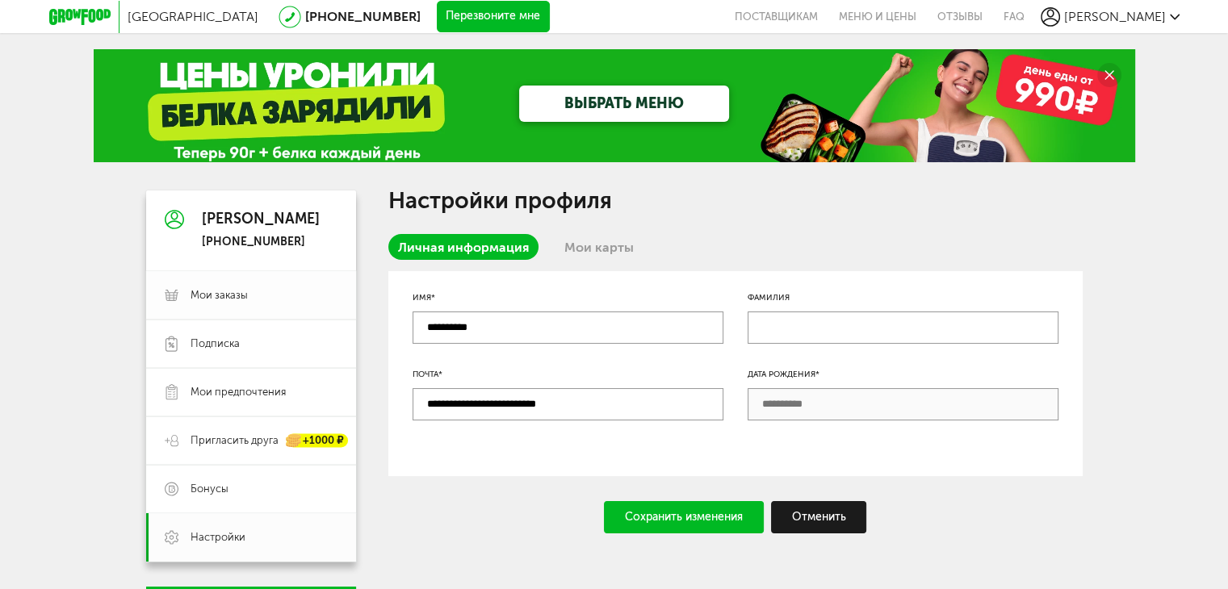
click at [217, 303] on link "Мои заказы" at bounding box center [251, 295] width 210 height 48
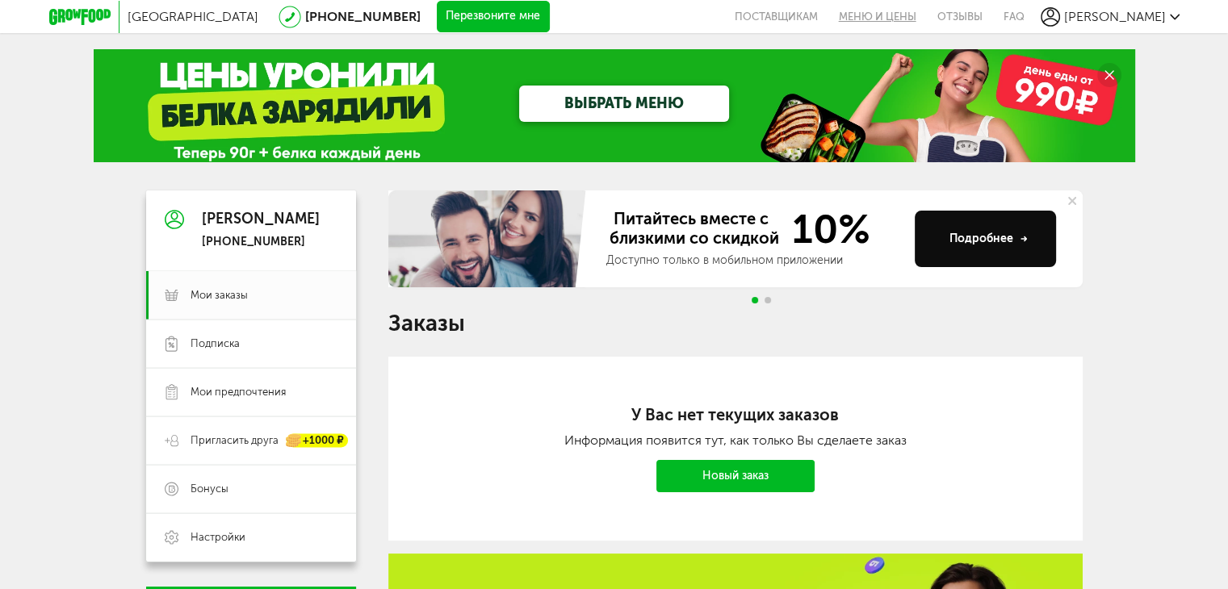
click at [891, 21] on link "Меню и цены" at bounding box center [877, 16] width 98 height 33
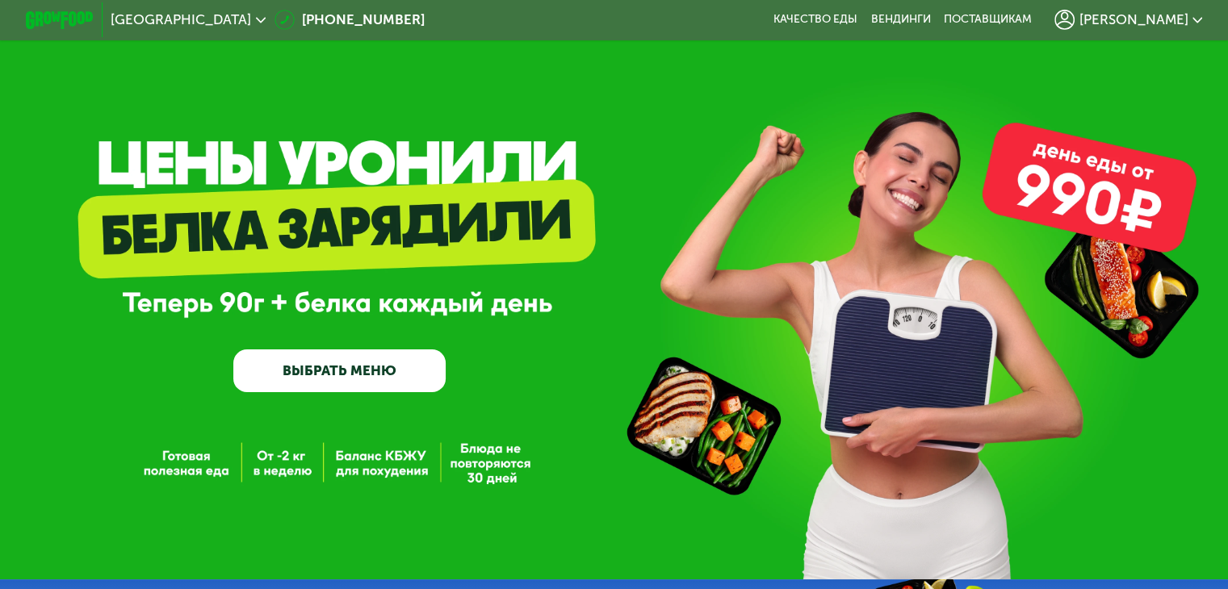
click at [1115, 24] on span "[PERSON_NAME]" at bounding box center [1133, 20] width 109 height 14
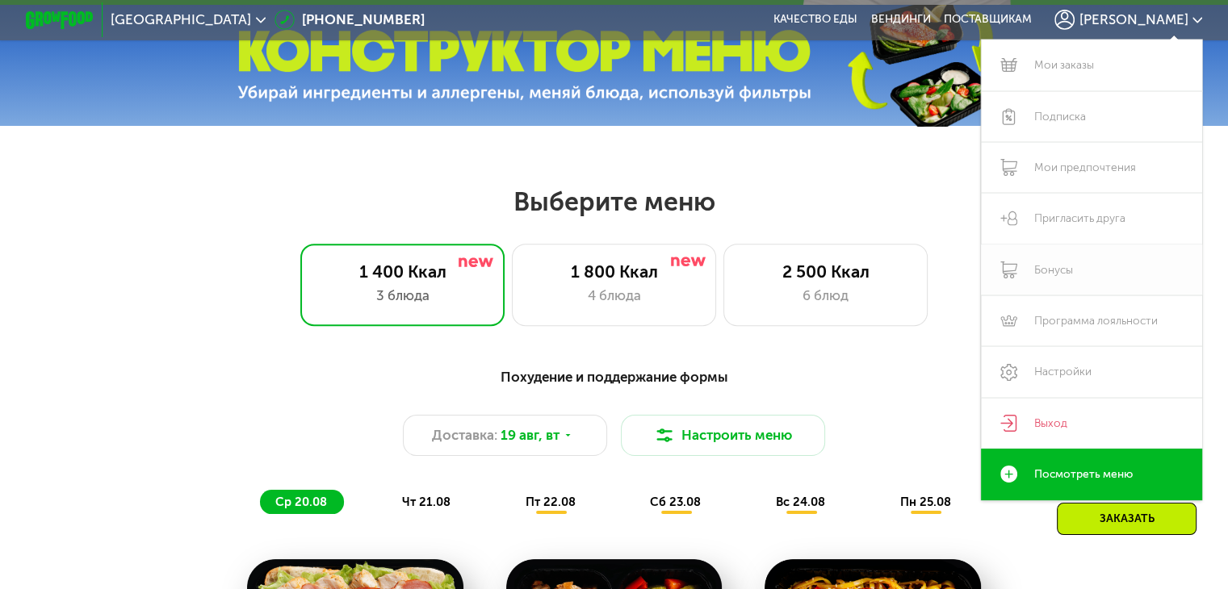
scroll to position [726, 0]
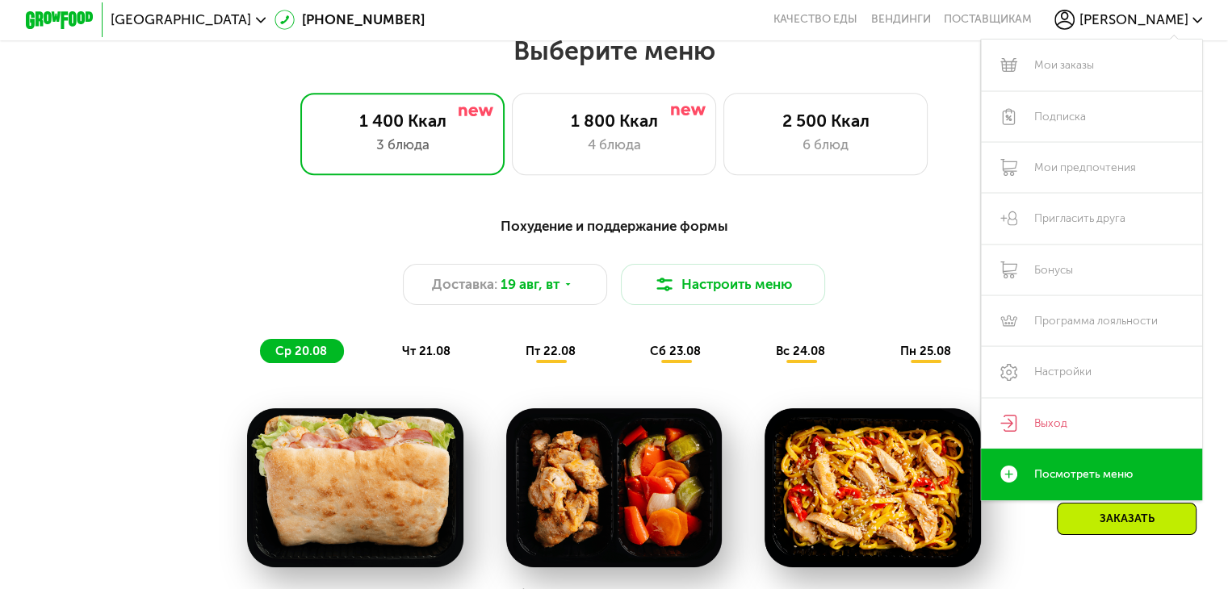
click at [832, 207] on div "Похудение и поддержание формы Доставка: [DATE] Настроить меню ср 20.08 чт 21.08…" at bounding box center [614, 574] width 1228 height 764
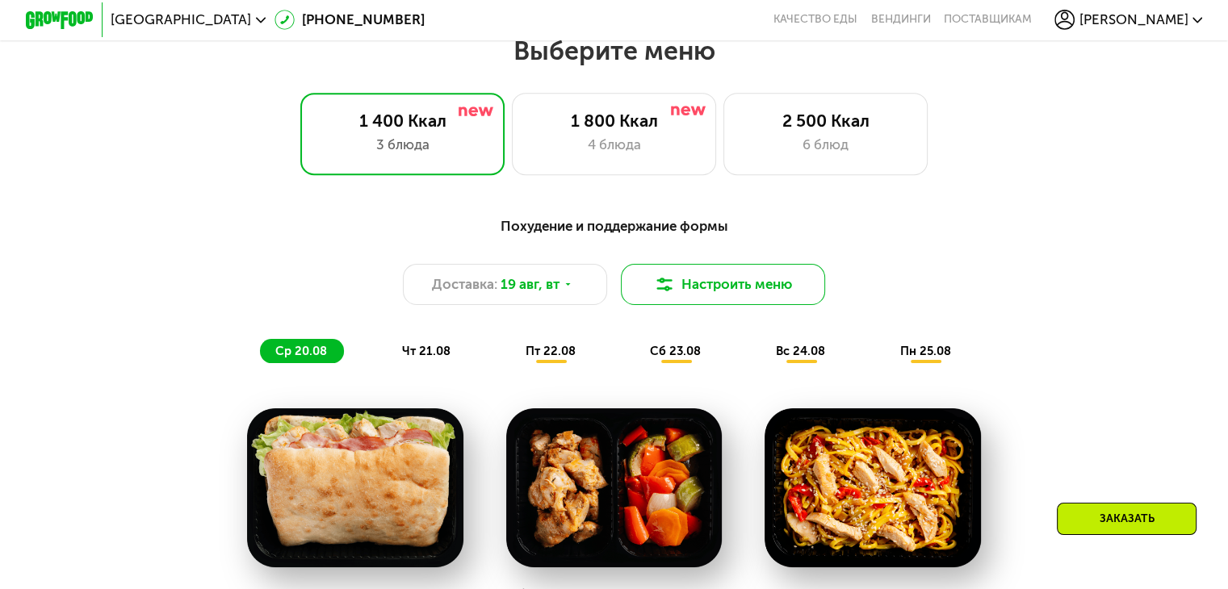
click at [784, 287] on button "Настроить меню" at bounding box center [723, 284] width 205 height 41
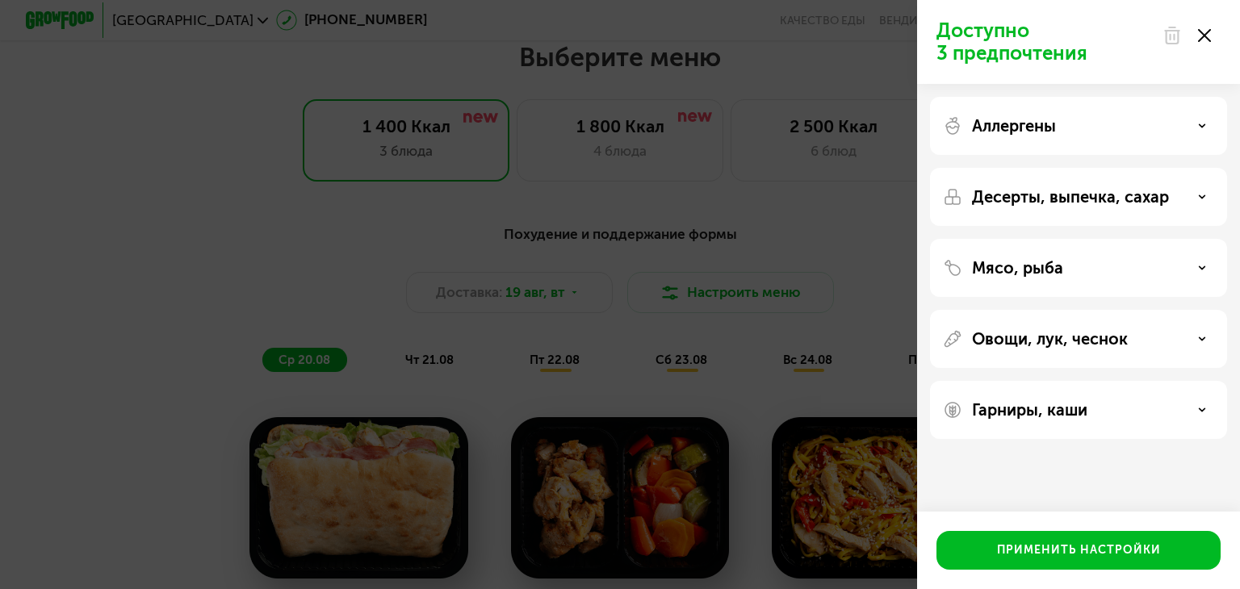
click at [1185, 192] on div "Десерты, выпечка, сахар" at bounding box center [1078, 196] width 271 height 19
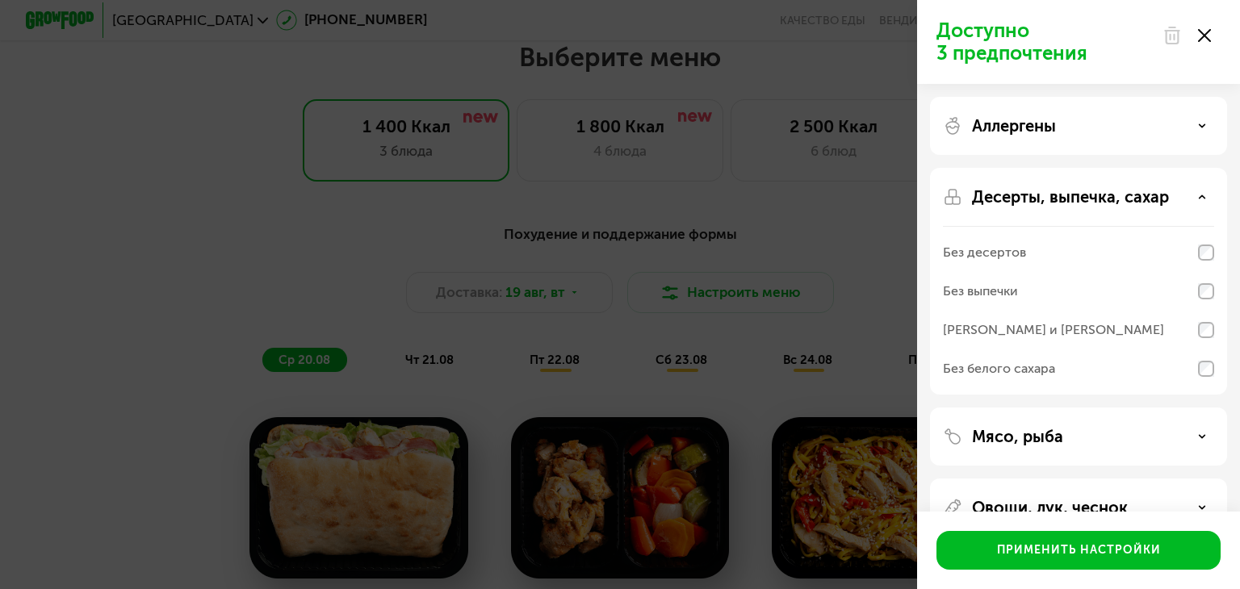
click at [843, 138] on div "Доступно 3 предпочтения Аллергены Десерты, выпечка, сахар Без десертов Без выпе…" at bounding box center [620, 294] width 1240 height 589
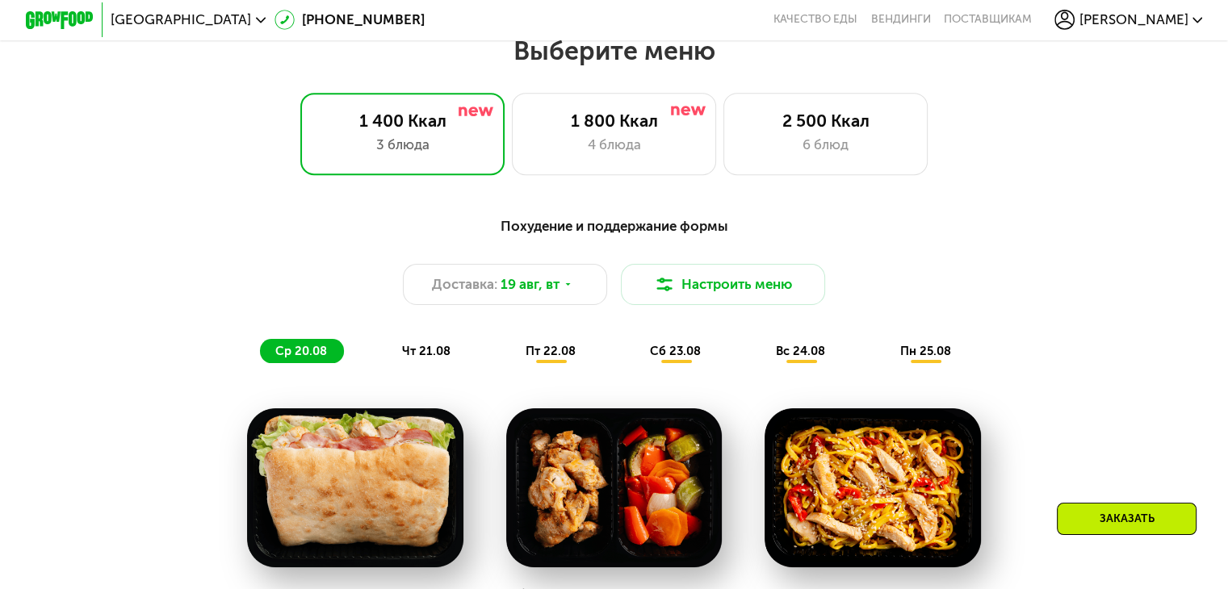
click at [616, 96] on div "Выберите меню 1 400 Ккал 3 блюда 1 800 Ккал 4 блюда 2 500 Ккал 6 блюд" at bounding box center [614, 105] width 1228 height 140
click at [619, 117] on div "1 800 Ккал" at bounding box center [614, 121] width 169 height 20
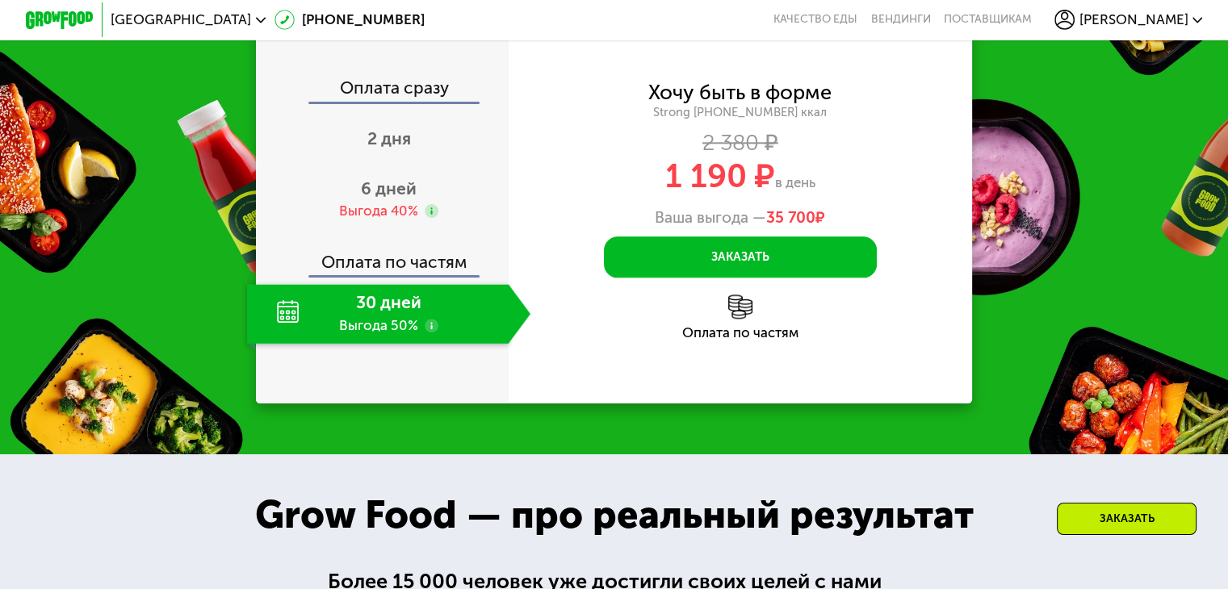
scroll to position [1775, 0]
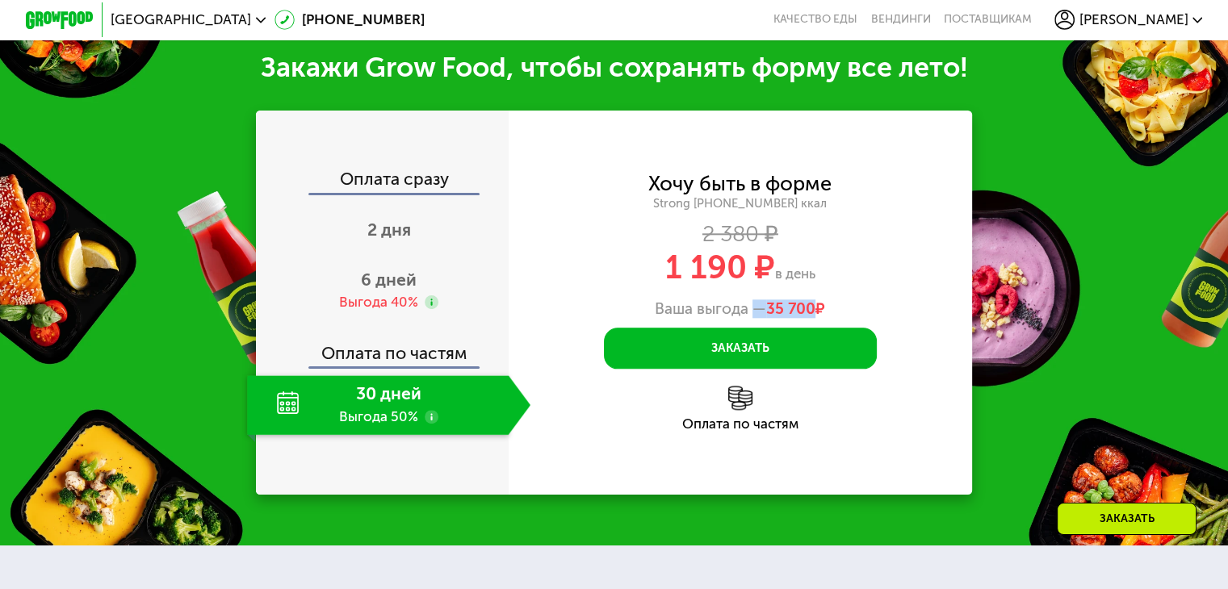
drag, startPoint x: 756, startPoint y: 325, endPoint x: 812, endPoint y: 324, distance: 56.5
click at [812, 318] on div "Ваша выгода — 35 700 ₽" at bounding box center [741, 309] width 464 height 19
click at [793, 318] on span "35 700" at bounding box center [790, 309] width 49 height 19
click at [564, 283] on div "1 190 ₽ в день" at bounding box center [741, 267] width 464 height 32
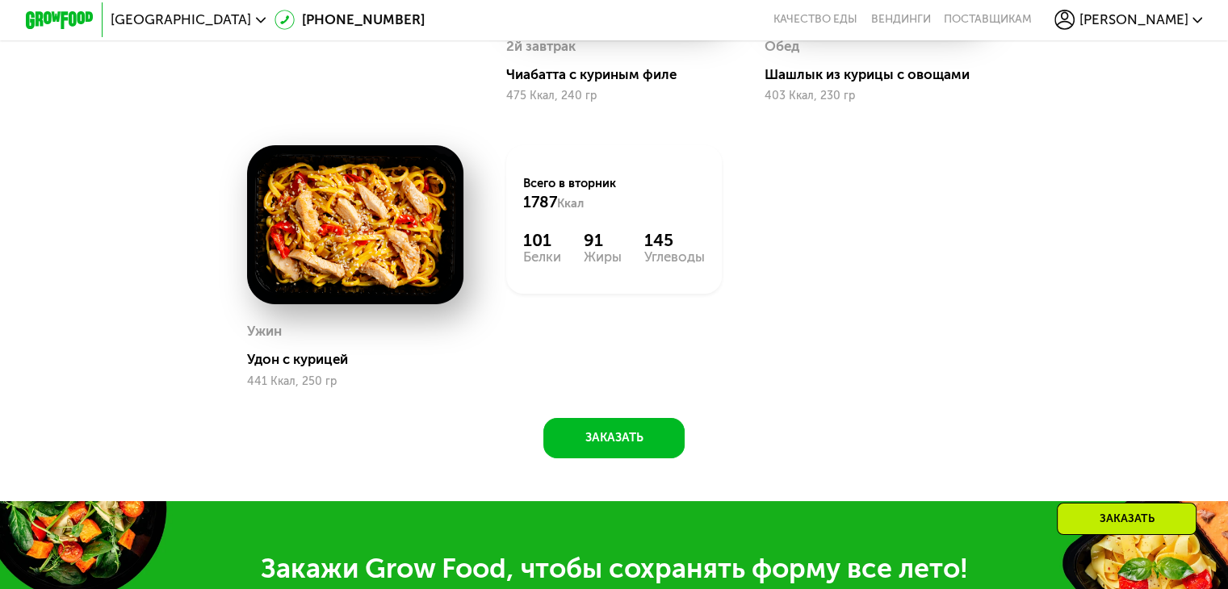
scroll to position [968, 0]
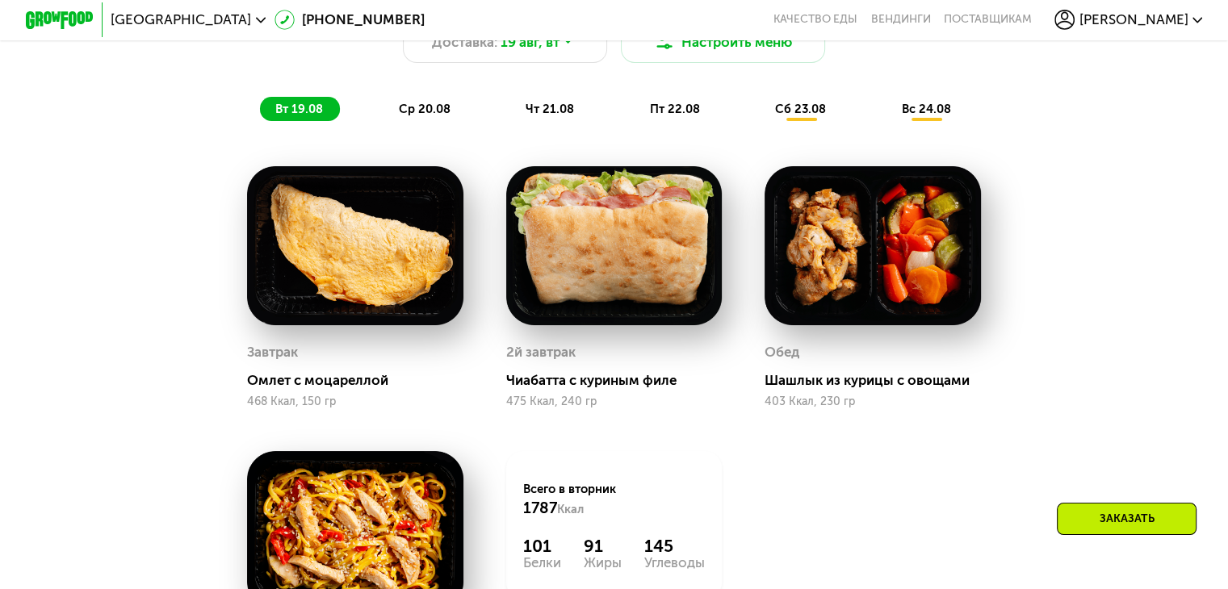
click at [369, 275] on img at bounding box center [355, 245] width 216 height 159
click at [510, 108] on div "ср 20.08" at bounding box center [550, 109] width 81 height 24
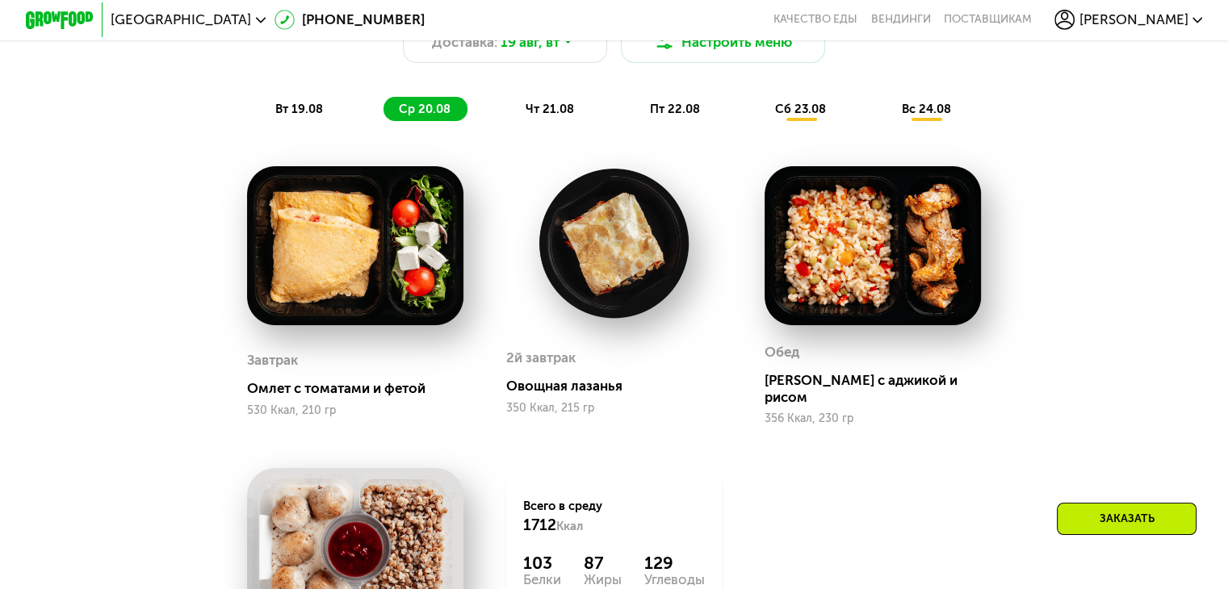
click at [544, 114] on span "чт 21.08" at bounding box center [550, 109] width 48 height 15
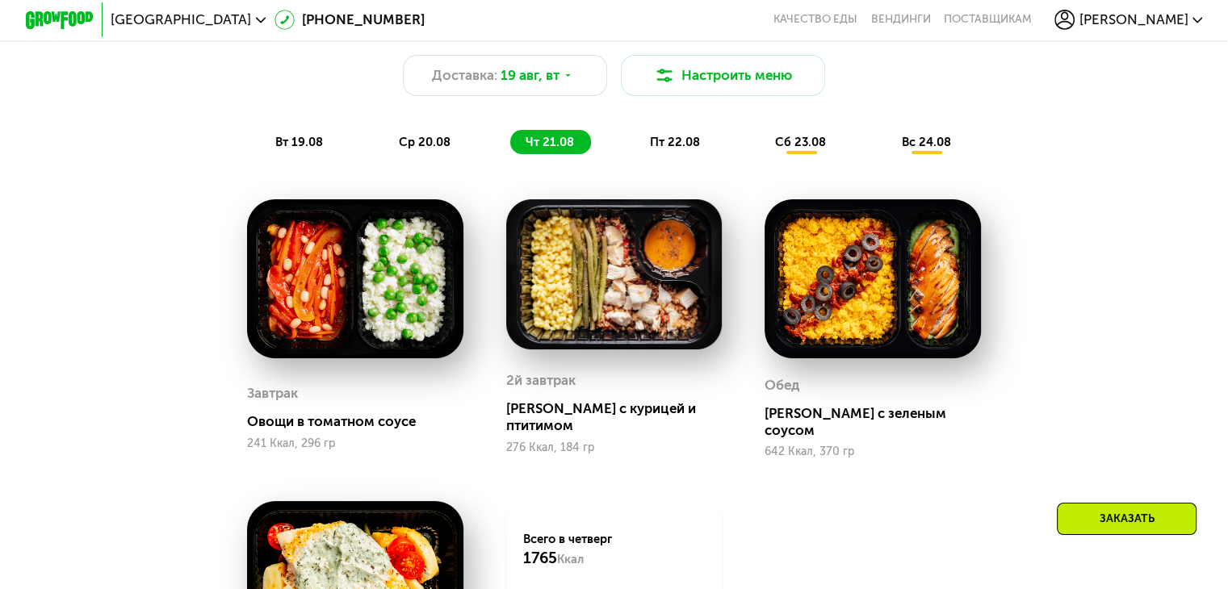
scroll to position [807, 0]
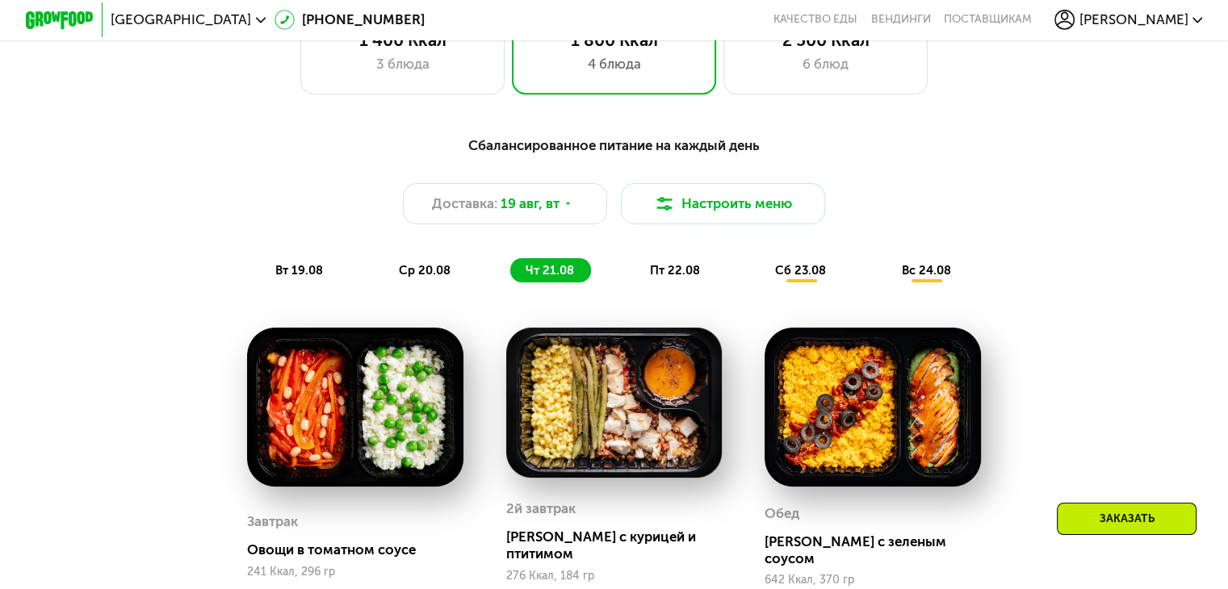
click at [681, 271] on span "пт 22.08" at bounding box center [675, 270] width 50 height 15
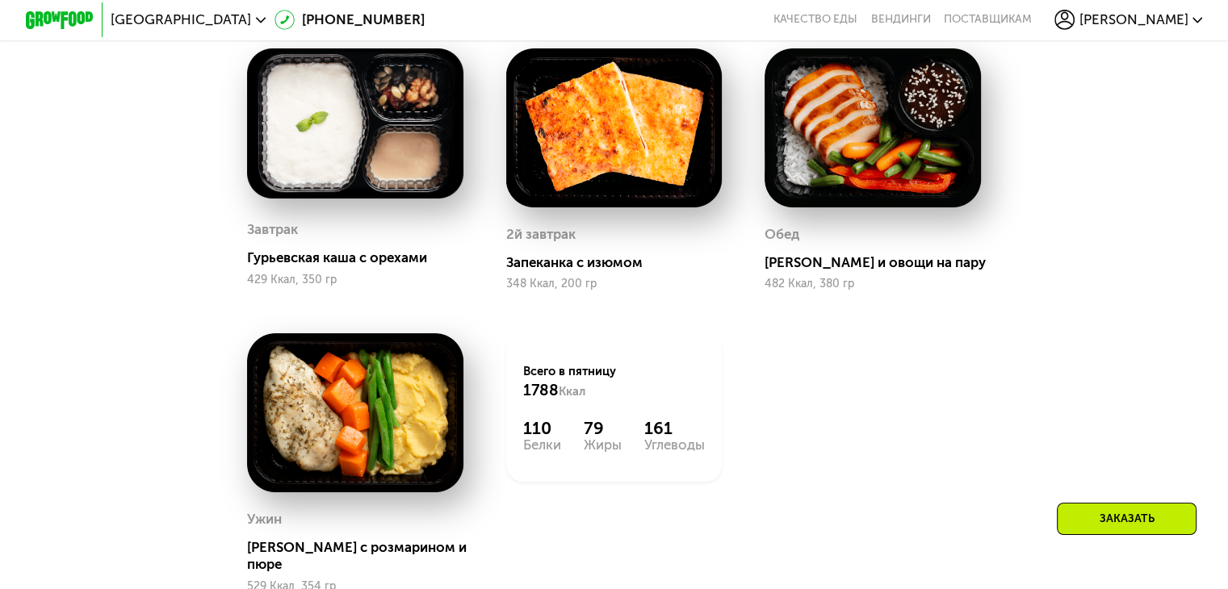
scroll to position [887, 0]
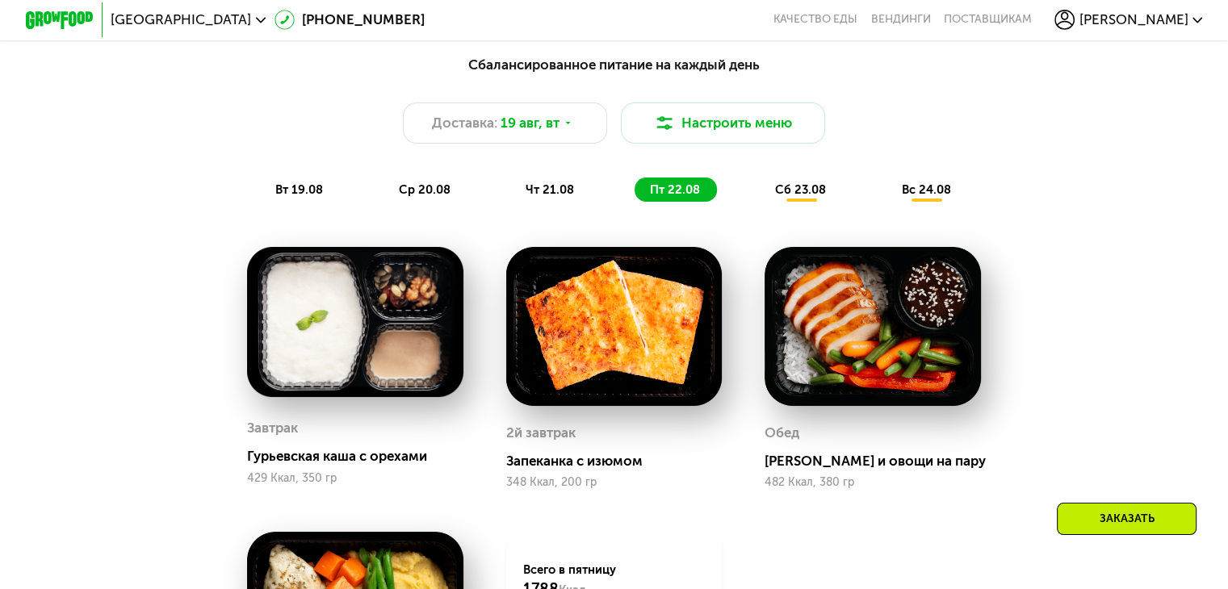
click at [779, 212] on div "Сбалансированное питание на каждый день Доставка: [DATE] Настроить меню вт 19.0…" at bounding box center [614, 128] width 1030 height 168
click at [789, 181] on div "Сбалансированное питание на каждый день Доставка: [DATE] Настроить меню вт 19.0…" at bounding box center [614, 128] width 1010 height 148
click at [795, 197] on span "сб 23.08" at bounding box center [800, 189] width 51 height 15
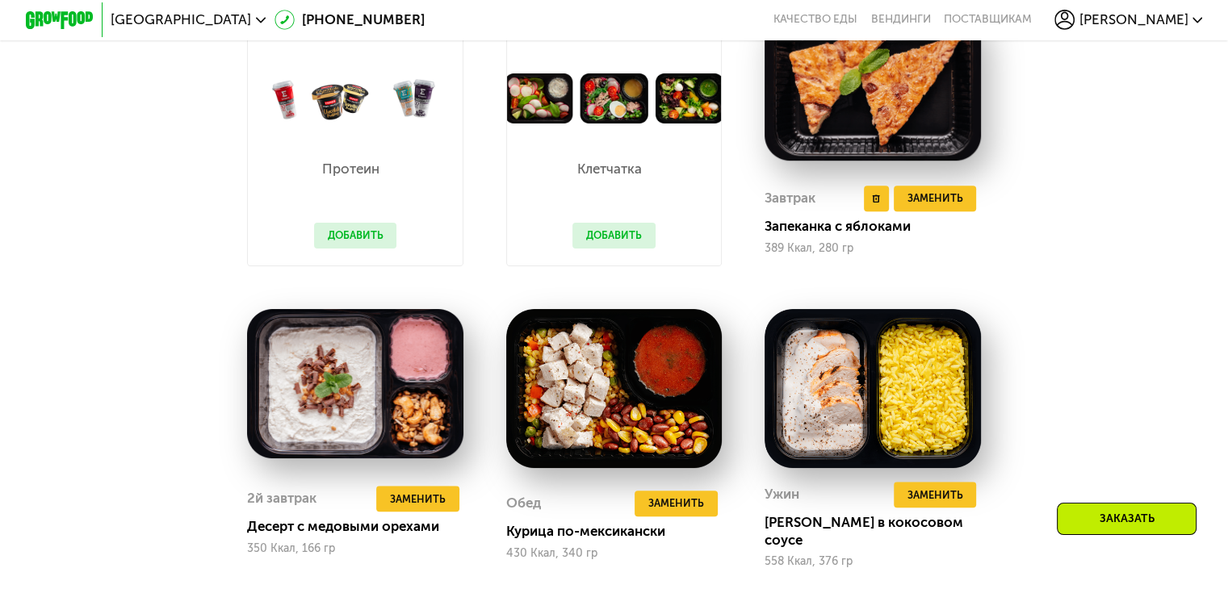
scroll to position [1129, 0]
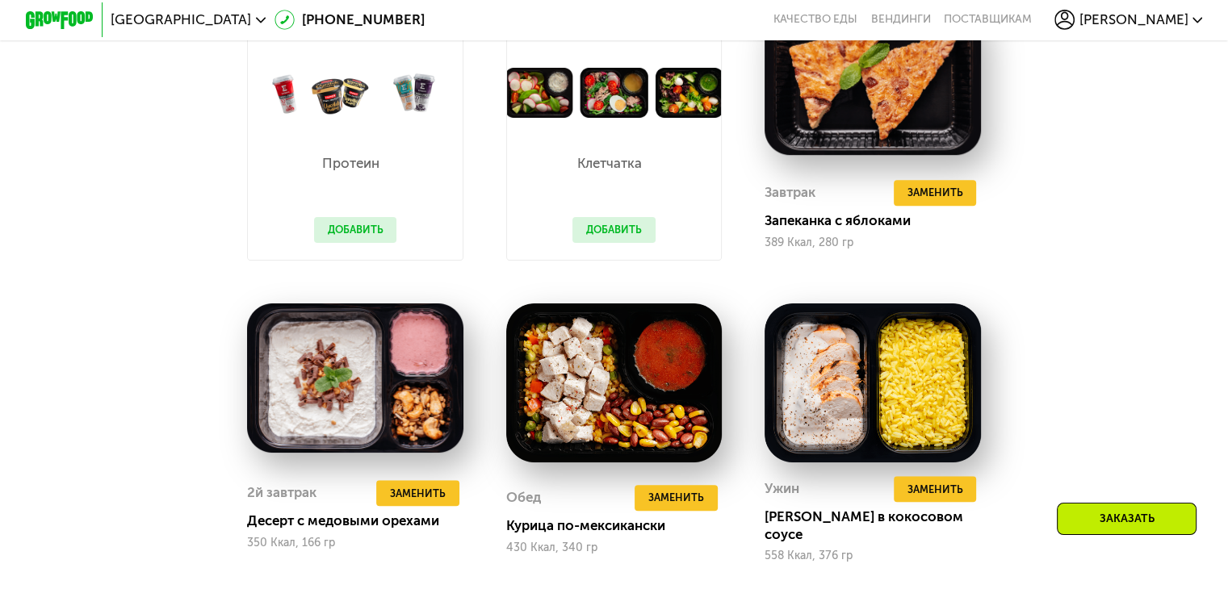
click at [623, 230] on button "Добавить" at bounding box center [613, 230] width 83 height 26
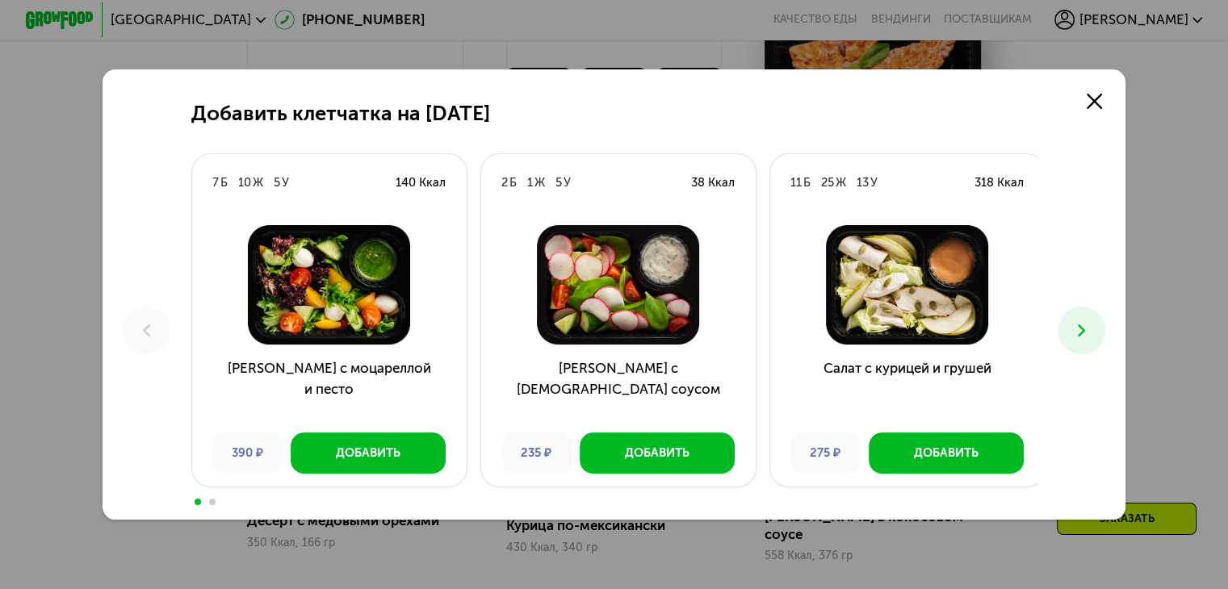
click at [627, 233] on img at bounding box center [617, 284] width 247 height 119
click at [1098, 321] on button at bounding box center [1082, 331] width 48 height 48
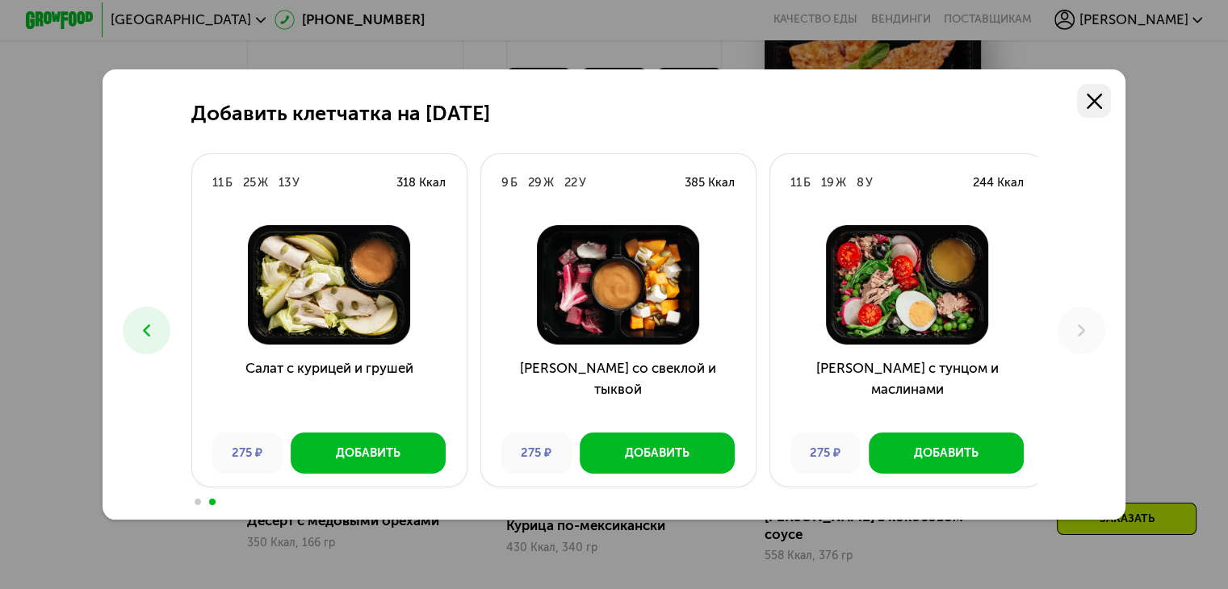
click at [1106, 88] on link at bounding box center [1094, 101] width 34 height 34
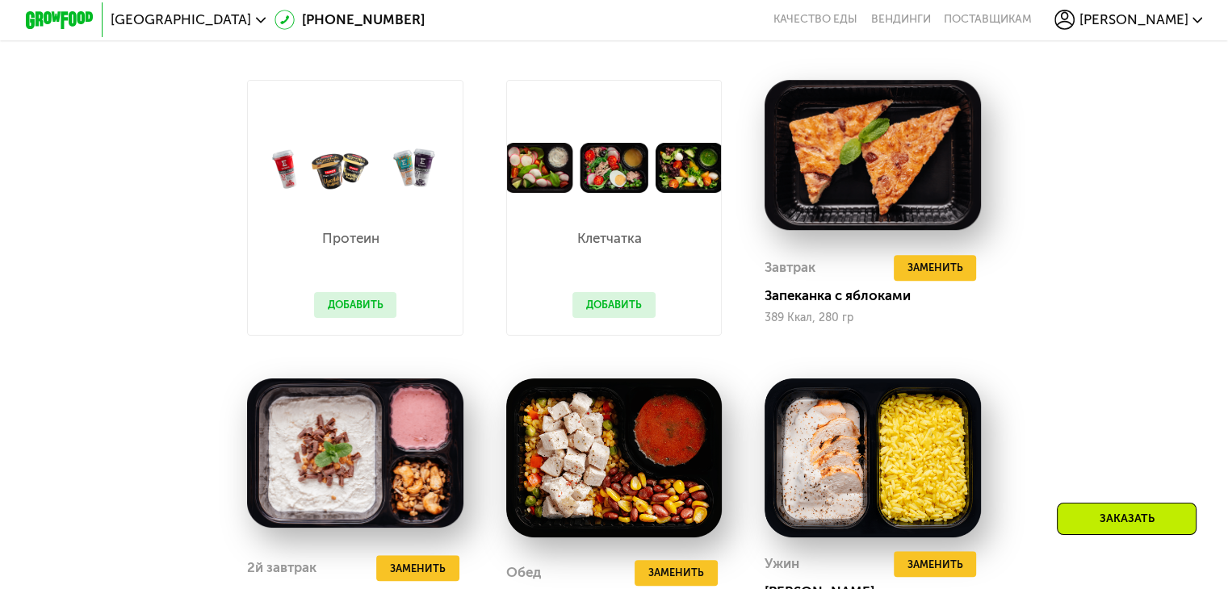
scroll to position [1049, 0]
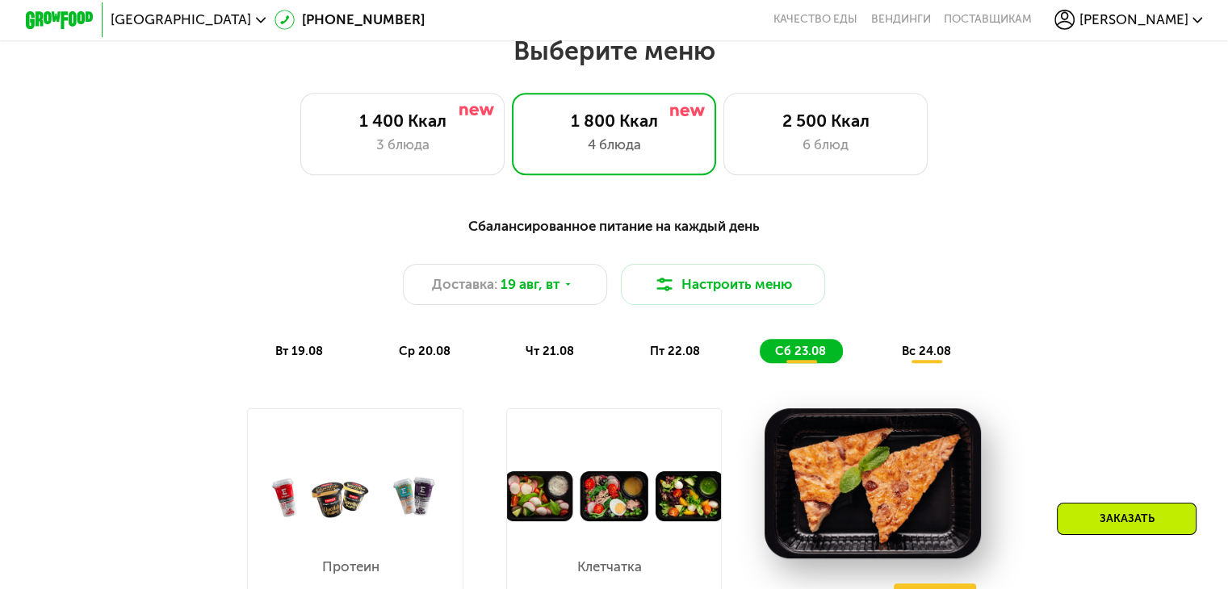
click at [932, 358] on span "вс 24.08" at bounding box center [926, 351] width 49 height 15
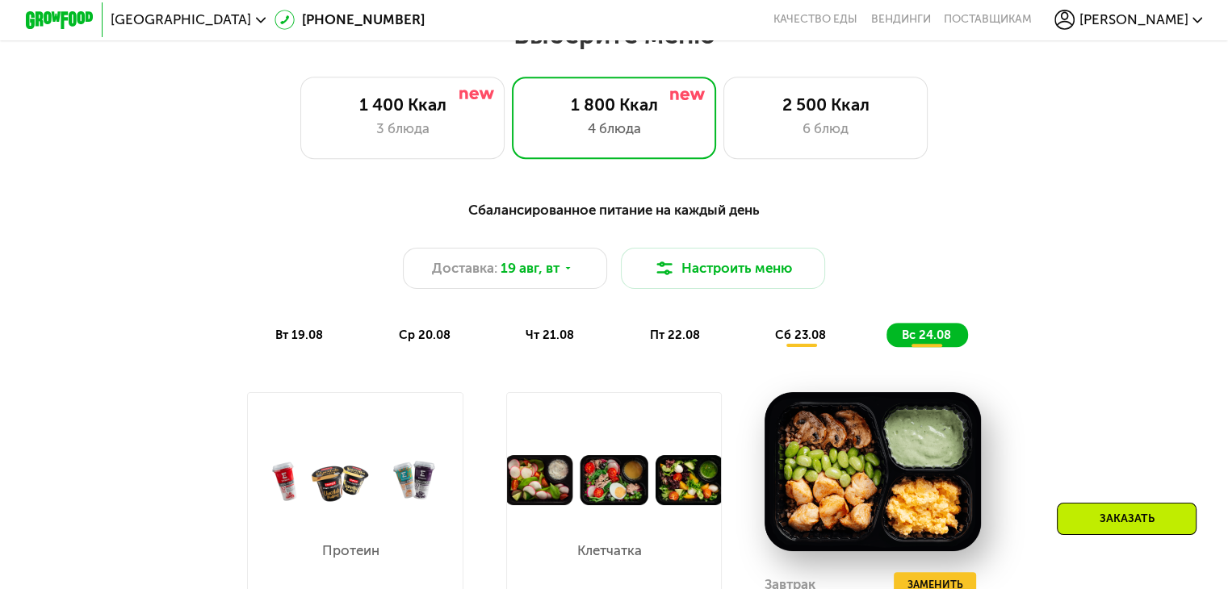
scroll to position [645, 0]
